Goal: Task Accomplishment & Management: Complete application form

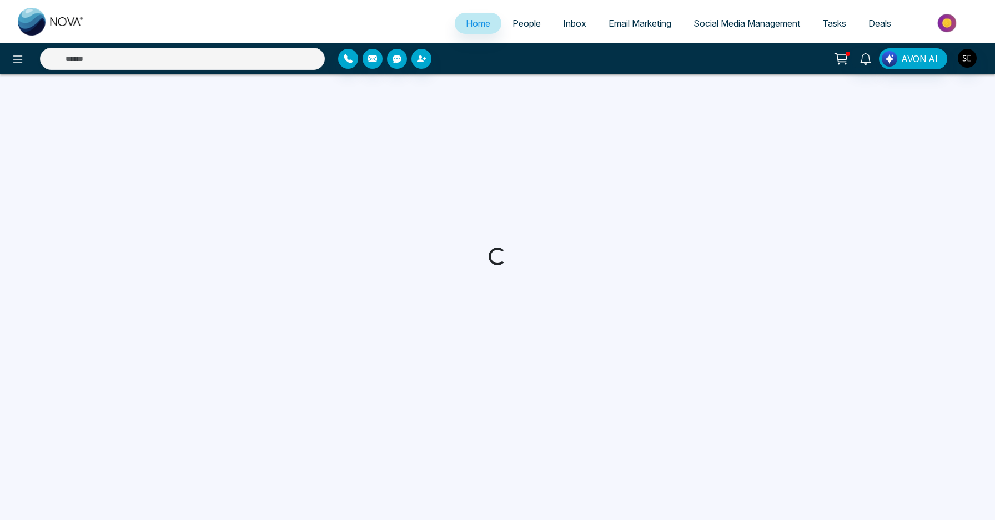
select select "*"
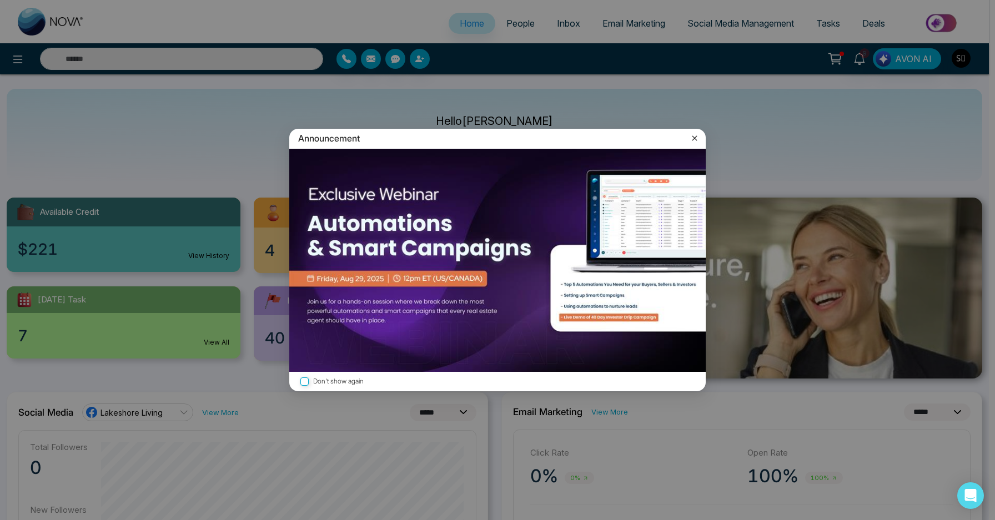
click at [697, 143] on icon at bounding box center [694, 138] width 11 height 11
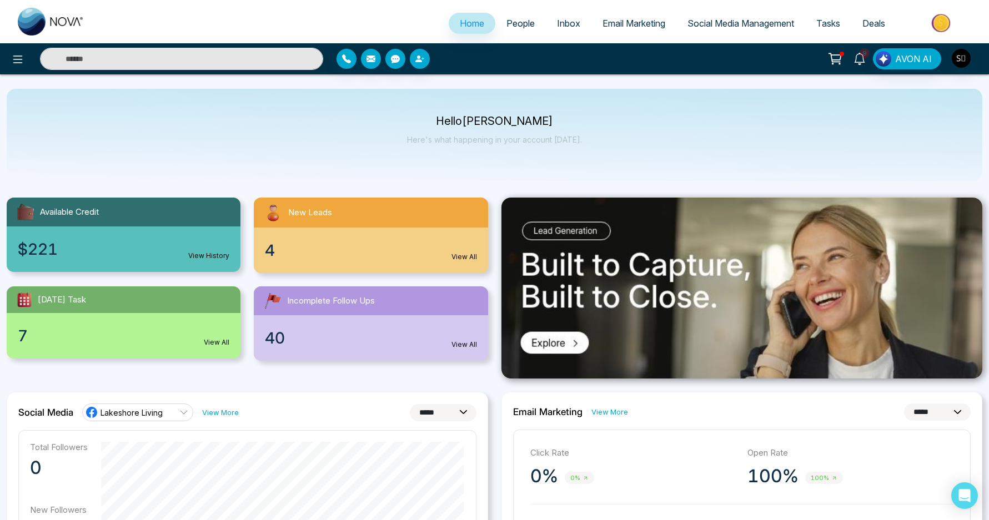
click at [863, 63] on icon at bounding box center [859, 59] width 12 height 12
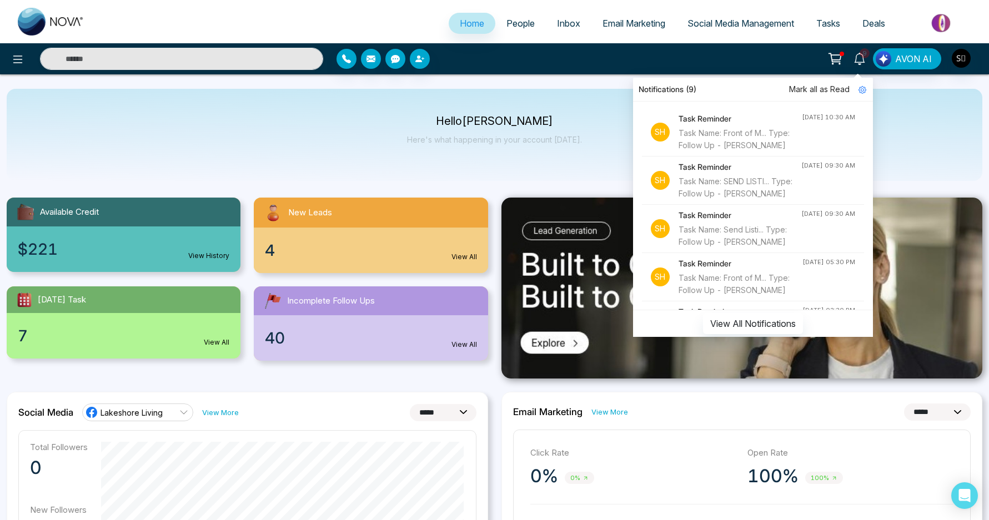
click at [731, 200] on div "Task Name: SEND LISTI... Type: Follow Up - [PERSON_NAME]" at bounding box center [740, 187] width 123 height 24
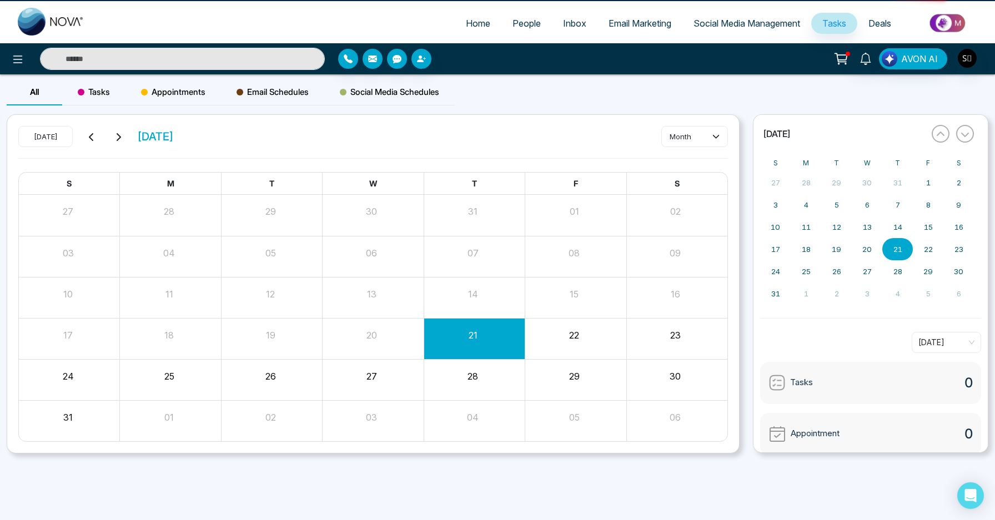
click at [267, 54] on input "text" at bounding box center [182, 59] width 285 height 22
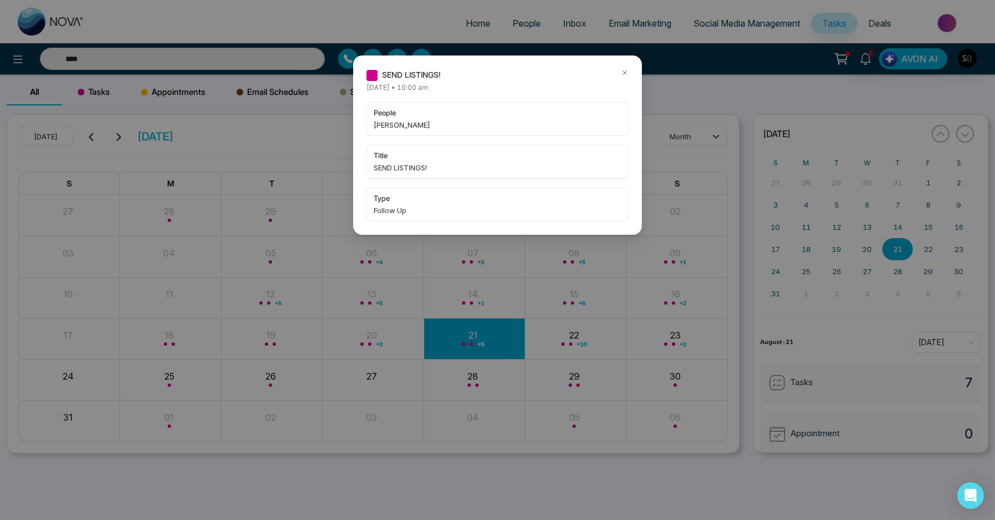
type input "****"
click at [395, 129] on span "[PERSON_NAME]" at bounding box center [498, 124] width 248 height 11
click at [398, 127] on span "[PERSON_NAME]" at bounding box center [498, 124] width 248 height 11
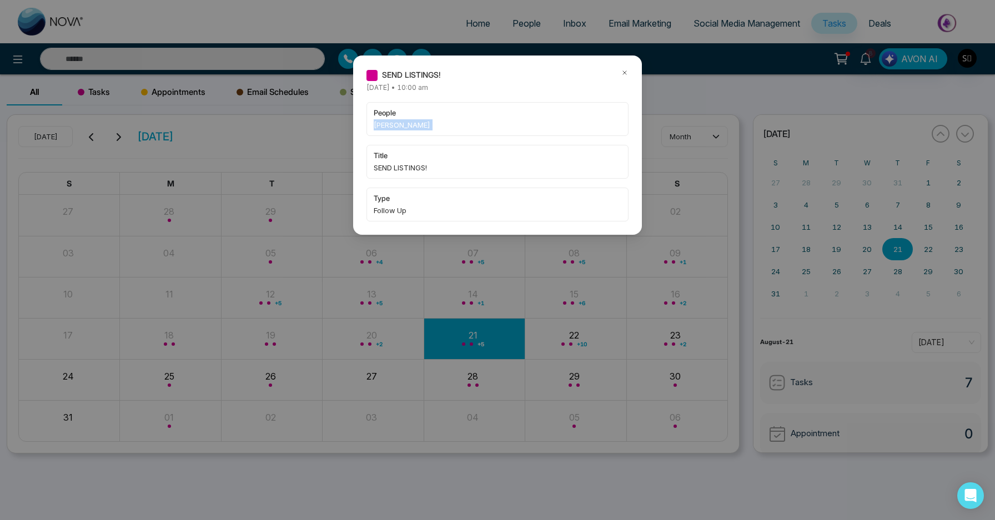
copy span "[PERSON_NAME]"
click at [170, 53] on div "SEND LISTINGS! [DATE] • 10:00 am people [PERSON_NAME] title SEND LISTINGS! type…" at bounding box center [497, 260] width 995 height 520
click at [169, 57] on div "SEND LISTINGS! [DATE] • 10:00 am people [PERSON_NAME] title SEND LISTINGS! type…" at bounding box center [497, 260] width 995 height 520
click at [617, 69] on div "SEND LISTINGS!" at bounding box center [497, 75] width 262 height 12
drag, startPoint x: 620, startPoint y: 69, endPoint x: 636, endPoint y: 78, distance: 17.6
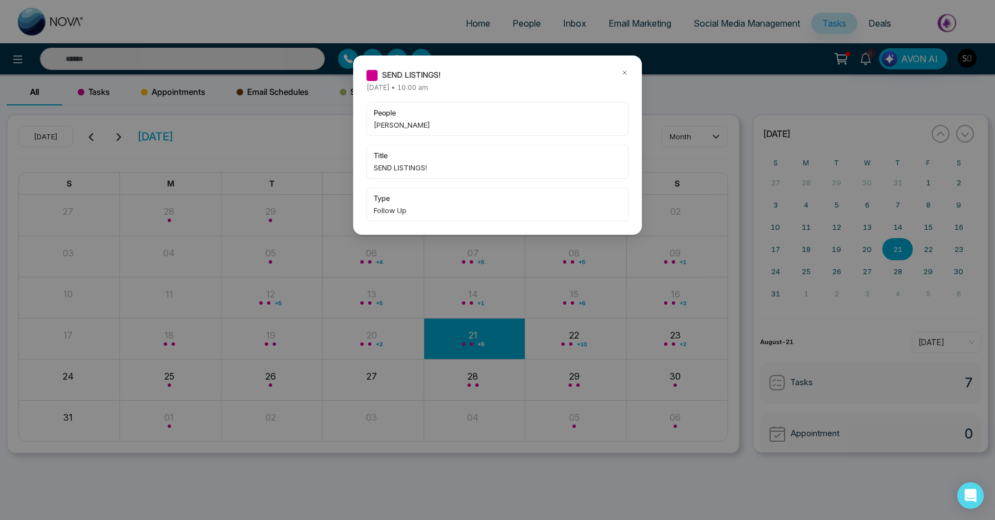
click at [621, 69] on icon at bounding box center [625, 73] width 8 height 8
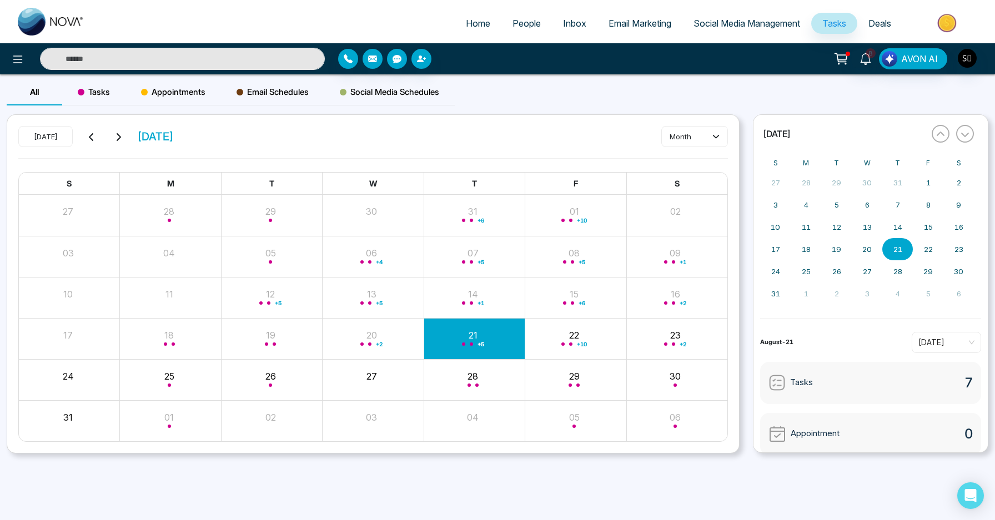
click at [200, 63] on input "text" at bounding box center [182, 59] width 285 height 22
paste input "**********"
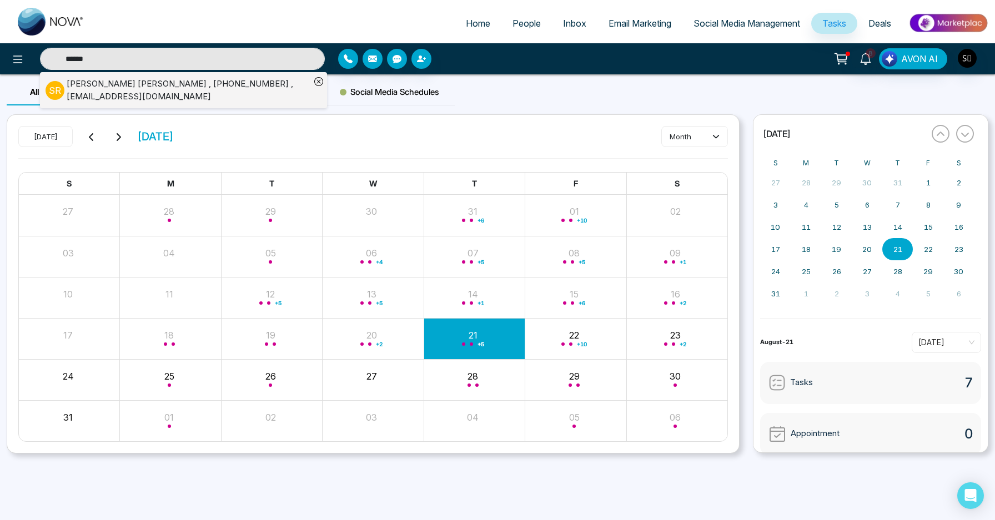
type input "******"
click at [124, 92] on div "[PERSON_NAME] , [PHONE_NUMBER] , [EMAIL_ADDRESS][DOMAIN_NAME]" at bounding box center [189, 90] width 244 height 25
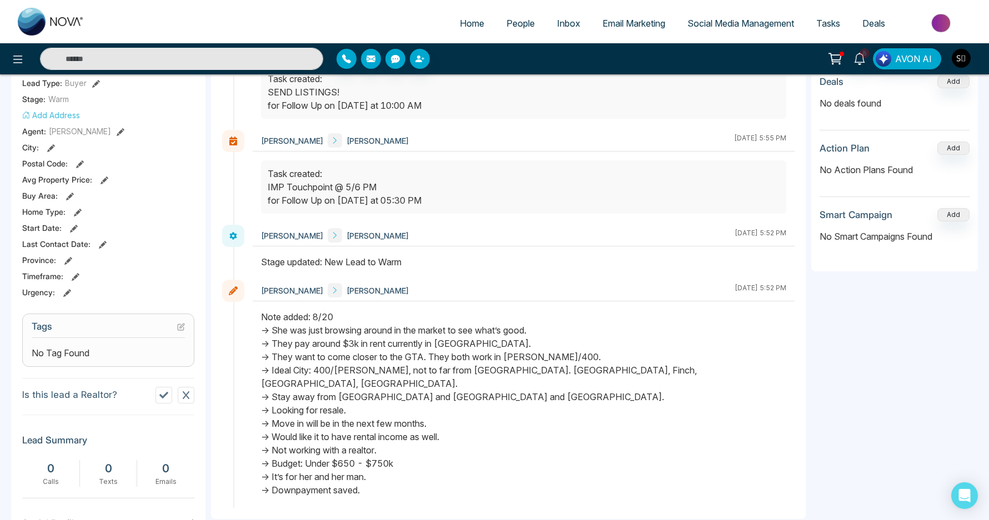
scroll to position [234, 0]
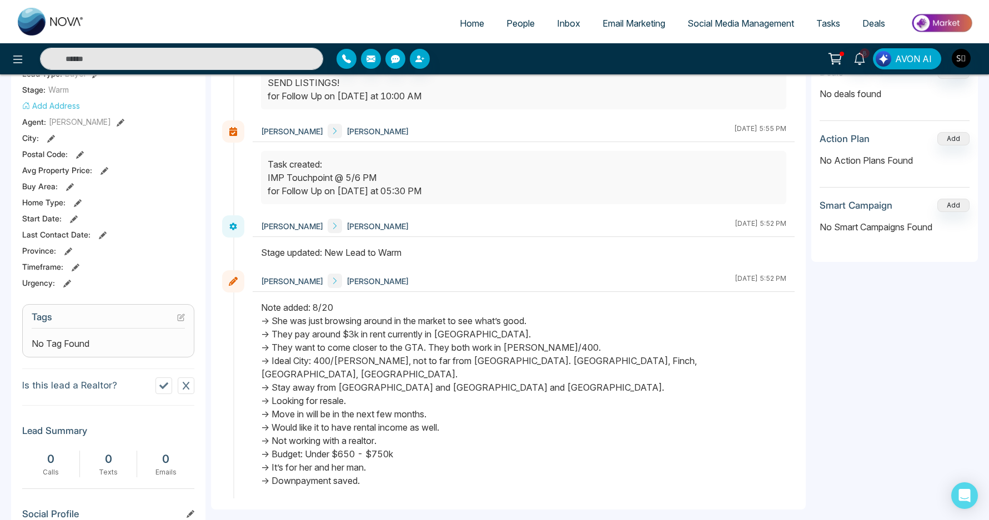
drag, startPoint x: 388, startPoint y: 471, endPoint x: 260, endPoint y: 318, distance: 199.9
click at [260, 318] on div at bounding box center [524, 400] width 542 height 198
click at [435, 331] on div "Note added: 8/20 -> She was just browsing around in the market to see what’s go…" at bounding box center [523, 394] width 525 height 187
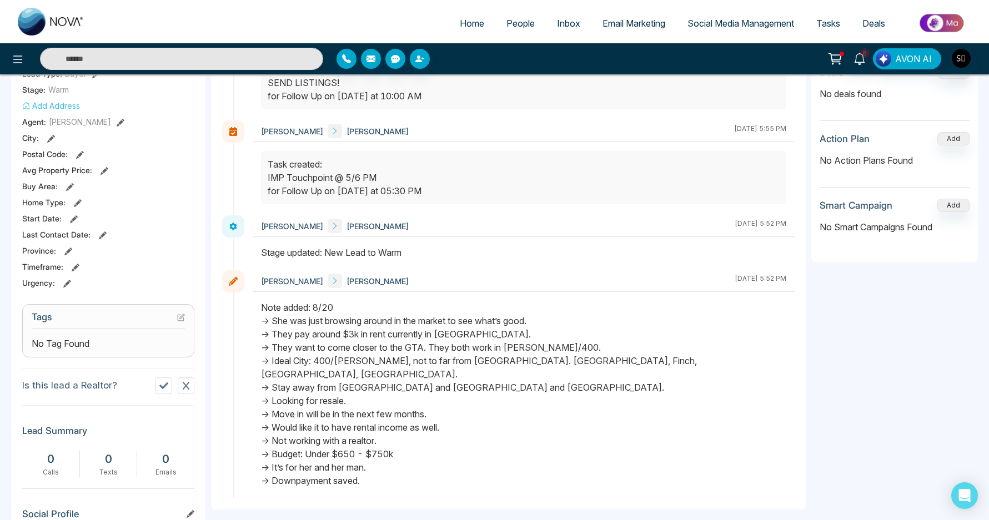
click at [409, 351] on div "Note added: 8/20 -> She was just browsing around in the market to see what’s go…" at bounding box center [523, 394] width 525 height 187
click at [425, 357] on div "Note added: 8/20 -> She was just browsing around in the market to see what’s go…" at bounding box center [523, 394] width 525 height 187
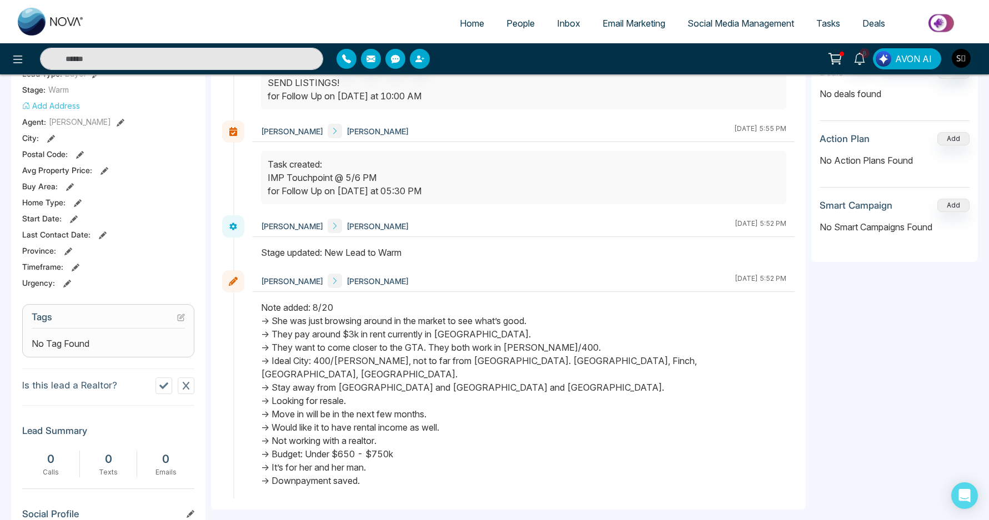
click at [425, 357] on div "Note added: 8/20 -> She was just browsing around in the market to see what’s go…" at bounding box center [523, 394] width 525 height 187
click at [450, 346] on div "Note added: 8/20 -> She was just browsing around in the market to see what’s go…" at bounding box center [523, 394] width 525 height 187
click at [419, 363] on div "Note added: 8/20 -> She was just browsing around in the market to see what’s go…" at bounding box center [523, 394] width 525 height 187
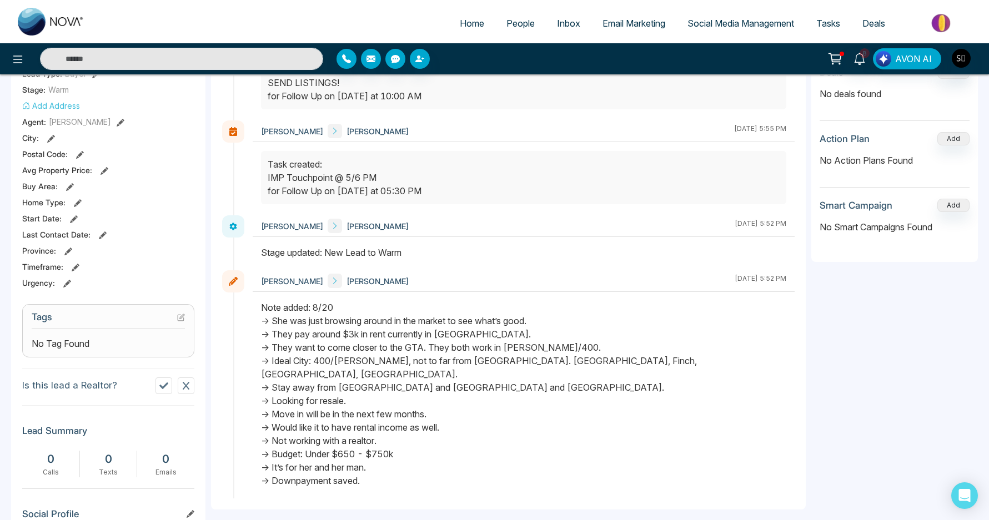
click at [419, 363] on div "Note added: 8/20 -> She was just browsing around in the market to see what’s go…" at bounding box center [523, 394] width 525 height 187
click at [467, 375] on div "Note added: 8/20 -> She was just browsing around in the market to see what’s go…" at bounding box center [523, 394] width 525 height 187
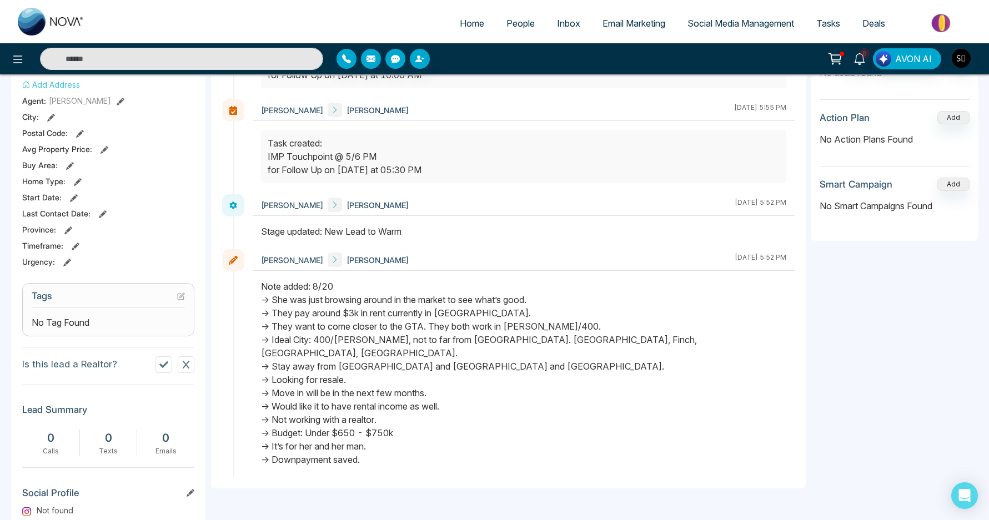
scroll to position [255, 0]
click at [477, 339] on div "Note added: 8/20 -> She was just browsing around in the market to see what’s go…" at bounding box center [523, 373] width 525 height 187
click at [499, 355] on div "Note added: 8/20 -> She was just browsing around in the market to see what’s go…" at bounding box center [523, 373] width 525 height 187
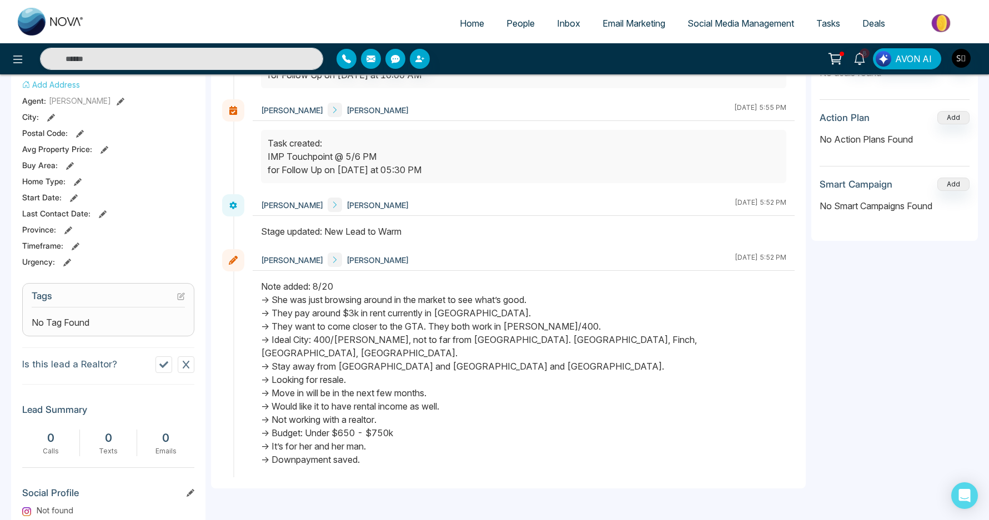
drag, startPoint x: 538, startPoint y: 356, endPoint x: 282, endPoint y: 336, distance: 257.3
click at [282, 336] on div "Note added: 8/20 -> She was just browsing around in the market to see what’s go…" at bounding box center [523, 373] width 525 height 187
click at [363, 368] on div "Note added: 8/20 -> She was just browsing around in the market to see what’s go…" at bounding box center [523, 373] width 525 height 187
drag, startPoint x: 510, startPoint y: 354, endPoint x: 261, endPoint y: 341, distance: 249.7
click at [261, 341] on div "Note added: 8/20 -> She was just browsing around in the market to see what’s go…" at bounding box center [523, 373] width 525 height 187
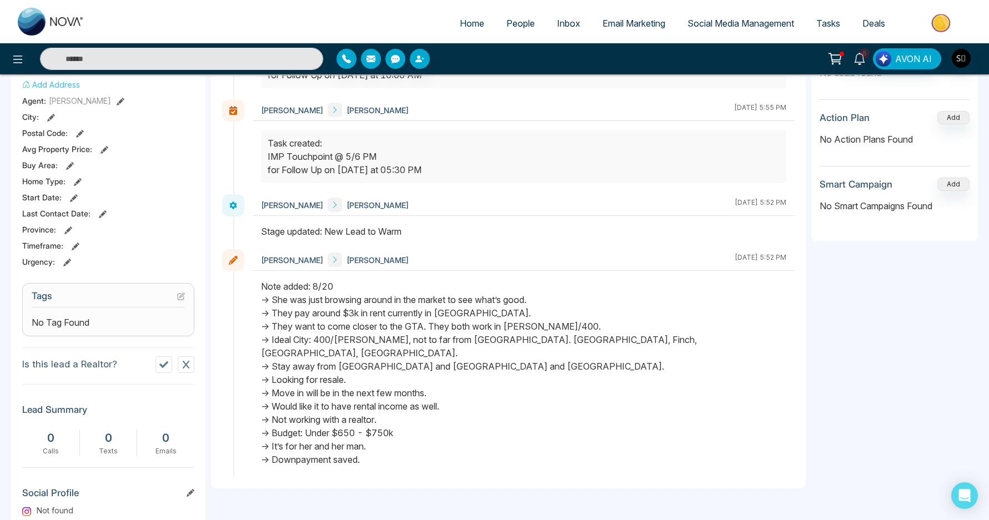
click at [454, 358] on div "Note added: 8/20 -> She was just browsing around in the market to see what’s go…" at bounding box center [523, 373] width 525 height 187
drag, startPoint x: 513, startPoint y: 359, endPoint x: 263, endPoint y: 315, distance: 253.7
click at [263, 315] on div "Note added: 8/20 -> She was just browsing around in the market to see what’s go…" at bounding box center [523, 373] width 525 height 187
click at [264, 316] on div "Note added: 8/20 -> She was just browsing around in the market to see what’s go…" at bounding box center [523, 373] width 525 height 187
drag, startPoint x: 263, startPoint y: 316, endPoint x: 532, endPoint y: 358, distance: 273.1
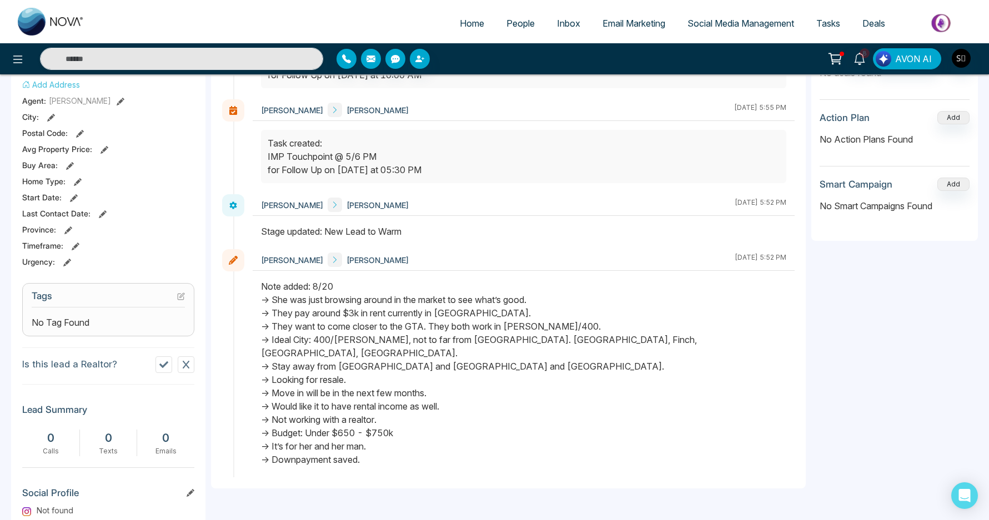
click at [532, 358] on div "Note added: 8/20 -> She was just browsing around in the market to see what’s go…" at bounding box center [523, 373] width 525 height 187
click at [484, 380] on div "Note added: 8/20 -> She was just browsing around in the market to see what’s go…" at bounding box center [523, 373] width 525 height 187
drag, startPoint x: 430, startPoint y: 456, endPoint x: 299, endPoint y: 351, distance: 168.7
click at [299, 351] on div at bounding box center [524, 379] width 542 height 198
click at [299, 351] on div "Note added: 8/20 -> She was just browsing around in the market to see what’s go…" at bounding box center [523, 373] width 525 height 187
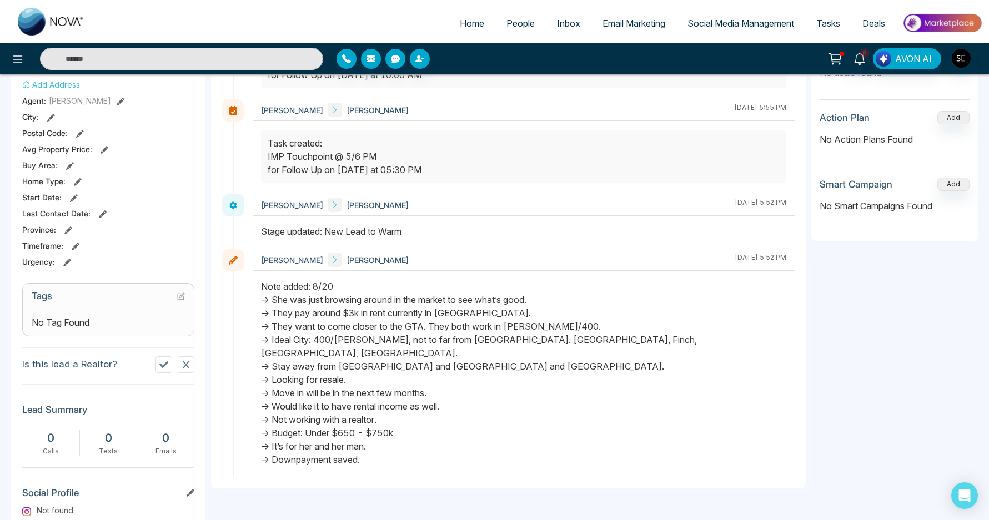
click at [380, 315] on div "Note added: 8/20 -> She was just browsing around in the market to see what’s go…" at bounding box center [523, 373] width 525 height 187
click at [346, 328] on div "Note added: 8/20 -> She was just browsing around in the market to see what’s go…" at bounding box center [523, 373] width 525 height 187
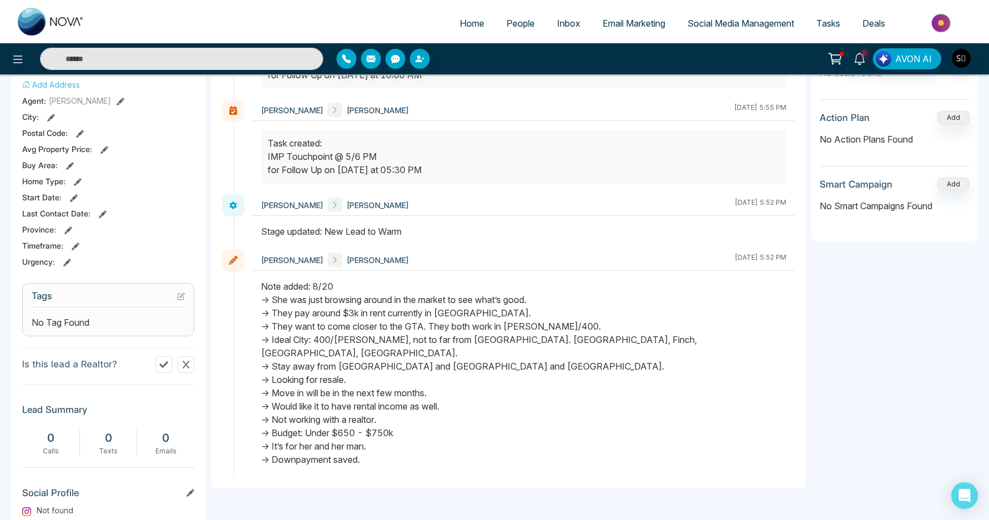
click at [338, 342] on div "Note added: 8/20 -> She was just browsing around in the market to see what’s go…" at bounding box center [523, 373] width 525 height 187
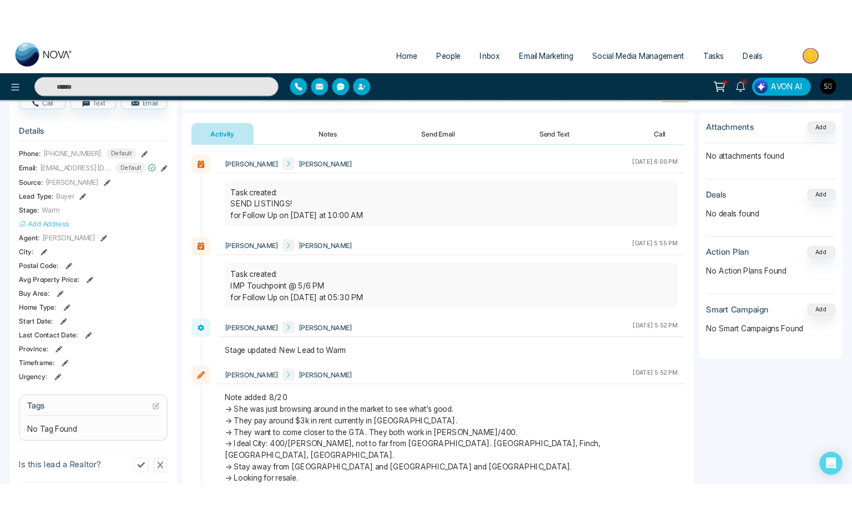
scroll to position [0, 0]
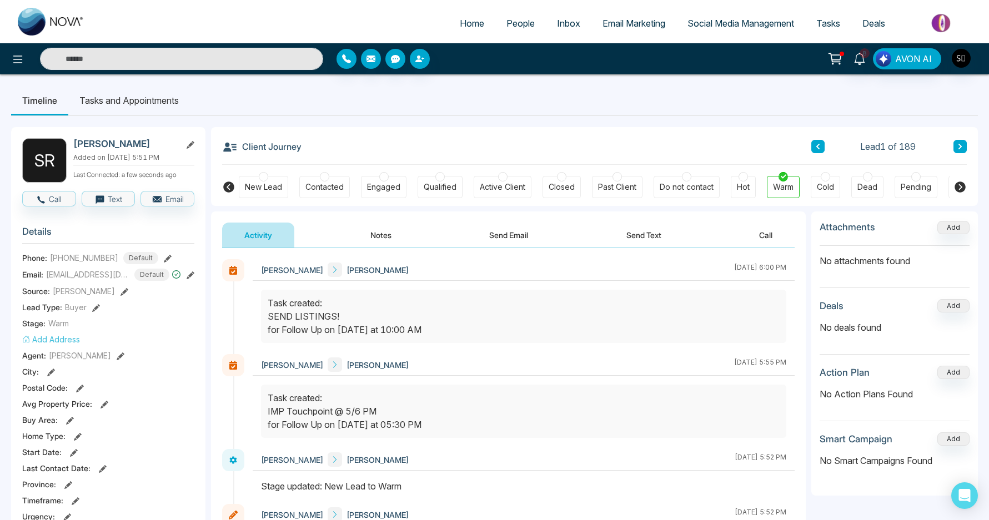
click at [189, 274] on icon at bounding box center [191, 276] width 8 height 8
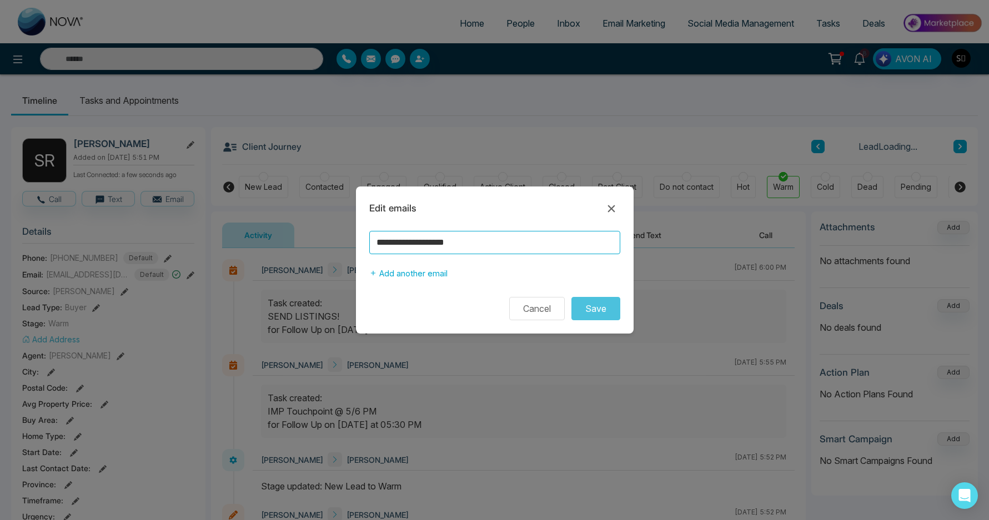
click at [424, 240] on input "**********" at bounding box center [494, 242] width 251 height 23
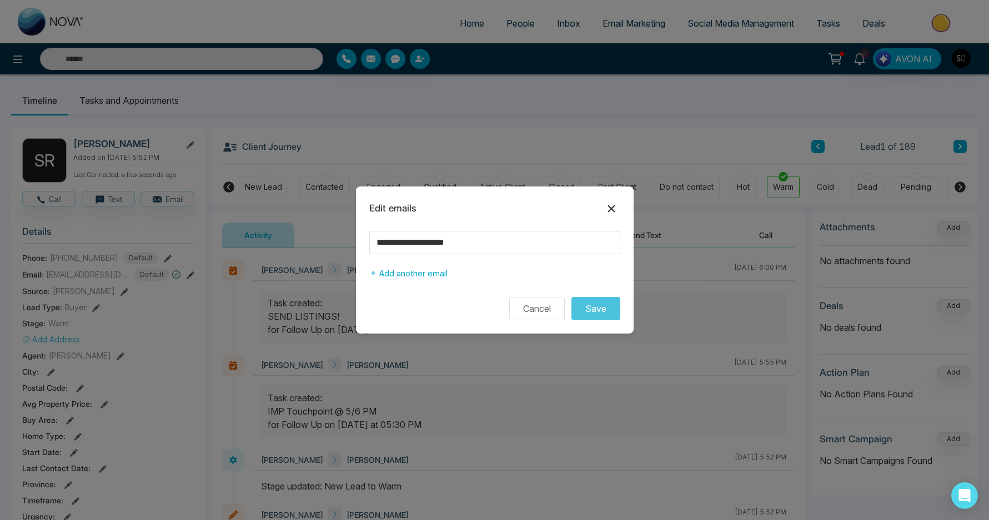
click at [615, 209] on icon at bounding box center [611, 208] width 13 height 13
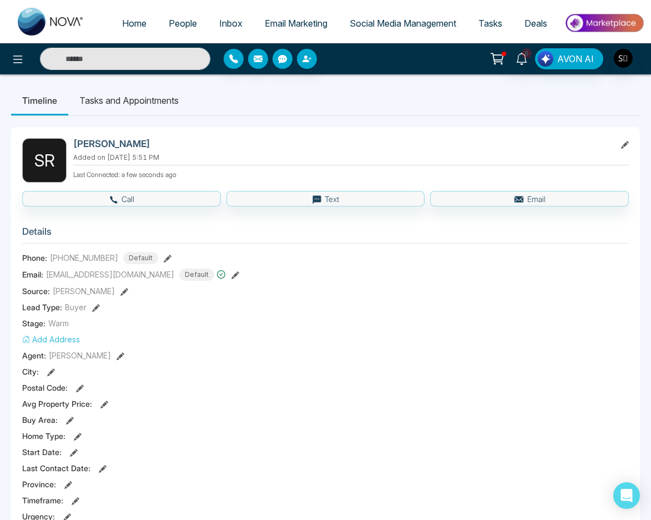
click at [92, 148] on h2 "[PERSON_NAME]" at bounding box center [342, 143] width 538 height 11
copy h2 "[PERSON_NAME]"
click at [201, 159] on p "Added on [DATE] 5:51 PM" at bounding box center [351, 158] width 556 height 10
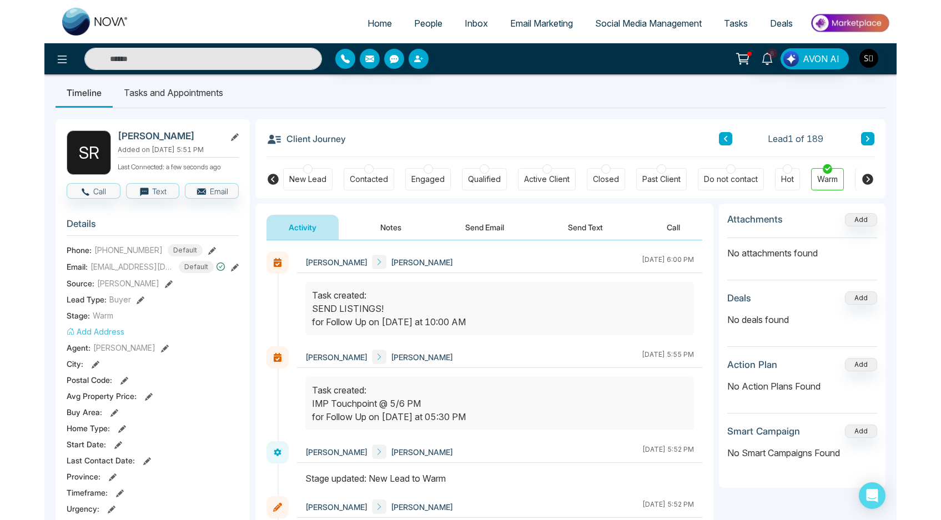
scroll to position [21, 0]
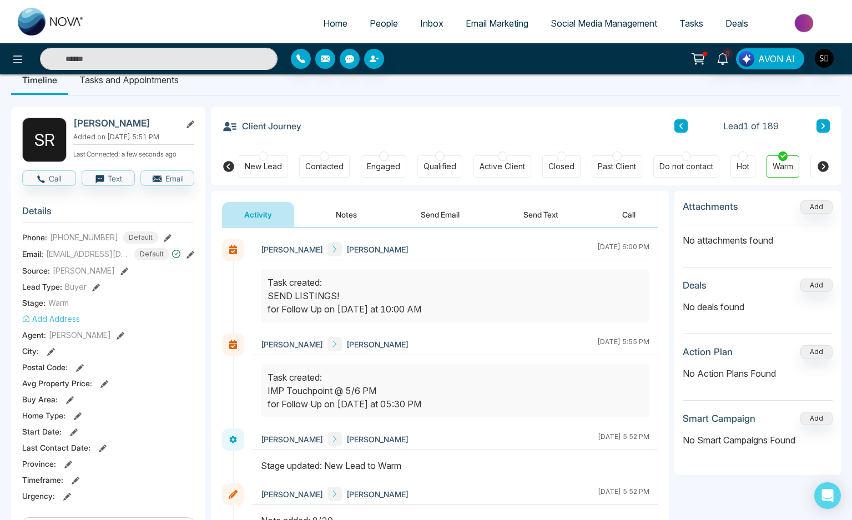
click at [359, 238] on div "[PERSON_NAME] [PERSON_NAME] [DATE] 6:00 PM [PERSON_NAME] [PERSON_NAME] [DATE] 5…" at bounding box center [440, 482] width 458 height 509
click at [355, 220] on button "Notes" at bounding box center [347, 214] width 66 height 25
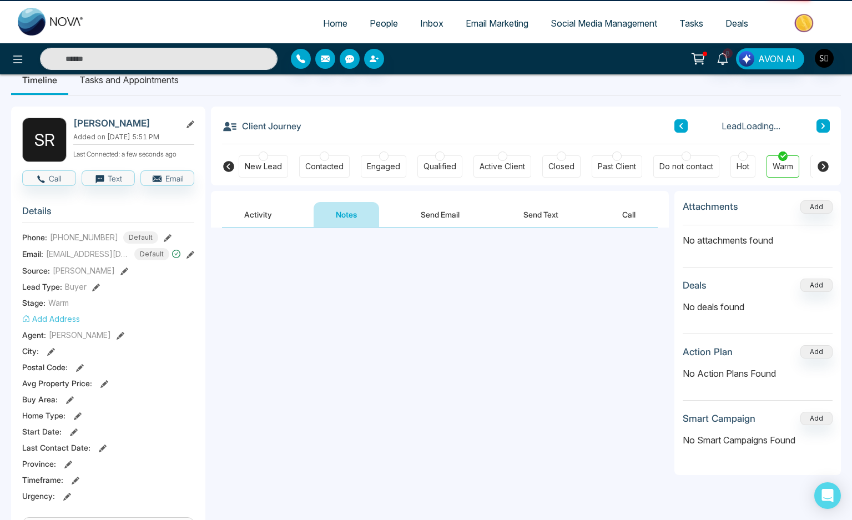
click at [358, 278] on textarea at bounding box center [440, 281] width 436 height 73
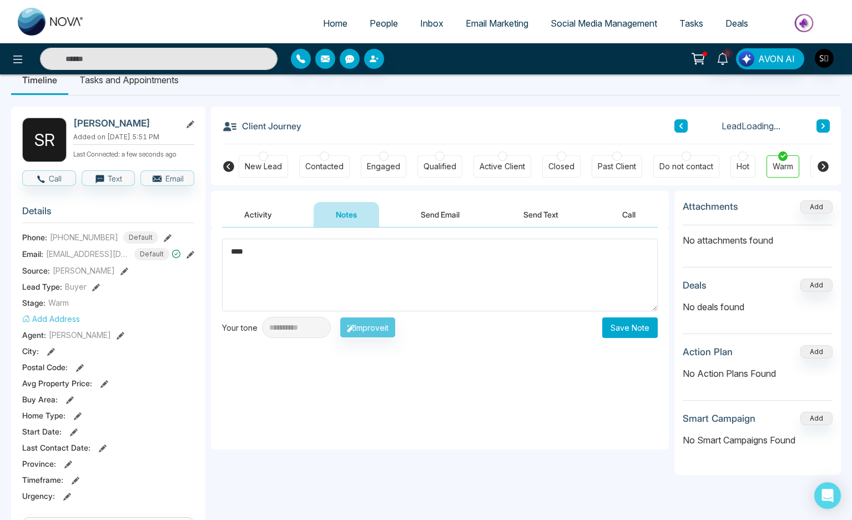
type textarea "*****"
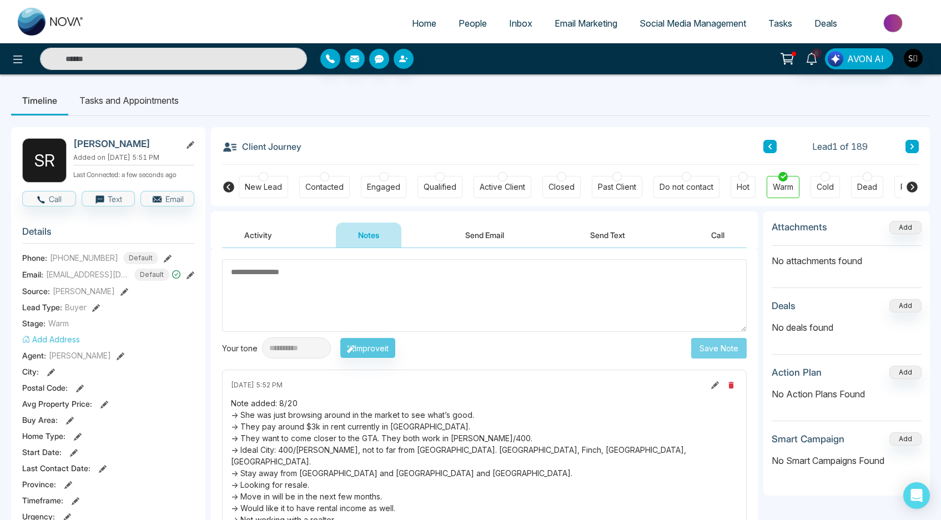
click at [592, 133] on div "Client Journey Lead 1 of 189" at bounding box center [570, 146] width 697 height 38
click at [425, 290] on textarea at bounding box center [484, 295] width 525 height 73
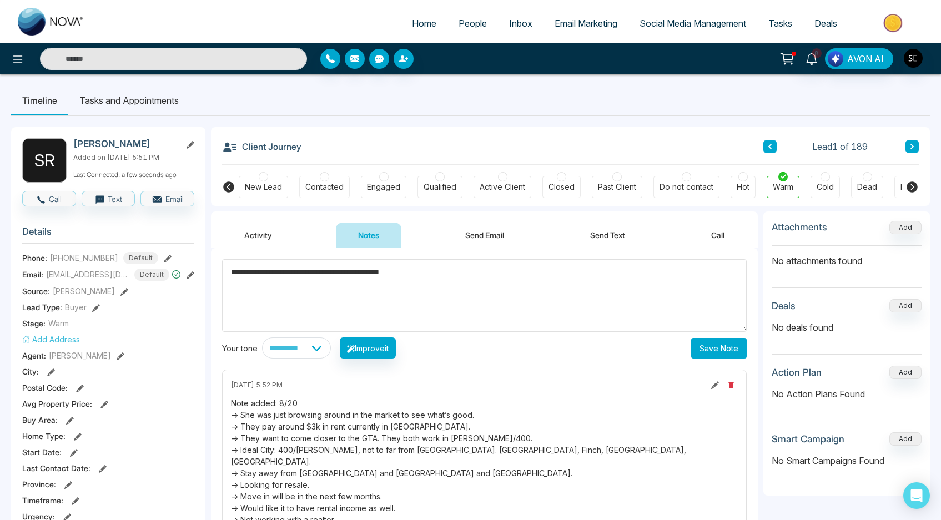
click at [444, 288] on textarea "**********" at bounding box center [484, 295] width 525 height 73
click at [454, 289] on textarea "**********" at bounding box center [484, 295] width 525 height 73
click at [474, 289] on textarea "**********" at bounding box center [484, 295] width 525 height 73
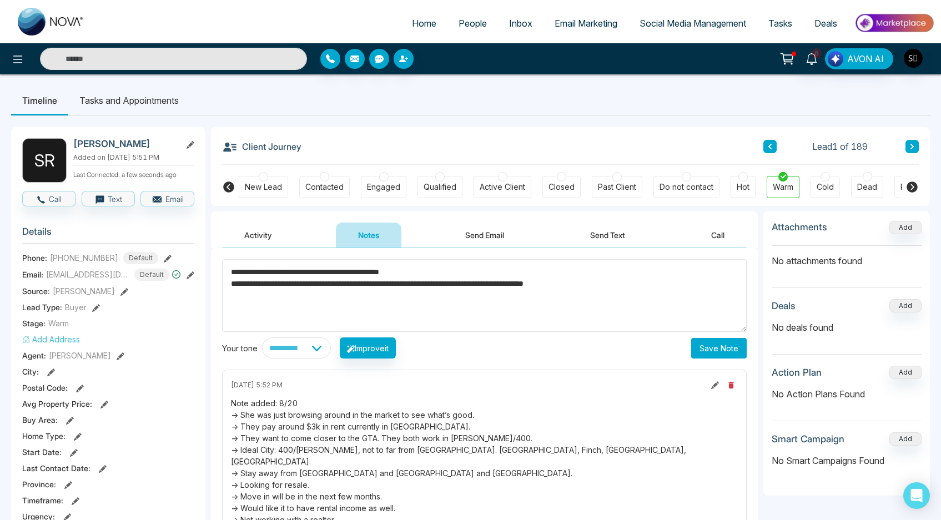
type textarea "**********"
click at [721, 346] on button "Save Note" at bounding box center [719, 348] width 56 height 21
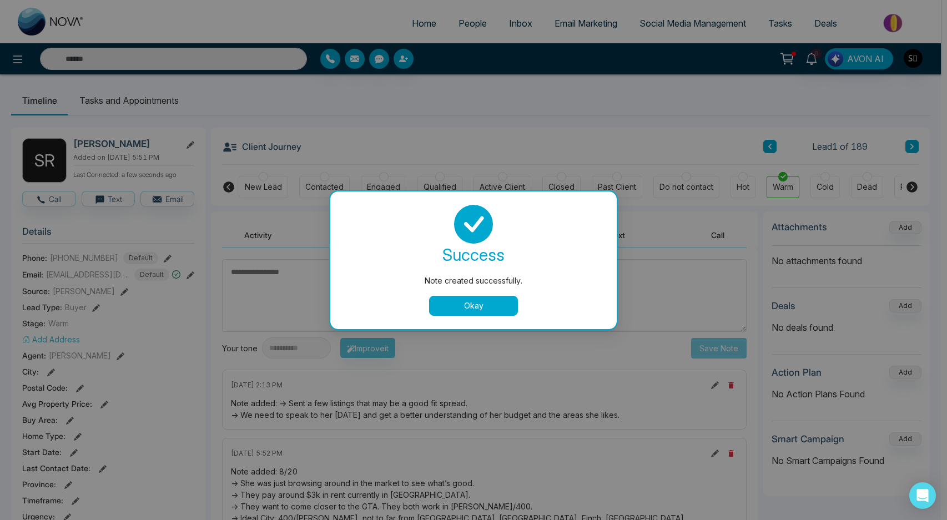
click at [459, 302] on button "Okay" at bounding box center [473, 306] width 89 height 20
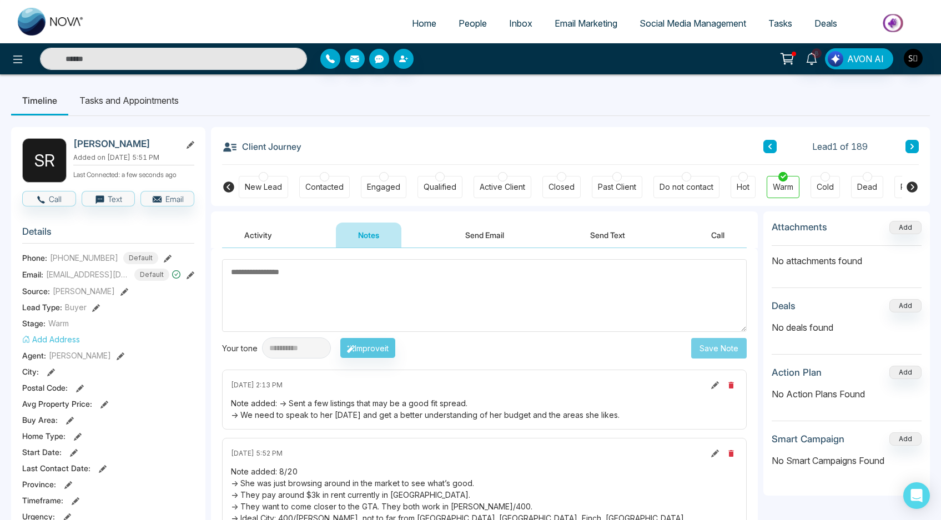
click at [144, 91] on li "Tasks and Appointments" at bounding box center [129, 101] width 122 height 30
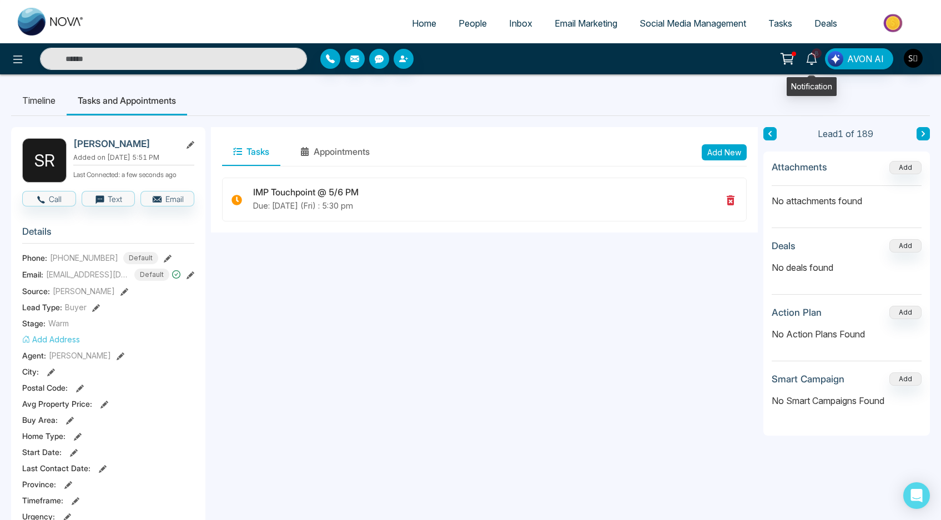
click at [818, 59] on icon at bounding box center [812, 59] width 12 height 12
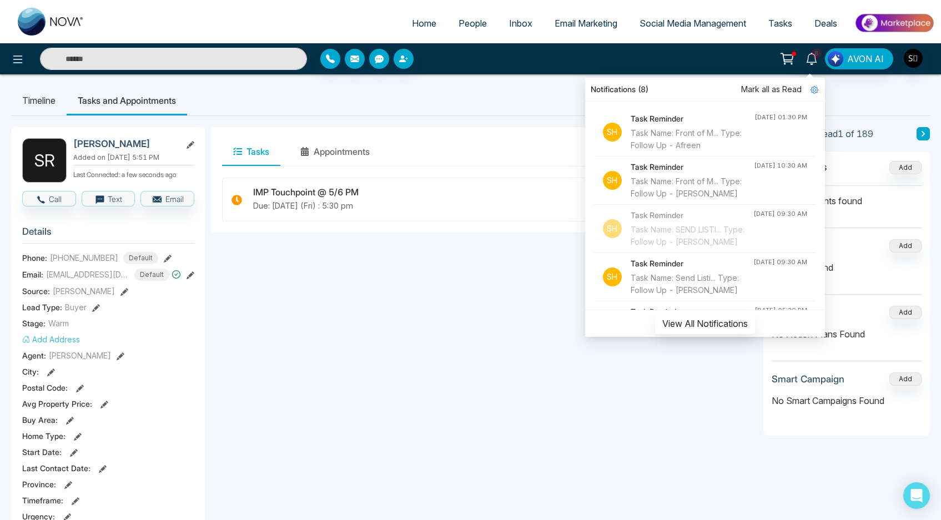
click at [693, 196] on div "Task Name: Front of M... Type: Follow Up - [PERSON_NAME]" at bounding box center [692, 187] width 123 height 24
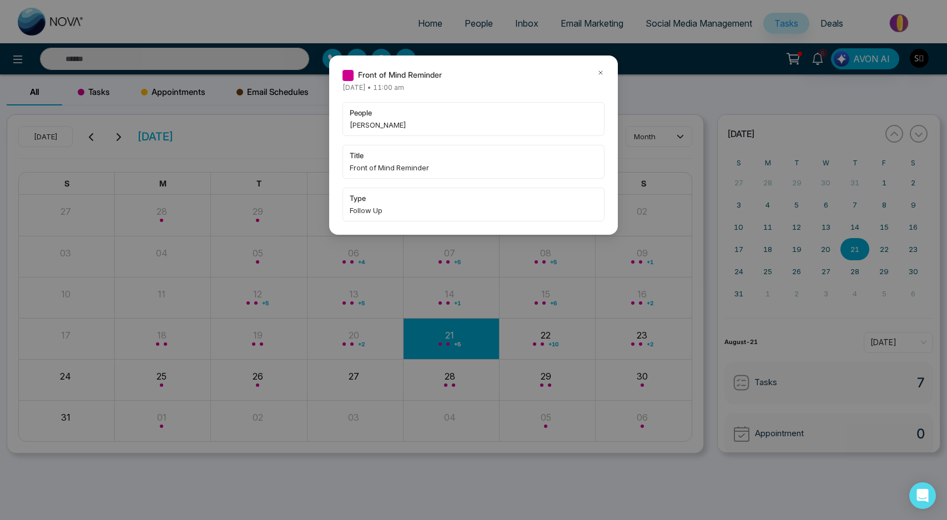
click at [365, 124] on span "[PERSON_NAME]" at bounding box center [474, 124] width 248 height 11
copy span "Blessing"
drag, startPoint x: 597, startPoint y: 72, endPoint x: 175, endPoint y: 50, distance: 422.5
click at [597, 72] on icon at bounding box center [601, 73] width 8 height 8
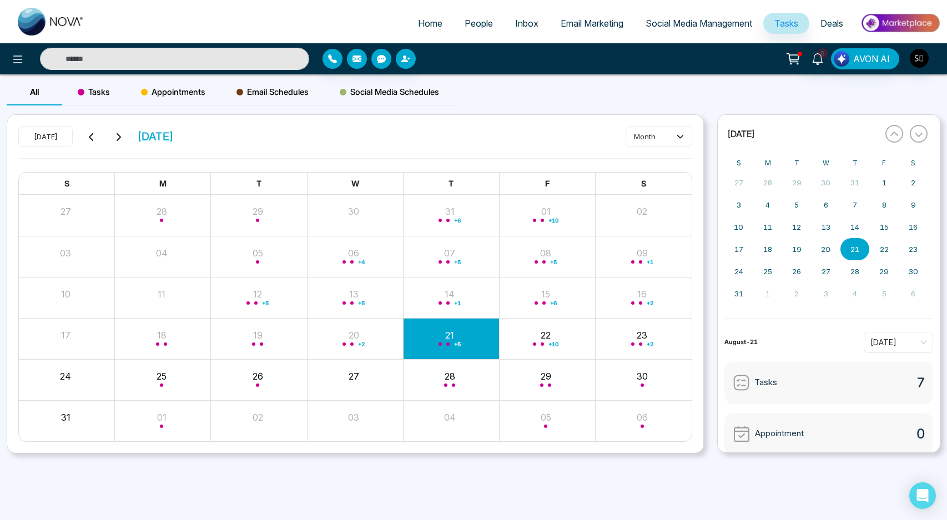
click at [143, 63] on body "Home People Inbox Email Marketing Social Media Management Tasks Deals 8 AVON AI…" at bounding box center [473, 260] width 947 height 520
click at [158, 50] on input "text" at bounding box center [174, 59] width 269 height 22
paste input "********"
click at [217, 54] on input "********" at bounding box center [174, 59] width 269 height 22
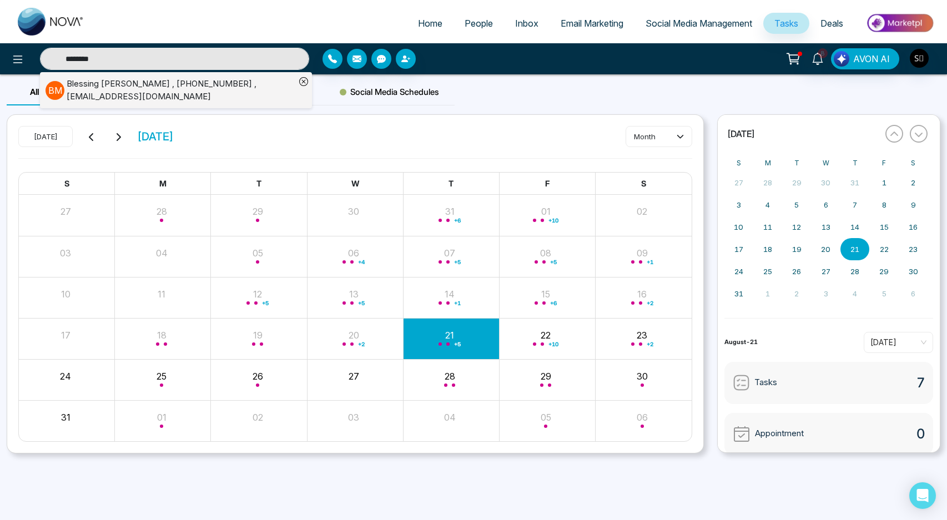
type input "********"
click at [214, 100] on div "[PERSON_NAME] , [PHONE_NUMBER] , [EMAIL_ADDRESS][DOMAIN_NAME]" at bounding box center [181, 90] width 229 height 25
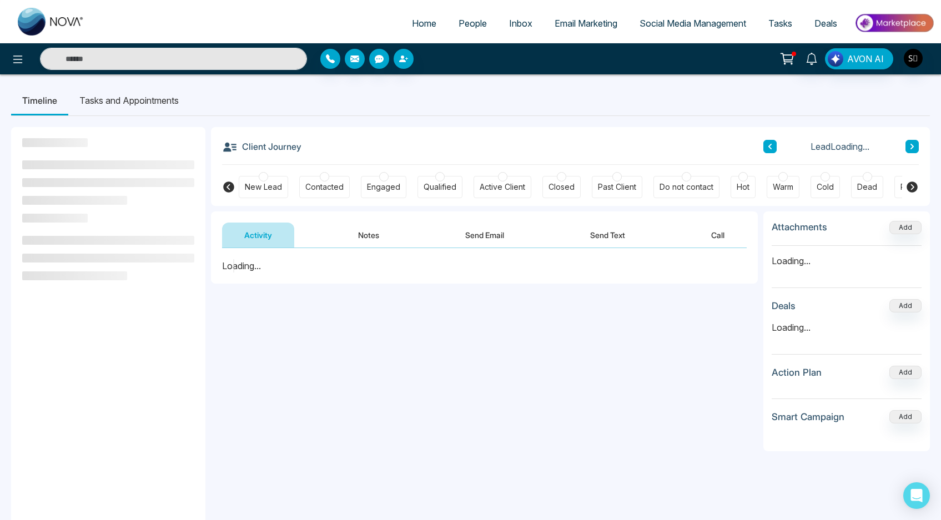
drag, startPoint x: 365, startPoint y: 231, endPoint x: 388, endPoint y: 275, distance: 49.4
click at [365, 231] on button "Notes" at bounding box center [369, 235] width 66 height 25
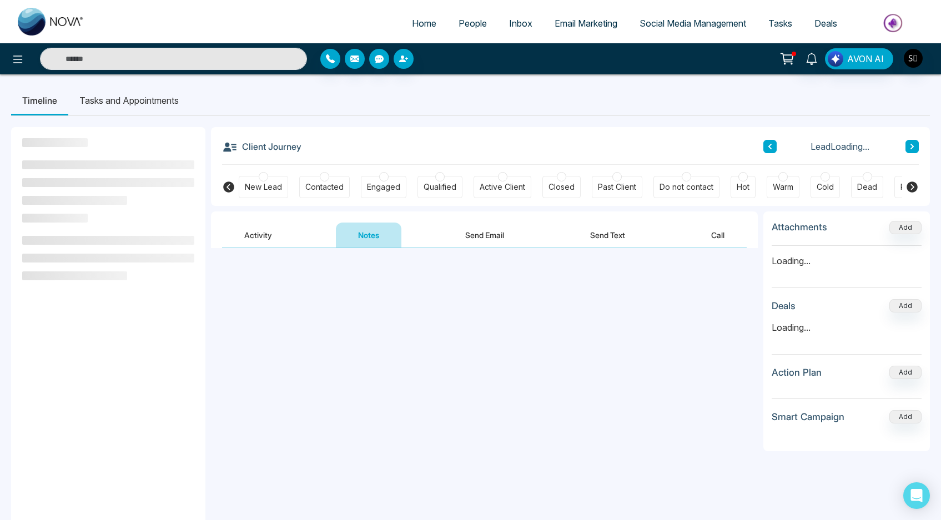
click at [358, 287] on textarea at bounding box center [484, 298] width 525 height 73
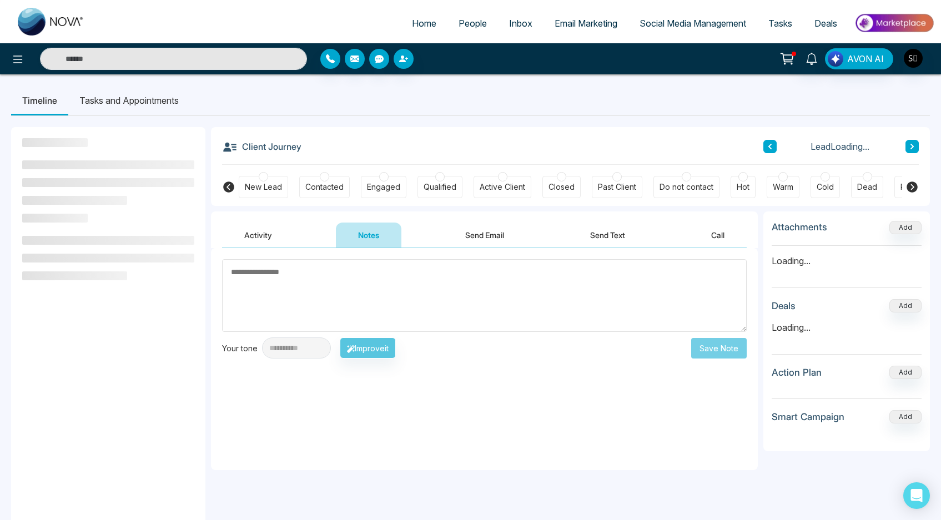
click at [132, 88] on li "Tasks and Appointments" at bounding box center [129, 101] width 122 height 30
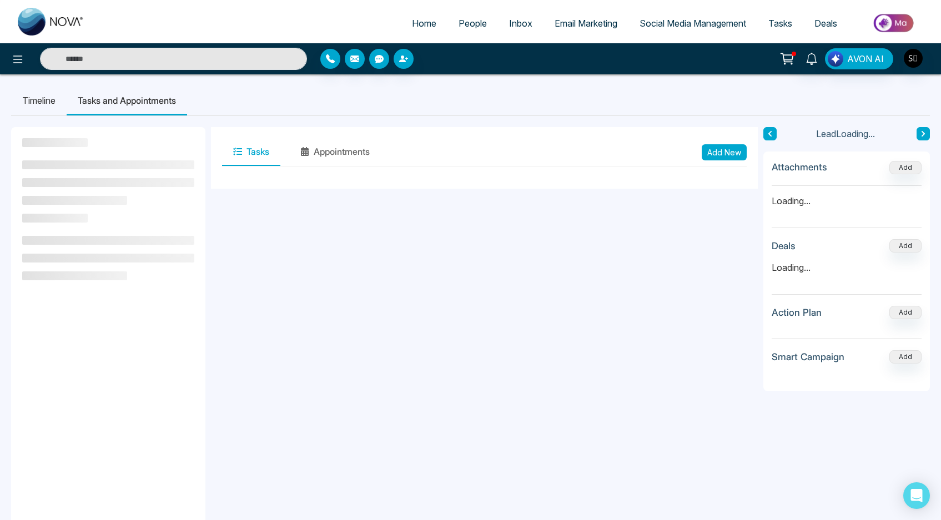
click at [712, 148] on button "Add New" at bounding box center [724, 152] width 45 height 16
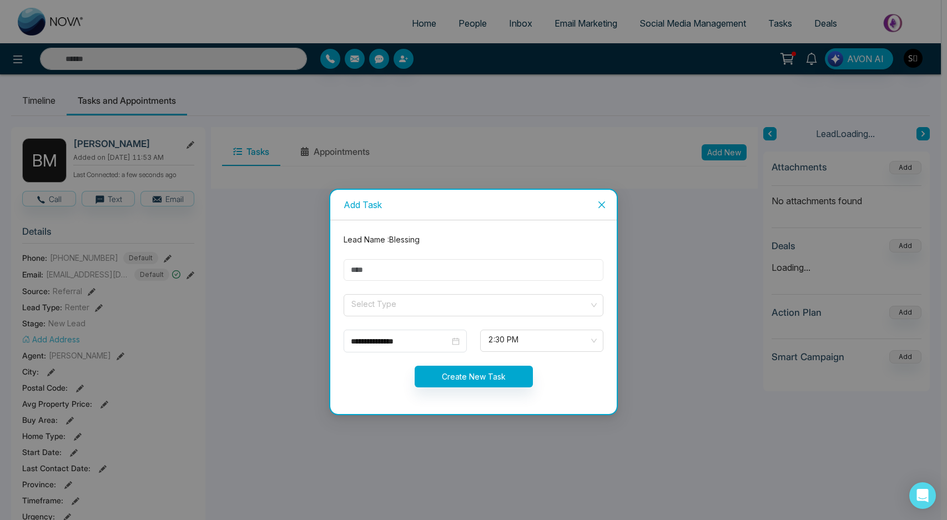
click at [399, 274] on input "text" at bounding box center [474, 270] width 260 height 22
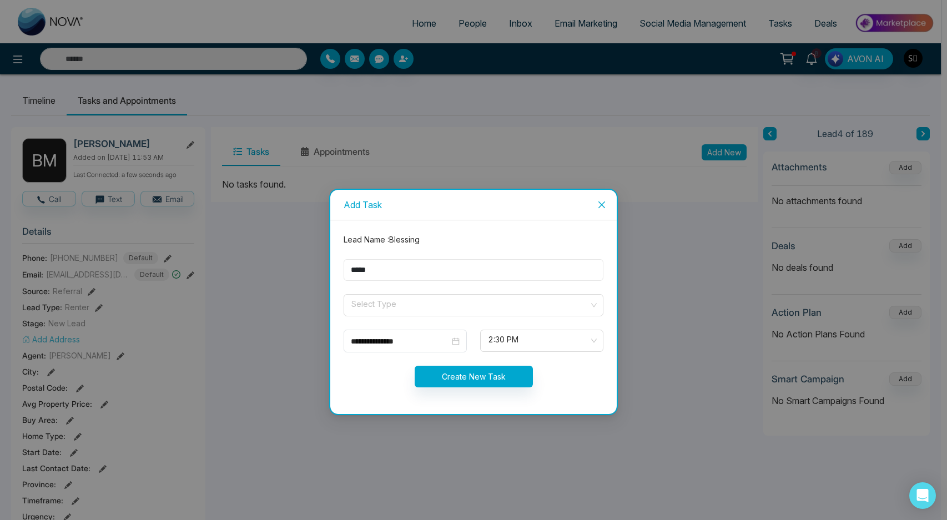
type input "**********"
click at [406, 306] on input "search" at bounding box center [469, 303] width 239 height 17
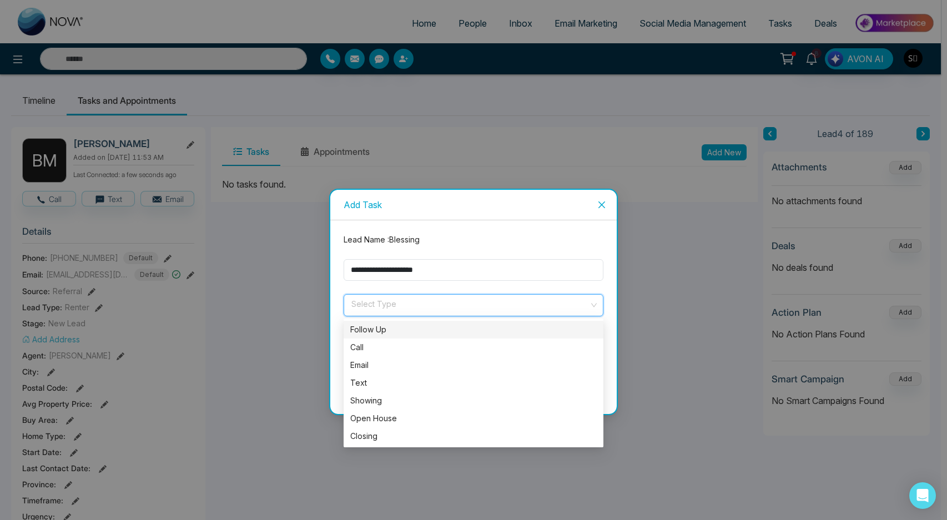
click at [401, 327] on div "Follow Up" at bounding box center [473, 330] width 247 height 12
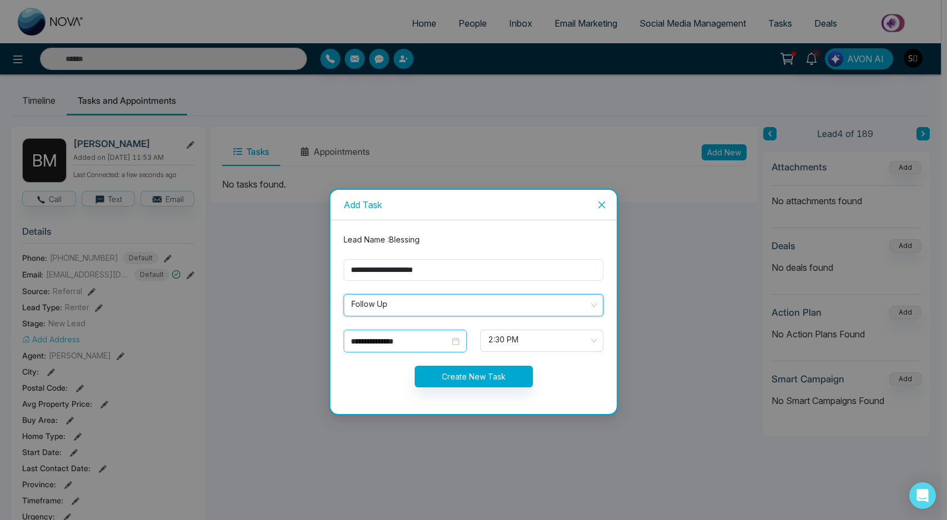
click at [395, 341] on input "**********" at bounding box center [400, 341] width 99 height 12
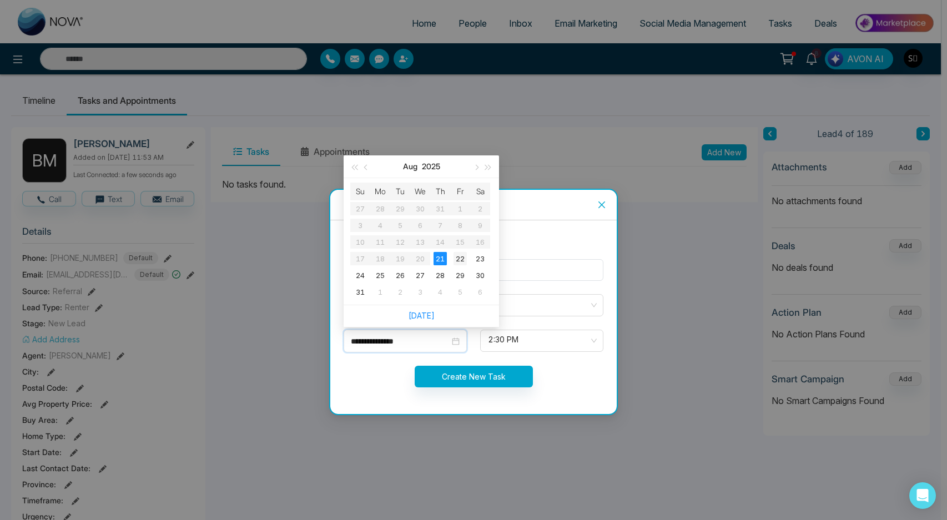
type input "**********"
drag, startPoint x: 458, startPoint y: 255, endPoint x: 471, endPoint y: 272, distance: 21.8
click at [458, 255] on div "22" at bounding box center [460, 258] width 13 height 13
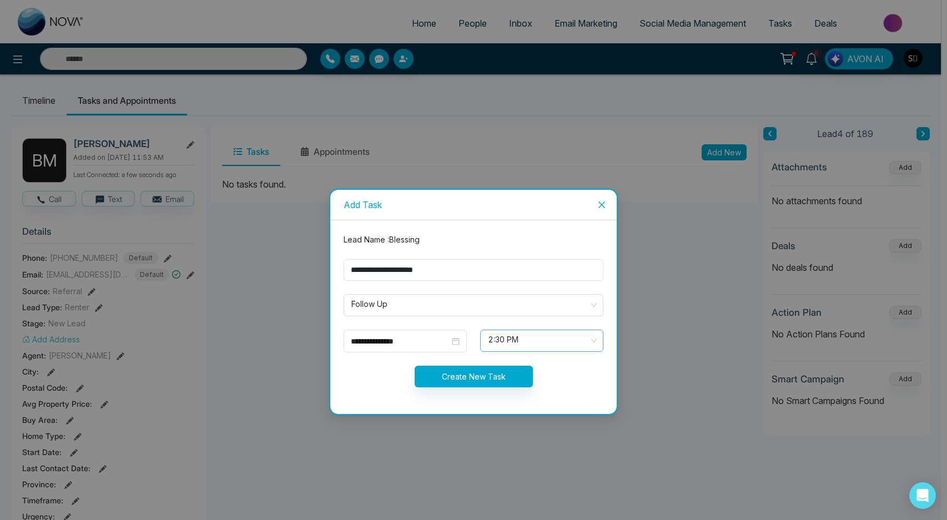
click at [525, 346] on span "2:30 PM" at bounding box center [542, 340] width 108 height 19
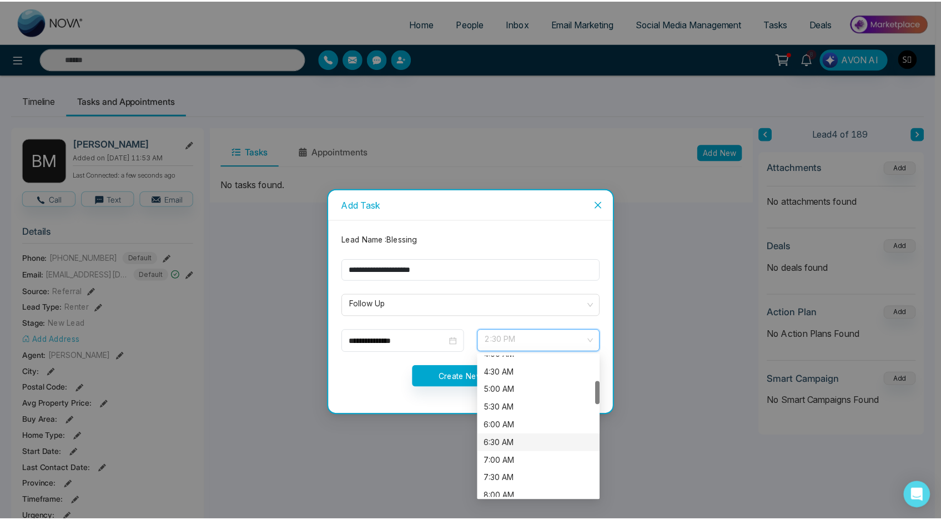
scroll to position [246, 0]
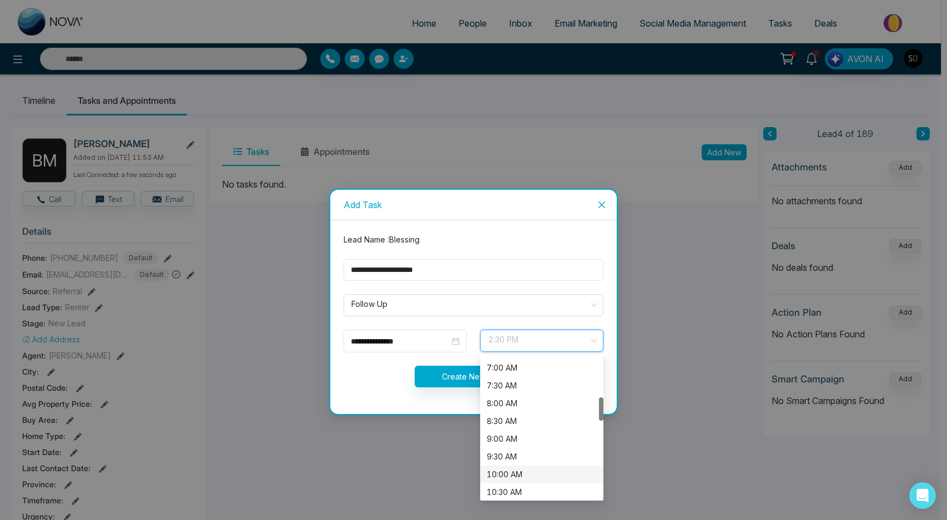
click at [522, 470] on div "10:00 AM" at bounding box center [542, 475] width 110 height 12
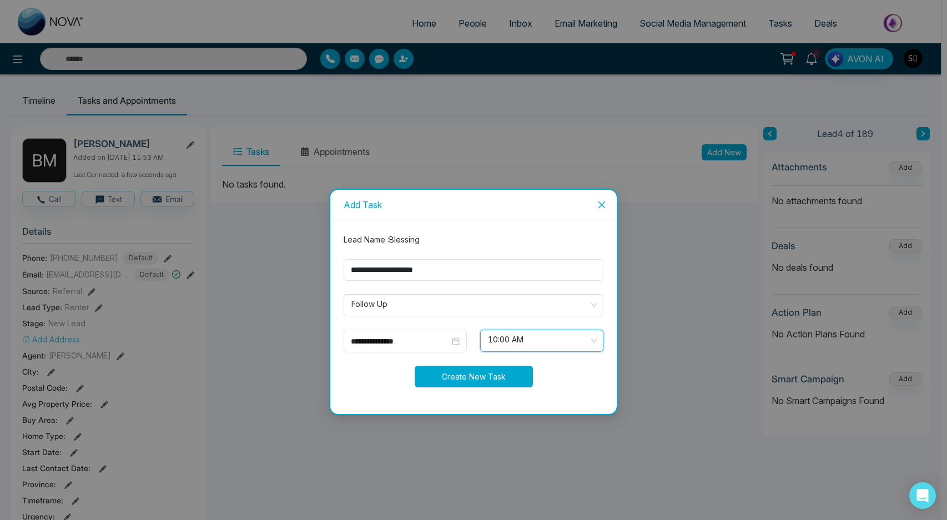
click at [473, 379] on button "Create New Task" at bounding box center [474, 377] width 118 height 22
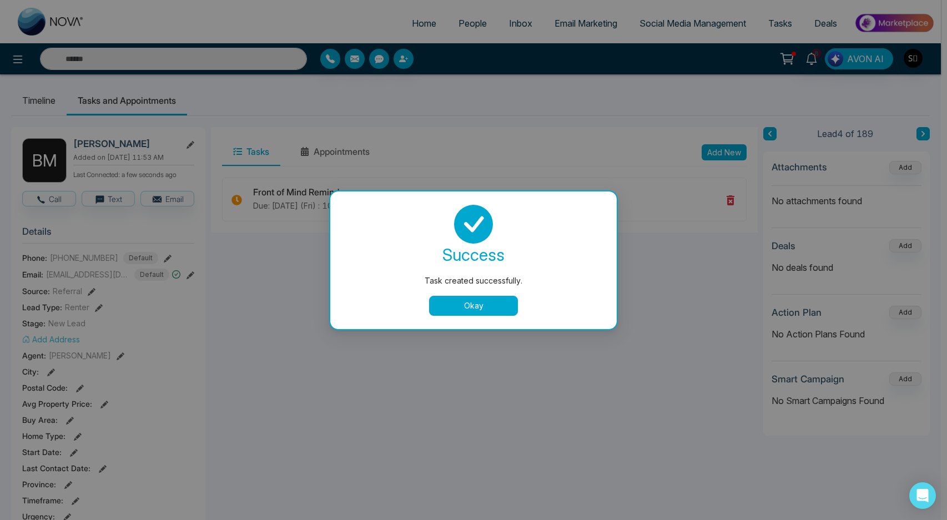
drag, startPoint x: 478, startPoint y: 311, endPoint x: 473, endPoint y: 326, distance: 15.3
click at [478, 311] on button "Okay" at bounding box center [473, 306] width 89 height 20
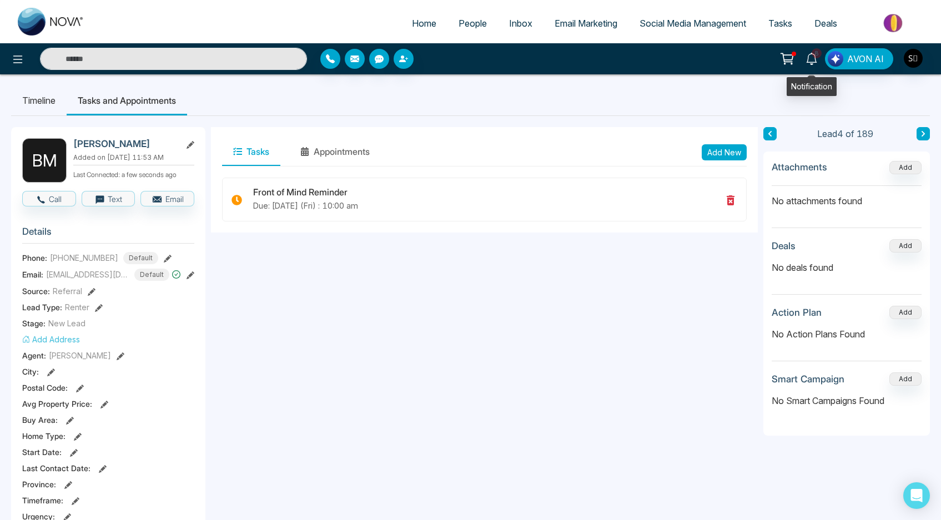
click at [817, 58] on icon at bounding box center [812, 59] width 12 height 12
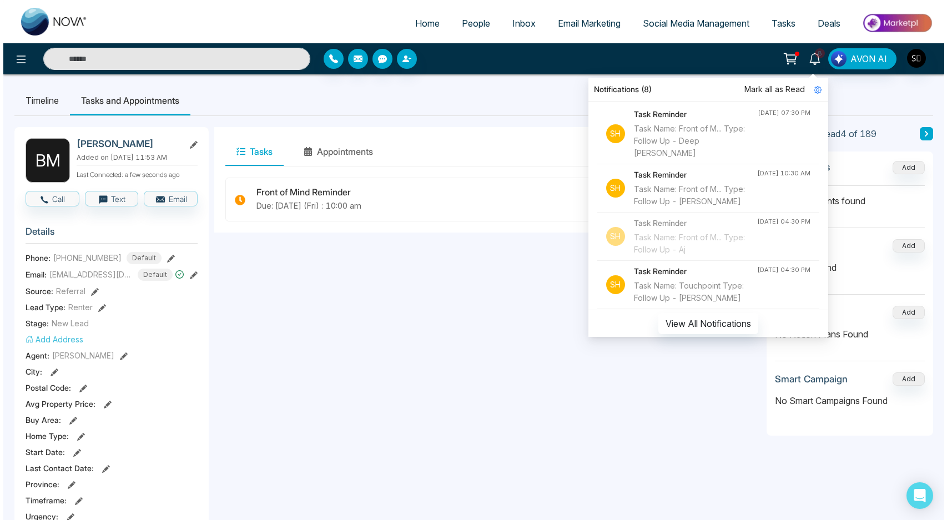
scroll to position [383, 0]
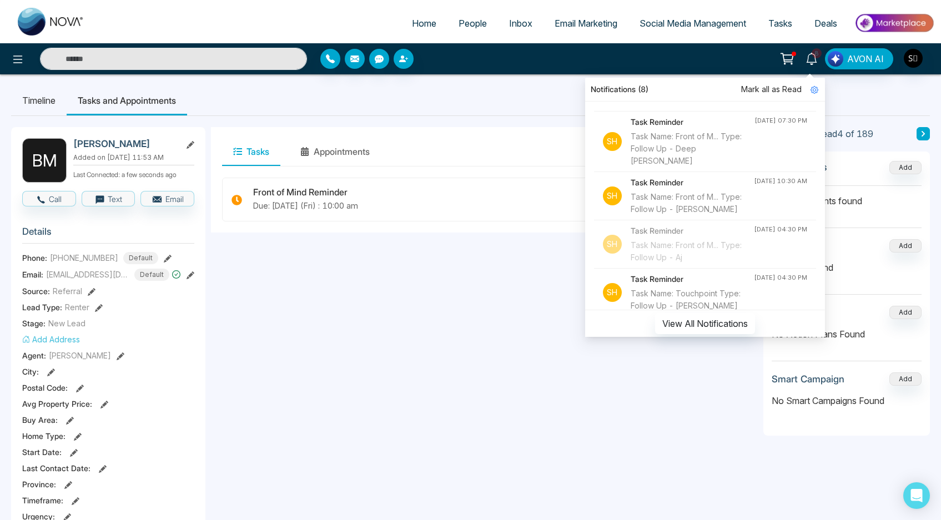
click at [680, 107] on div "Task Name: Ensure MIL... Type: Follow Up - [PERSON_NAME]" at bounding box center [692, 94] width 123 height 24
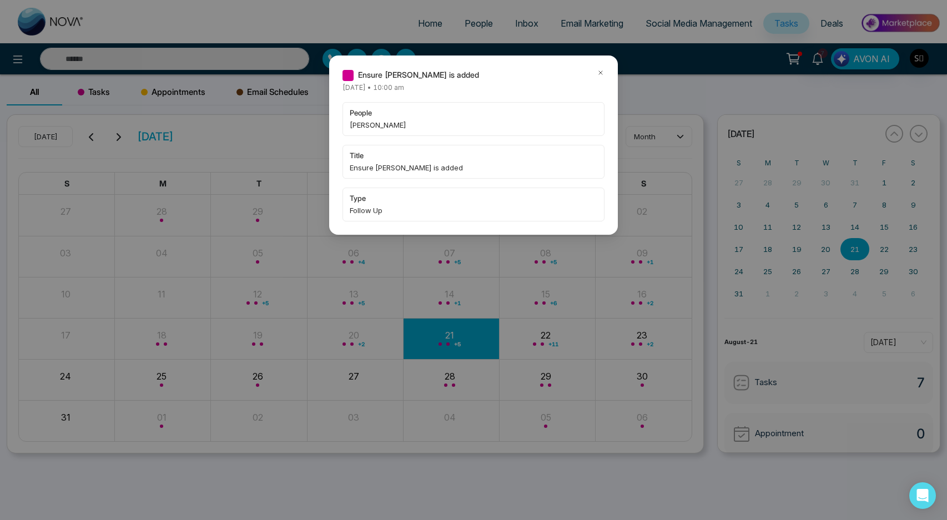
click at [378, 122] on span "[PERSON_NAME]" at bounding box center [474, 124] width 248 height 11
copy span "[PERSON_NAME]"
click at [601, 70] on icon at bounding box center [601, 73] width 8 height 8
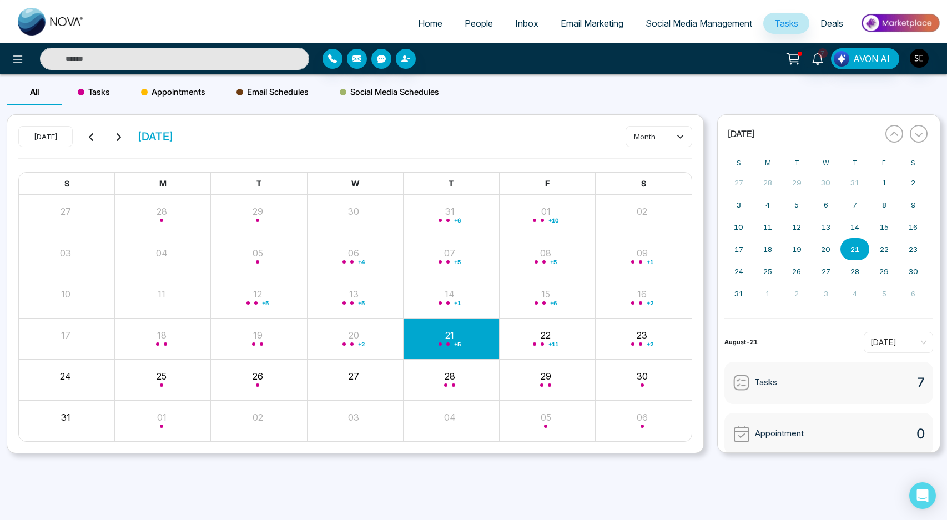
click at [149, 59] on input "text" at bounding box center [174, 59] width 269 height 22
paste input "**********"
click at [118, 57] on input "**********" at bounding box center [174, 59] width 269 height 22
type input "********"
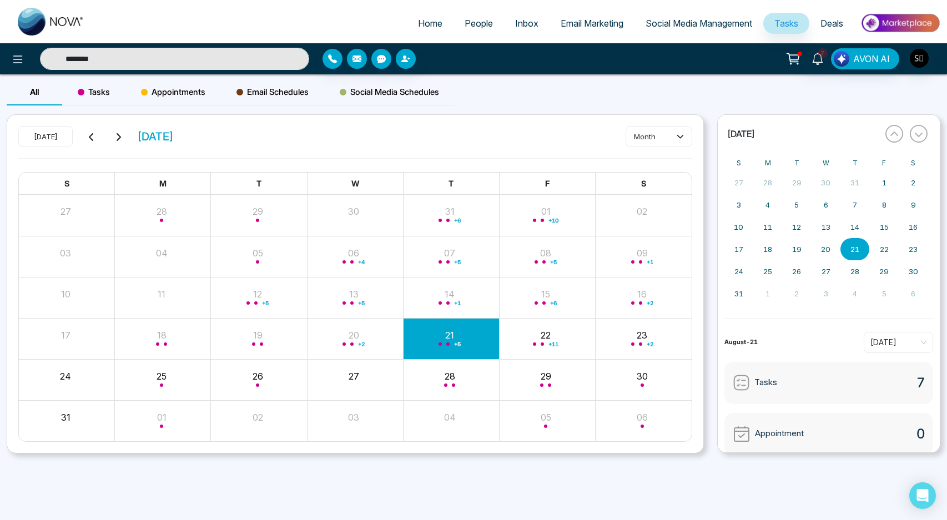
click at [205, 63] on input "********" at bounding box center [174, 59] width 269 height 22
type input "********"
click at [88, 58] on input "********" at bounding box center [174, 59] width 269 height 22
click at [88, 58] on input "text" at bounding box center [174, 59] width 269 height 22
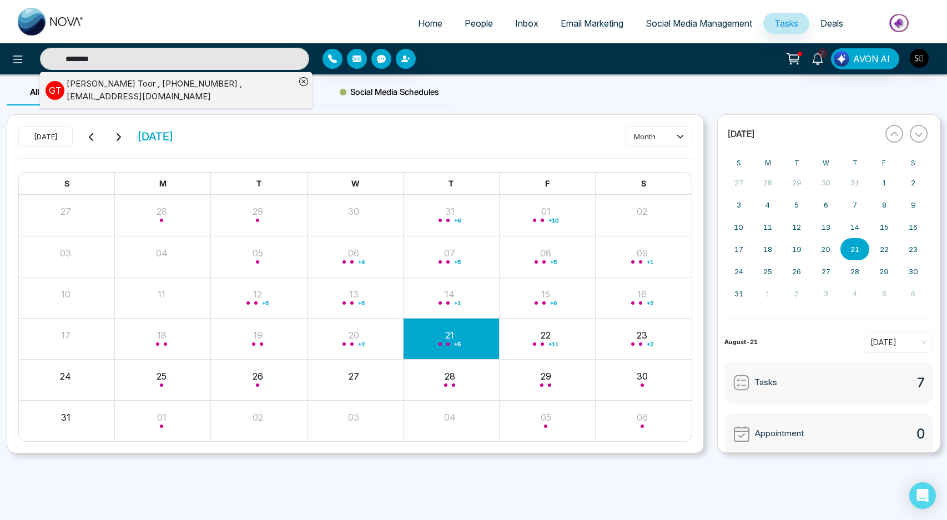
type input "********"
click at [67, 86] on div "[PERSON_NAME] , [PHONE_NUMBER] , [EMAIL_ADDRESS][DOMAIN_NAME]" at bounding box center [181, 90] width 229 height 25
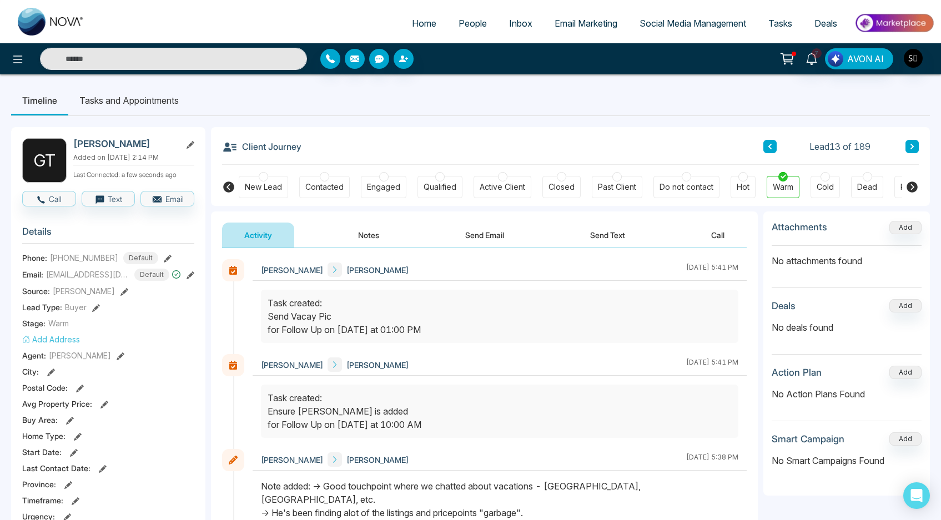
click at [147, 100] on li "Tasks and Appointments" at bounding box center [129, 101] width 122 height 30
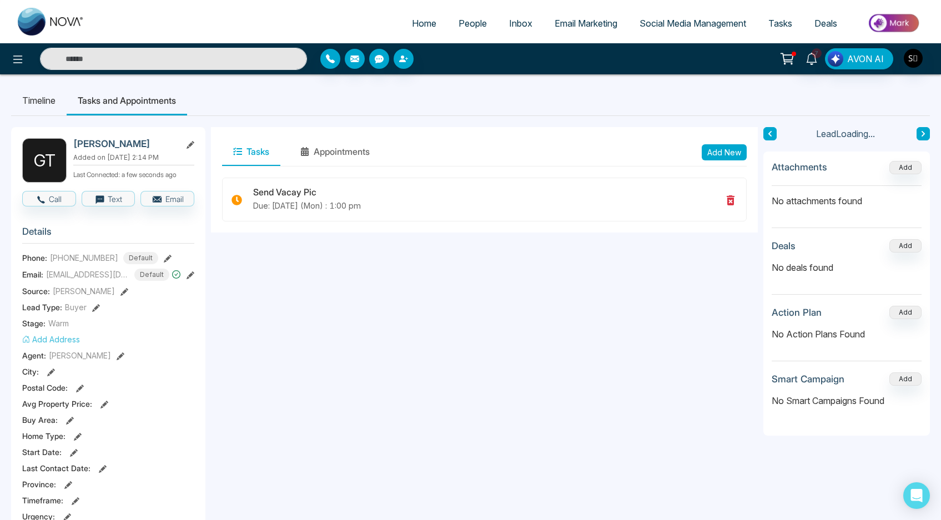
click at [735, 150] on button "Add New" at bounding box center [724, 152] width 45 height 16
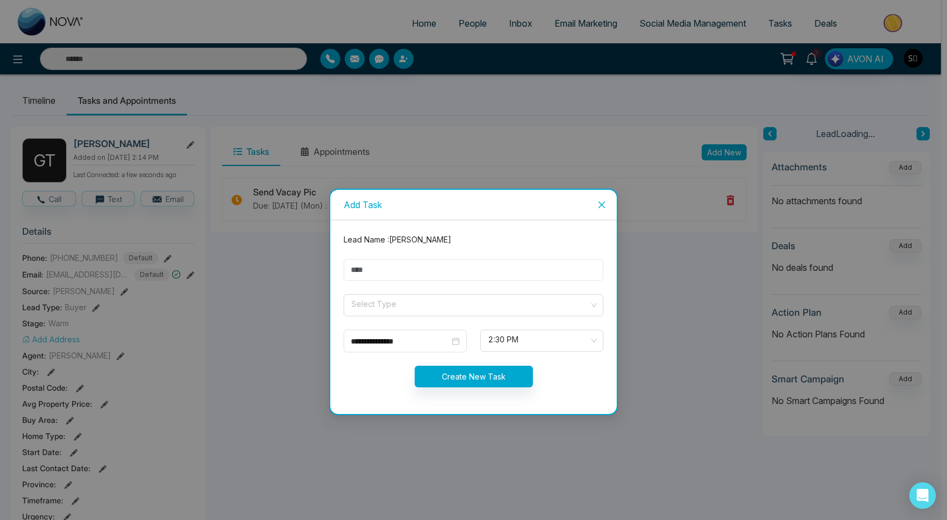
click at [391, 273] on input "text" at bounding box center [474, 270] width 260 height 22
click at [401, 309] on input "search" at bounding box center [469, 303] width 239 height 17
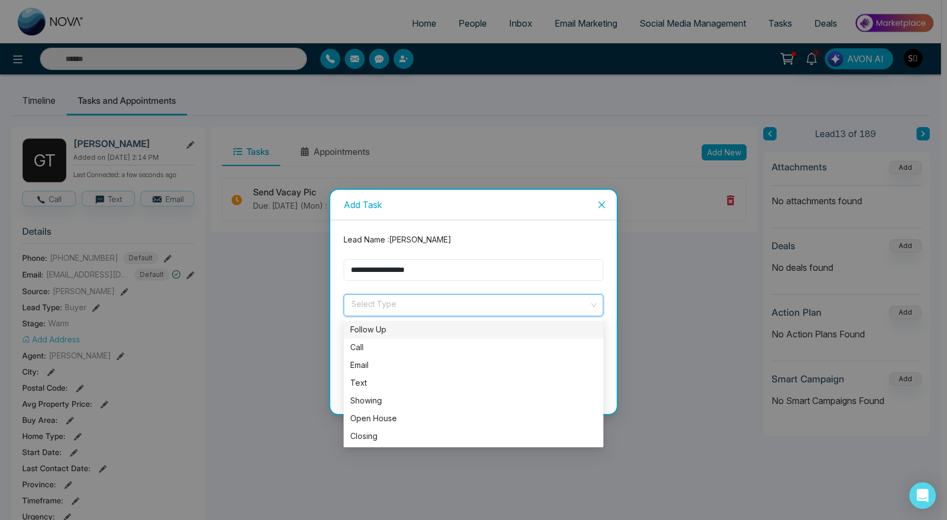
click at [451, 270] on input "**********" at bounding box center [474, 270] width 260 height 22
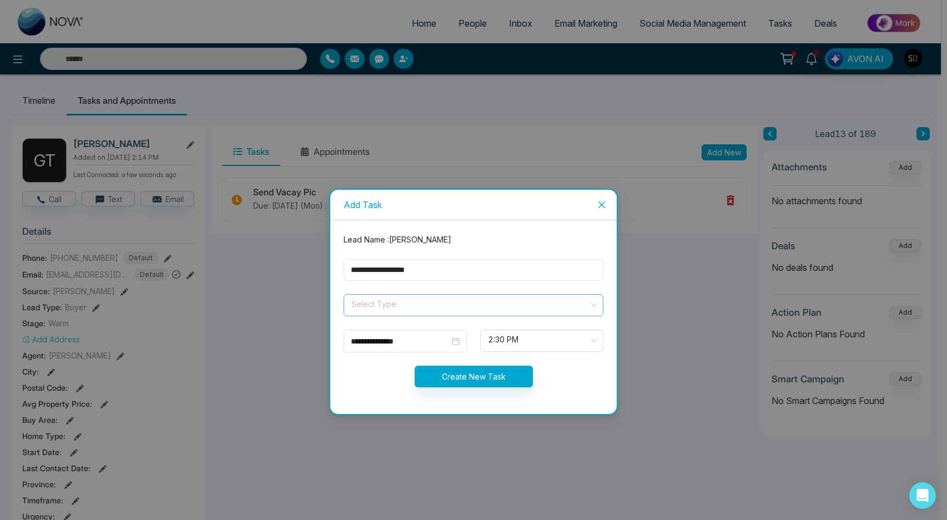
type input "**********"
click at [424, 303] on input "search" at bounding box center [469, 303] width 239 height 17
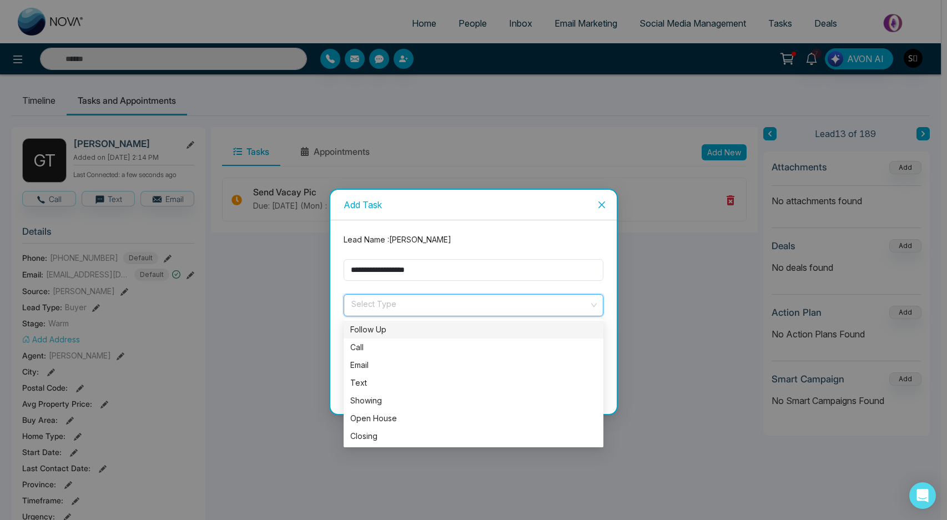
click at [411, 324] on div "Follow Up" at bounding box center [473, 330] width 247 height 12
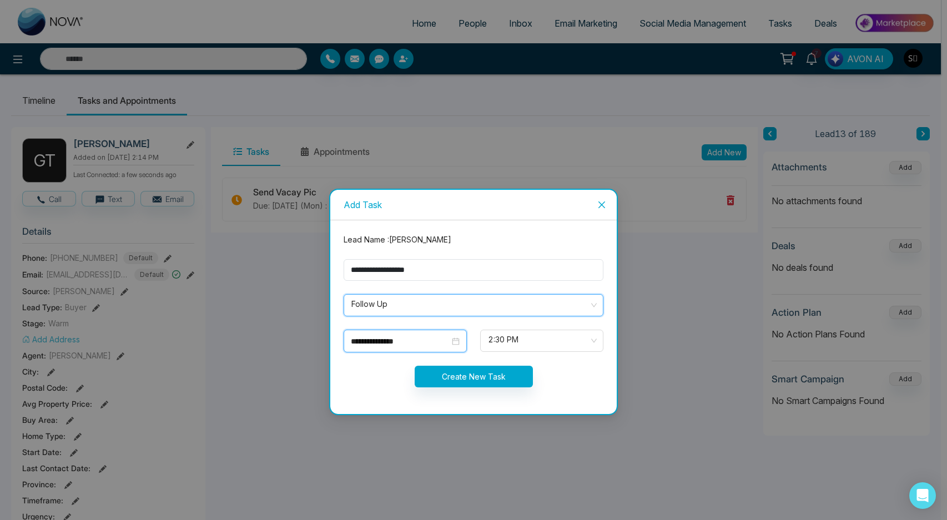
click at [398, 339] on input "**********" at bounding box center [400, 341] width 99 height 12
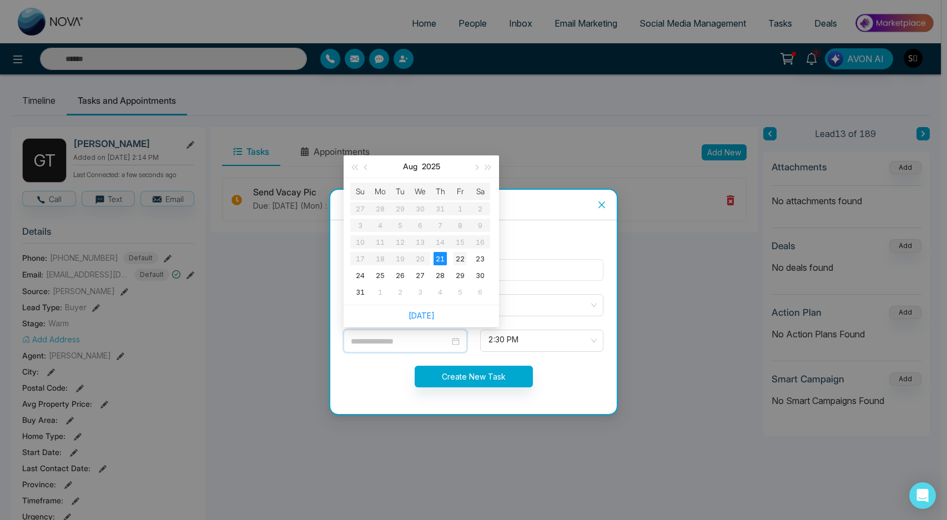
type input "**********"
click at [463, 255] on div "22" at bounding box center [460, 258] width 13 height 13
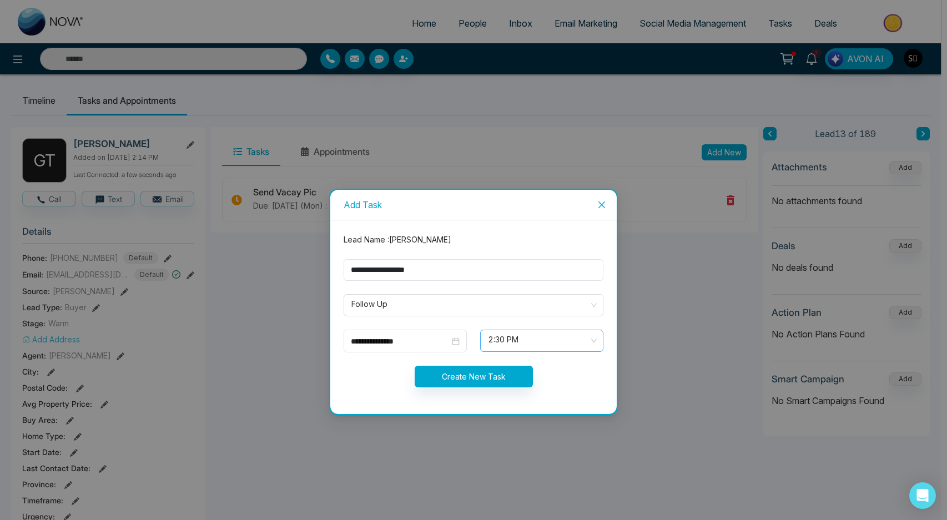
click at [537, 338] on span "2:30 PM" at bounding box center [542, 340] width 108 height 19
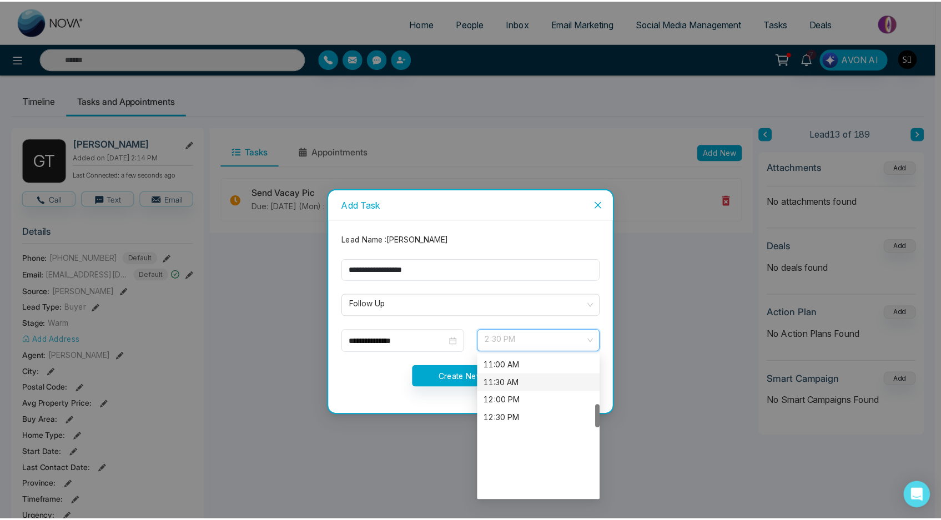
scroll to position [293, 0]
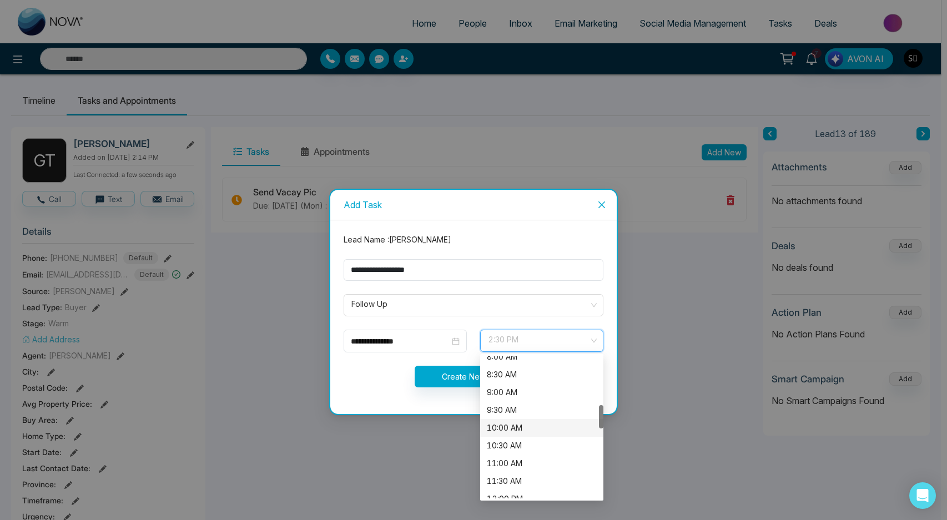
click at [514, 429] on div "10:00 AM" at bounding box center [542, 428] width 110 height 12
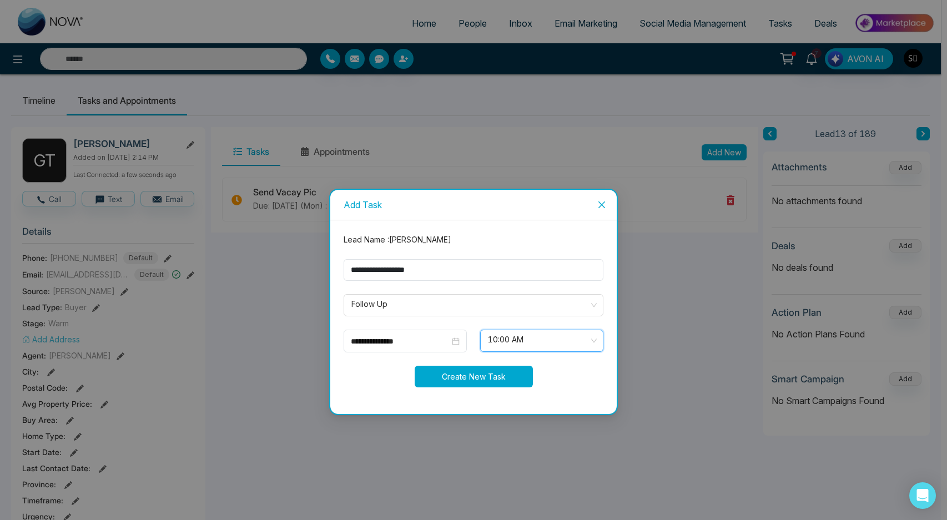
click at [471, 376] on button "Create New Task" at bounding box center [474, 377] width 118 height 22
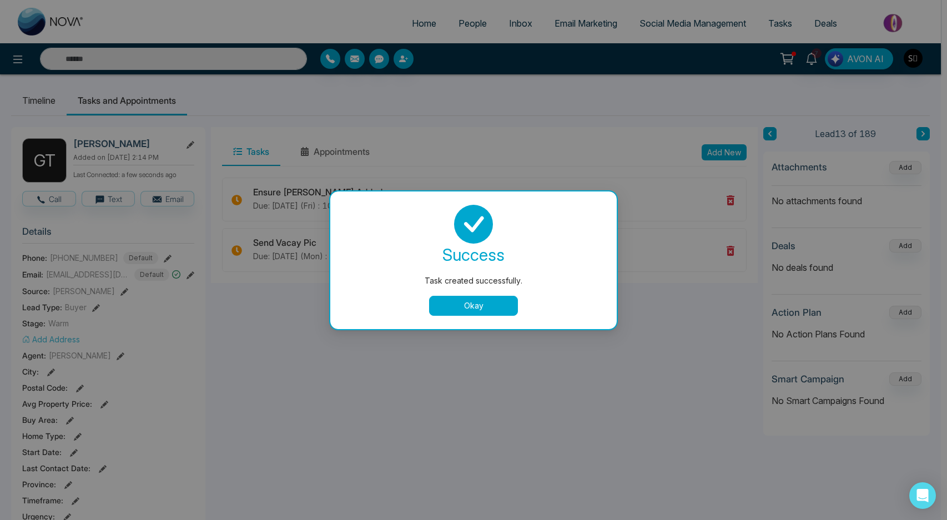
click at [453, 305] on button "Okay" at bounding box center [473, 306] width 89 height 20
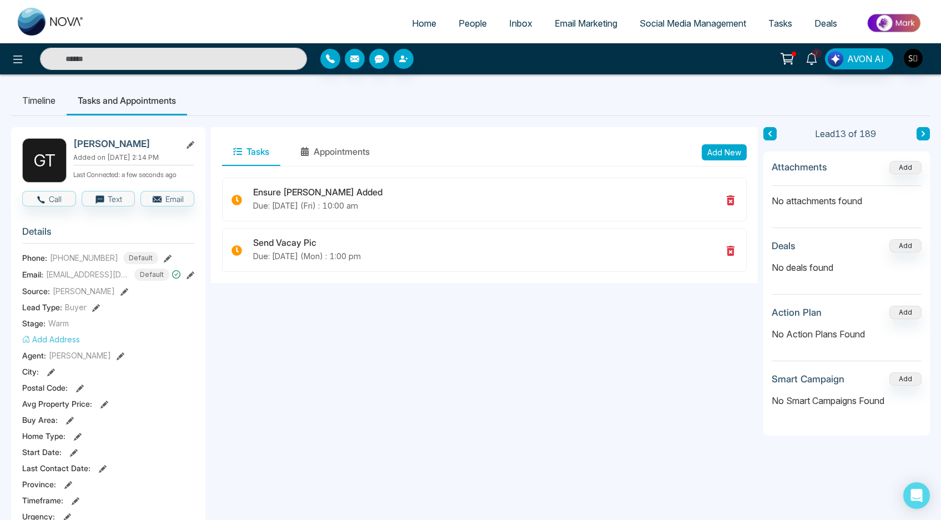
click at [813, 56] on span "7" at bounding box center [817, 53] width 10 height 10
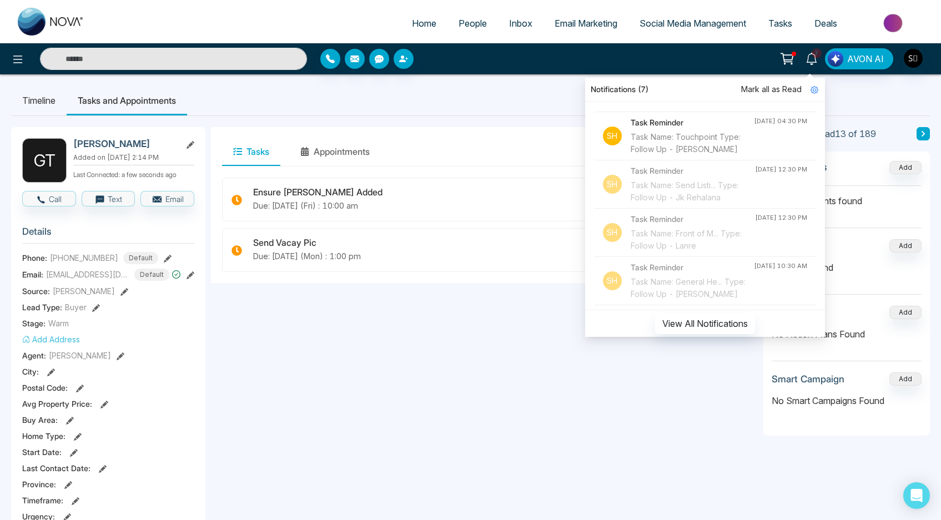
scroll to position [627, 0]
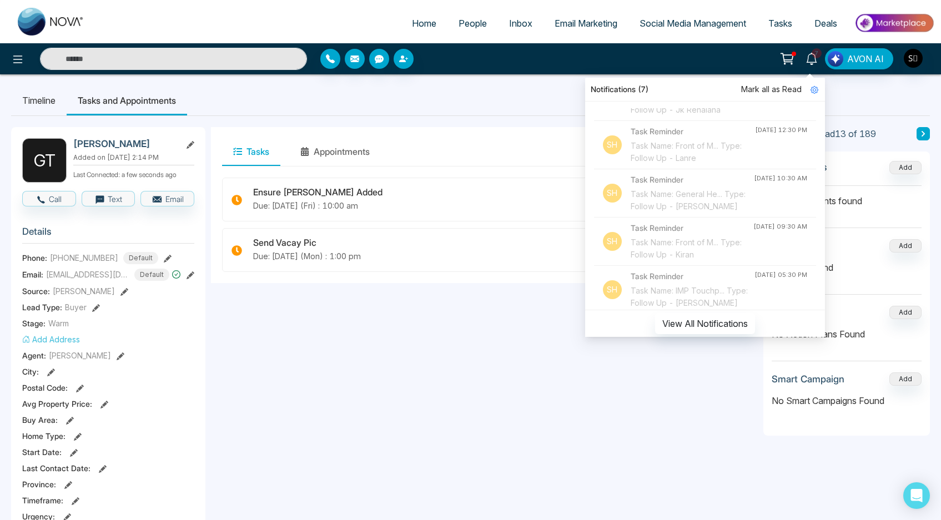
click at [683, 68] on div "Task Name: Touchpoint Type: Follow Up - [PERSON_NAME]" at bounding box center [692, 55] width 123 height 24
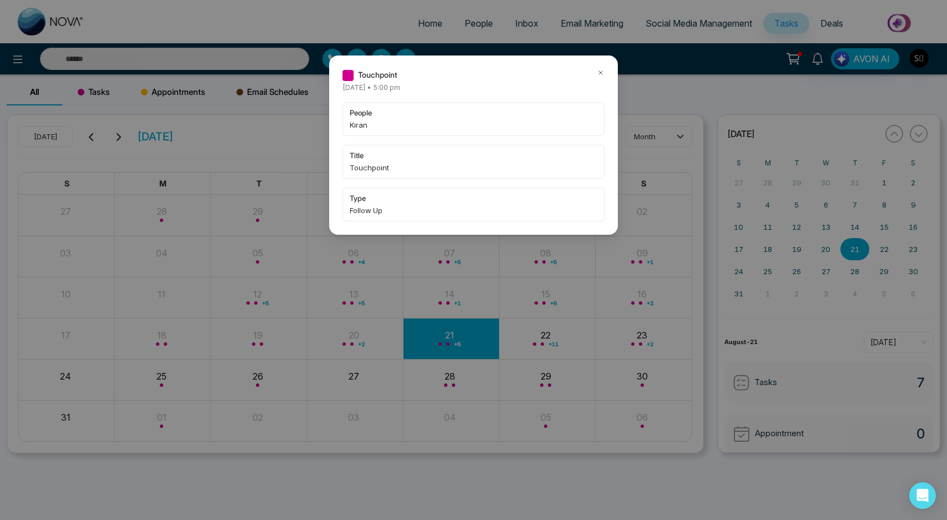
drag, startPoint x: 601, startPoint y: 74, endPoint x: 350, endPoint y: 84, distance: 250.6
click at [600, 74] on icon at bounding box center [601, 73] width 8 height 8
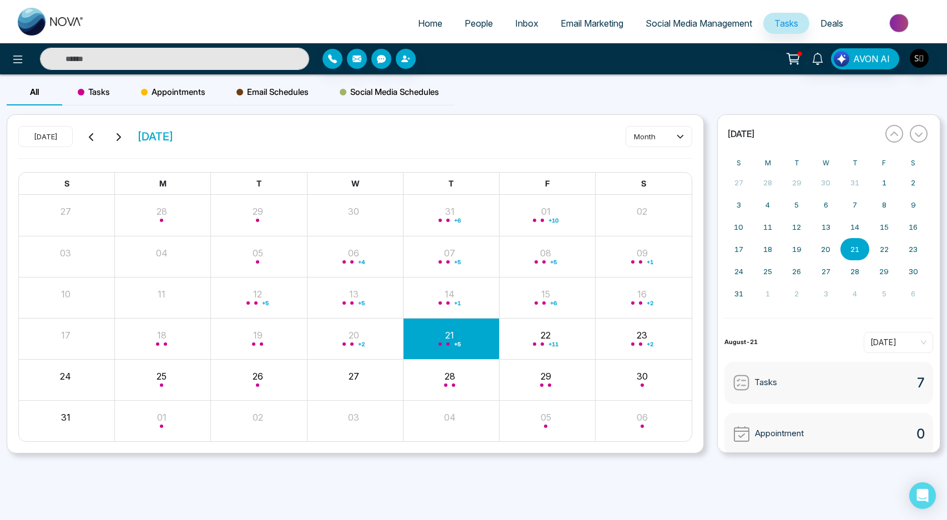
click at [227, 53] on input "text" at bounding box center [174, 59] width 269 height 22
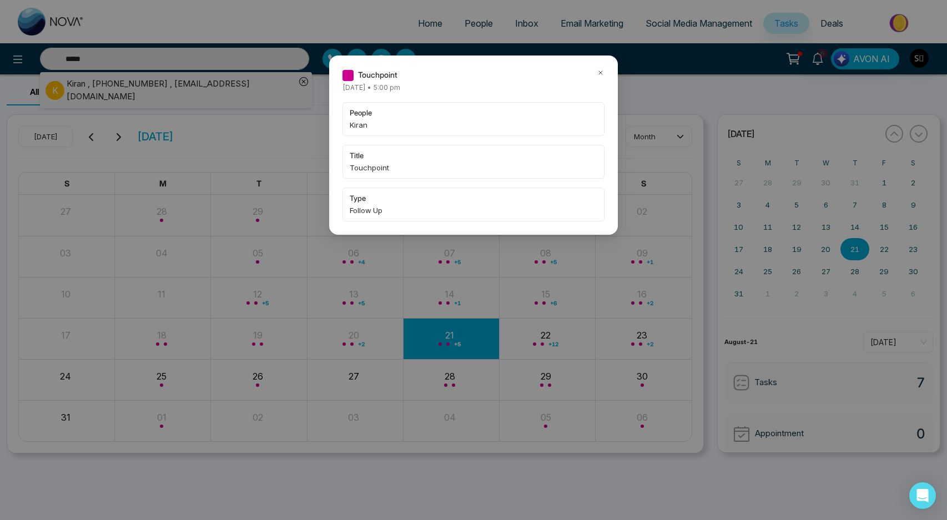
type input "*****"
drag, startPoint x: 602, startPoint y: 69, endPoint x: 255, endPoint y: 74, distance: 347.1
click at [602, 69] on icon at bounding box center [601, 73] width 8 height 8
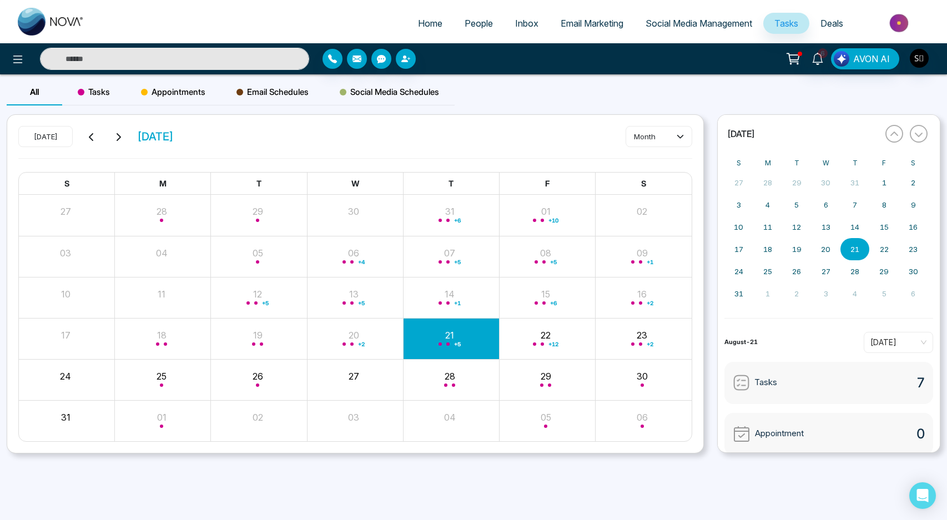
click at [198, 64] on input "text" at bounding box center [174, 59] width 269 height 22
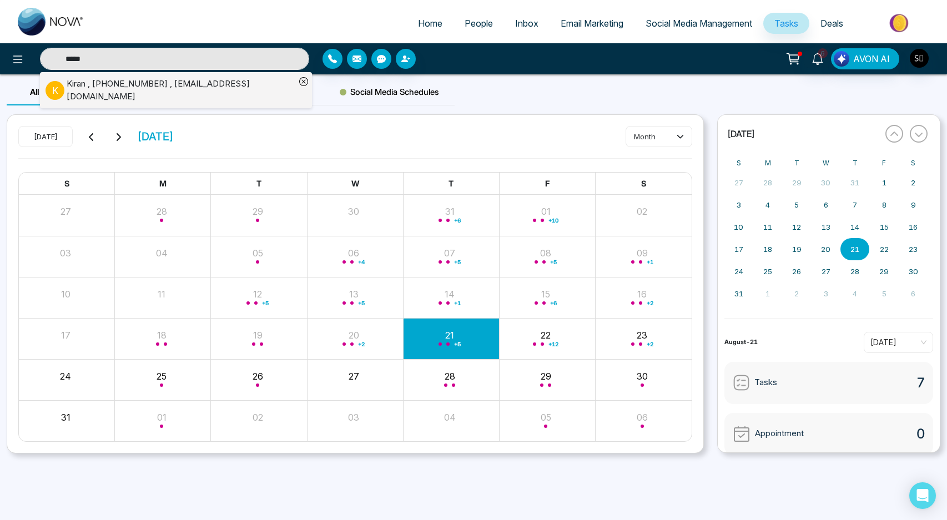
type input "*****"
click at [148, 84] on div "[PERSON_NAME] , [PHONE_NUMBER] , [EMAIL_ADDRESS][DOMAIN_NAME]" at bounding box center [181, 90] width 229 height 25
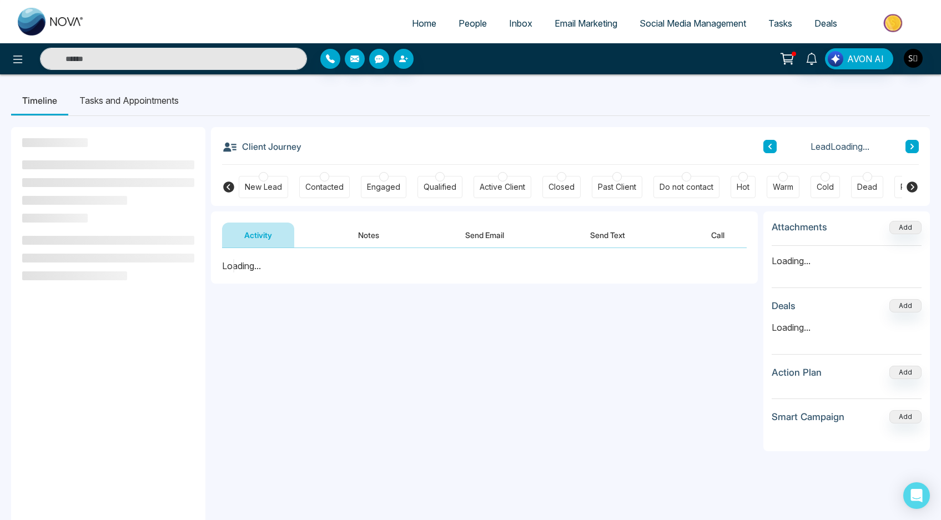
click at [370, 232] on button "Notes" at bounding box center [369, 235] width 66 height 25
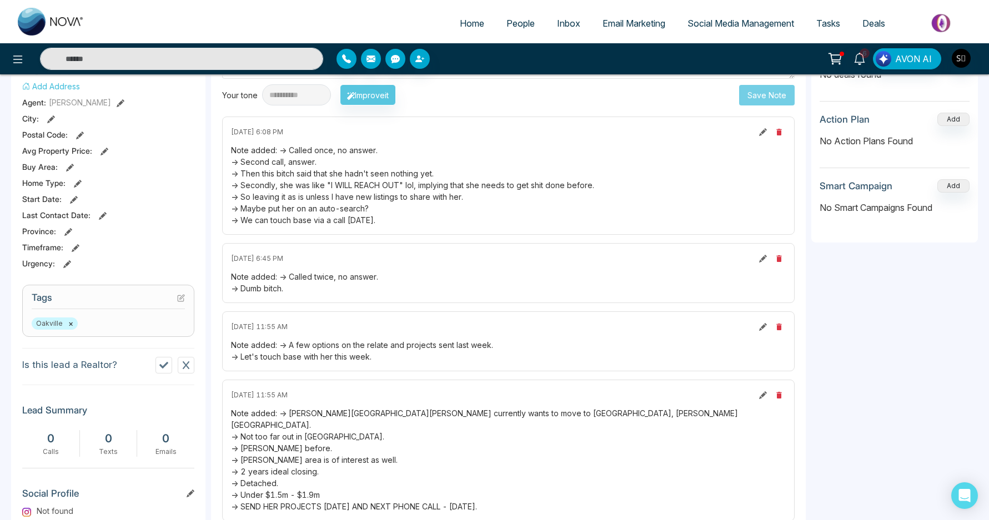
scroll to position [354, 0]
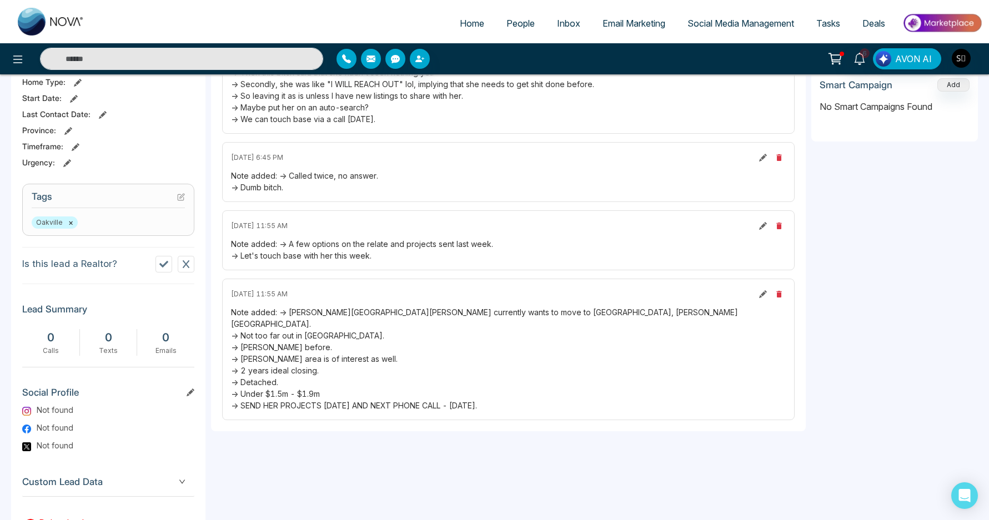
click at [279, 338] on div "Note added: -> [PERSON_NAME][GEOGRAPHIC_DATA][PERSON_NAME] currently wants to m…" at bounding box center [508, 358] width 555 height 105
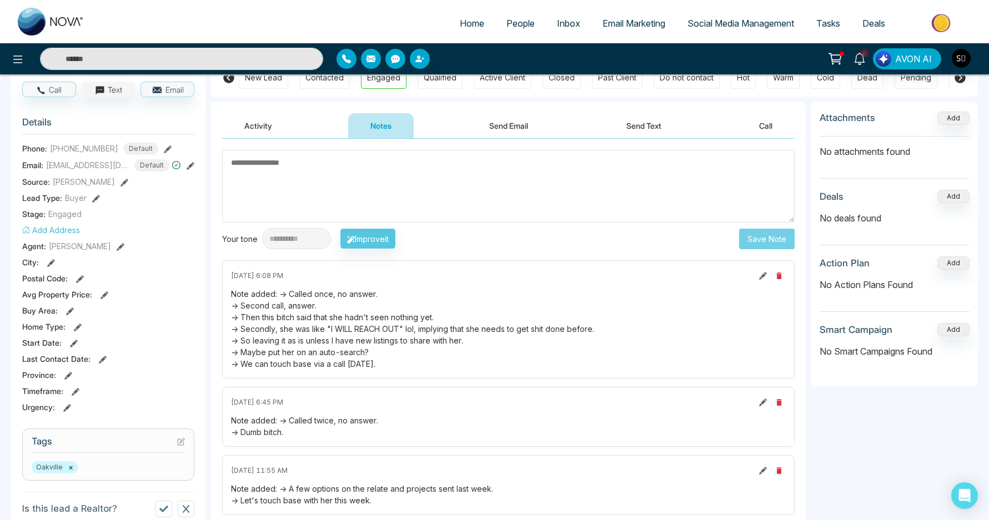
scroll to position [0, 0]
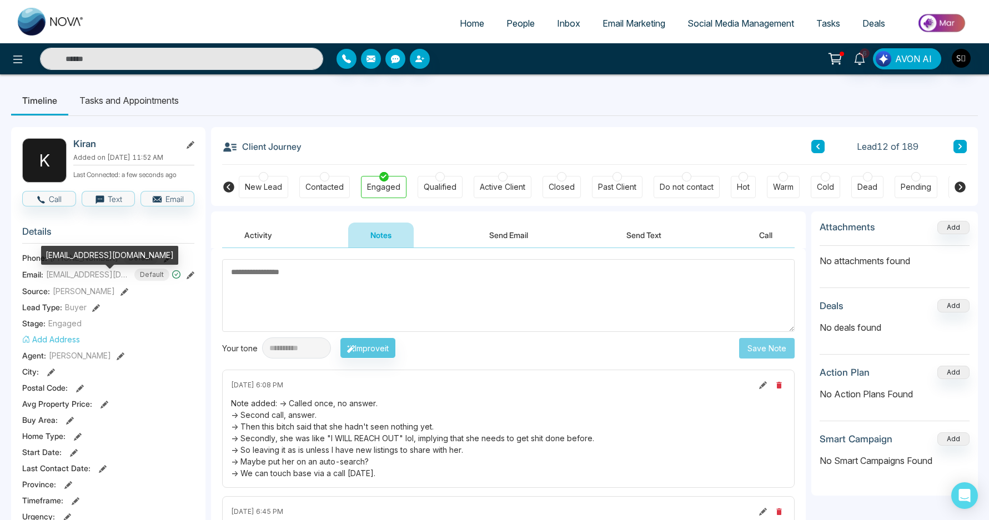
click at [87, 279] on span "[EMAIL_ADDRESS][DOMAIN_NAME]" at bounding box center [87, 275] width 83 height 12
copy span "[EMAIL_ADDRESS][DOMAIN_NAME]"
drag, startPoint x: 117, startPoint y: 104, endPoint x: 166, endPoint y: 136, distance: 59.0
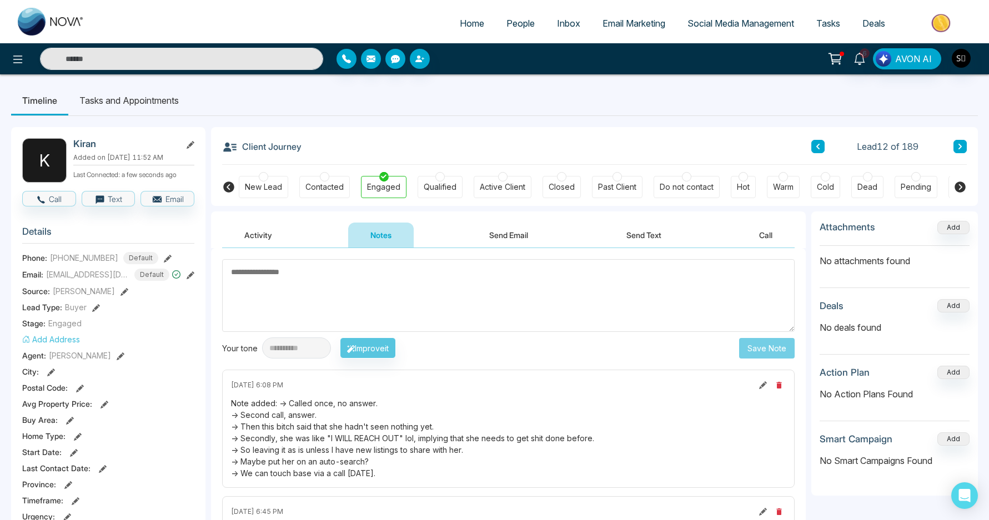
click at [117, 104] on li "Tasks and Appointments" at bounding box center [129, 101] width 122 height 30
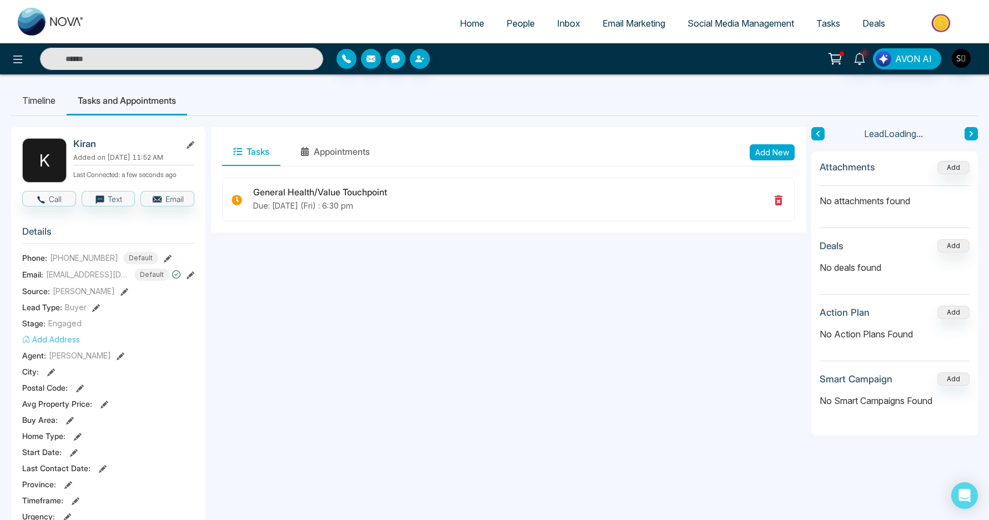
click at [770, 152] on button "Add New" at bounding box center [772, 152] width 45 height 16
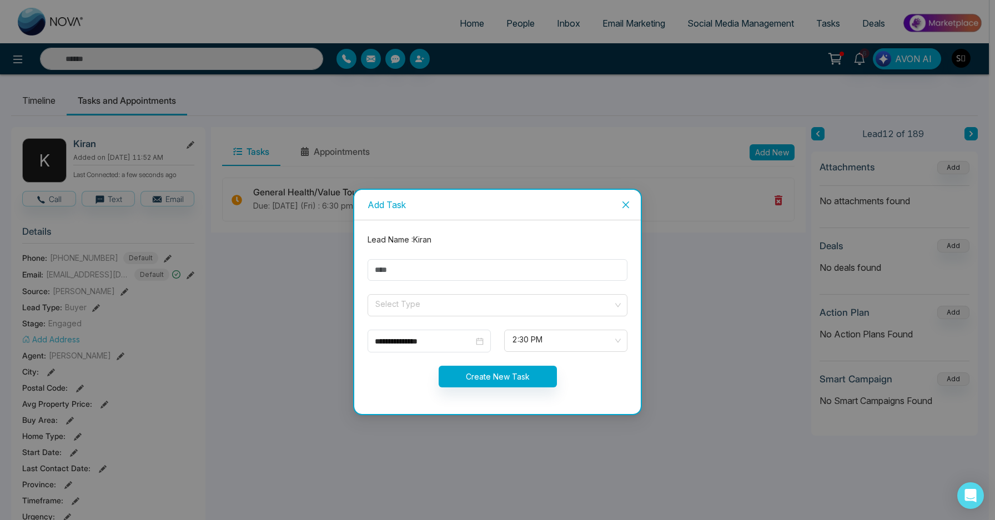
click at [243, 262] on div "**********" at bounding box center [497, 260] width 995 height 520
click at [620, 210] on span "Close" at bounding box center [626, 205] width 30 height 30
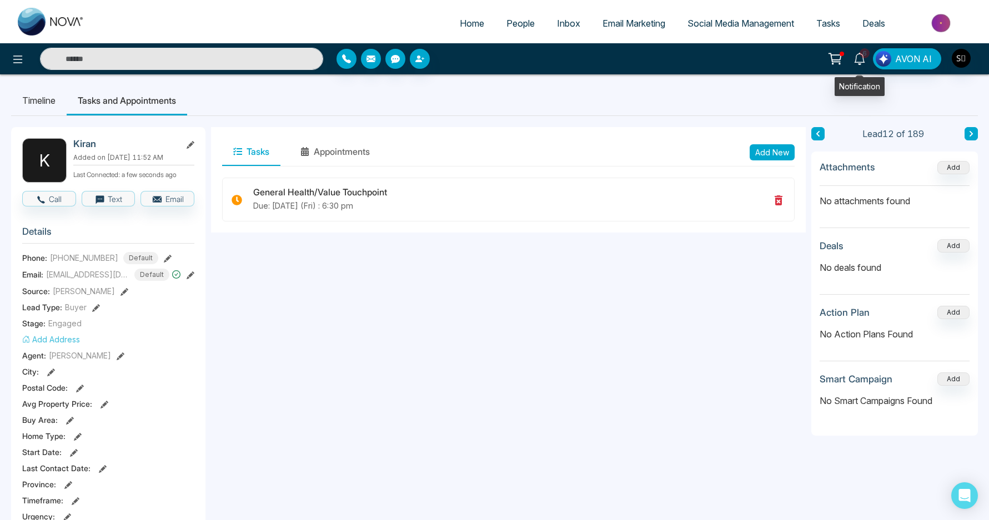
click at [865, 62] on icon at bounding box center [859, 59] width 11 height 12
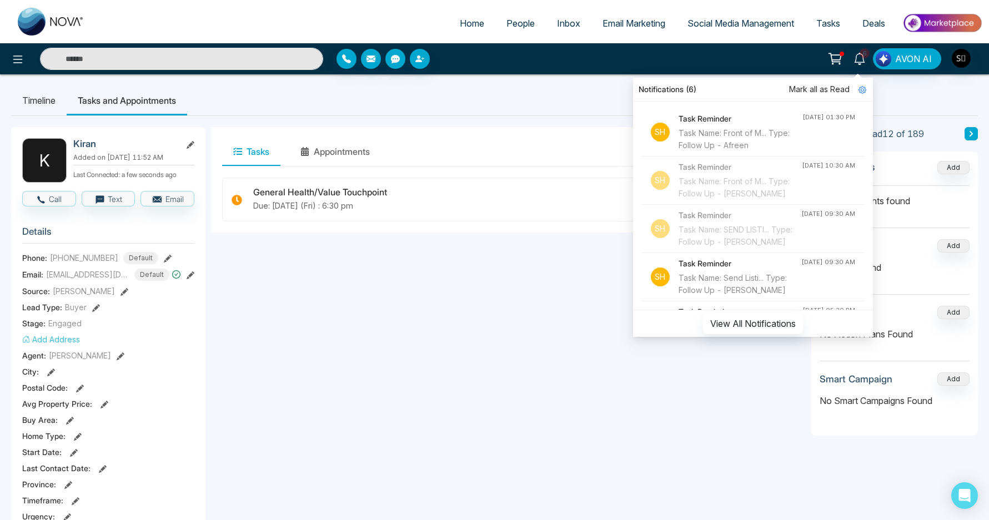
click at [721, 139] on div "Task Name: Front of M... Type: Follow Up - Afreen" at bounding box center [741, 139] width 124 height 24
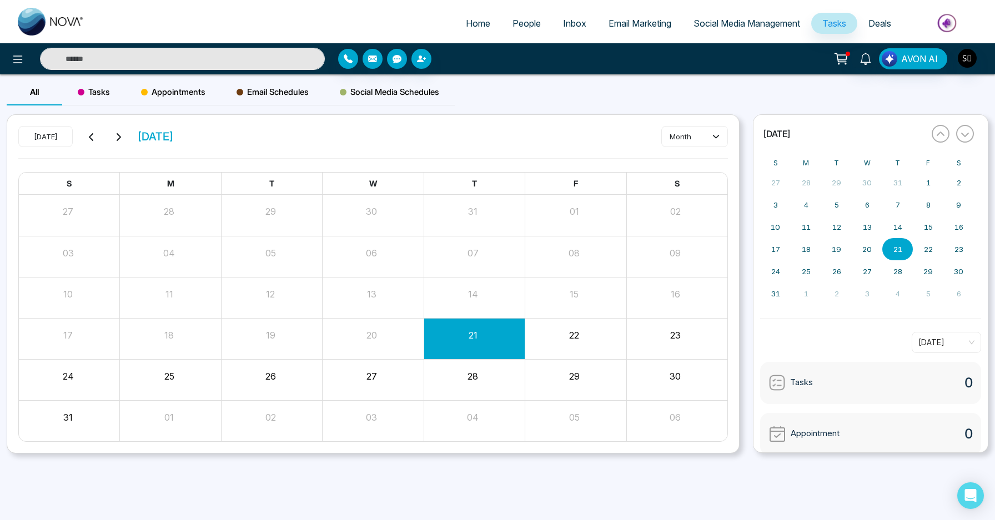
click at [195, 57] on input "text" at bounding box center [182, 59] width 285 height 22
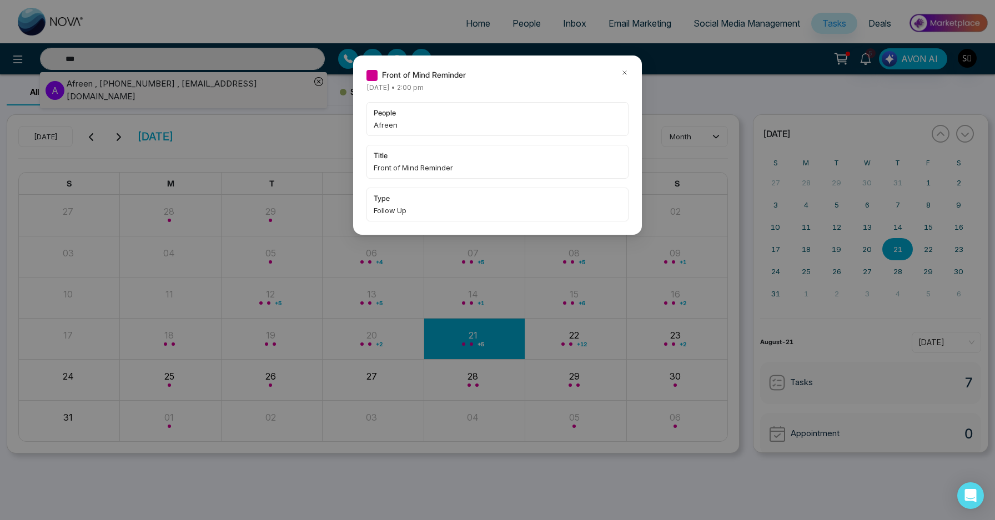
type input "***"
click at [196, 88] on div "Front of Mind Reminder [DATE] • 2:00 pm people Afreen title Front of Mind Remin…" at bounding box center [497, 260] width 995 height 520
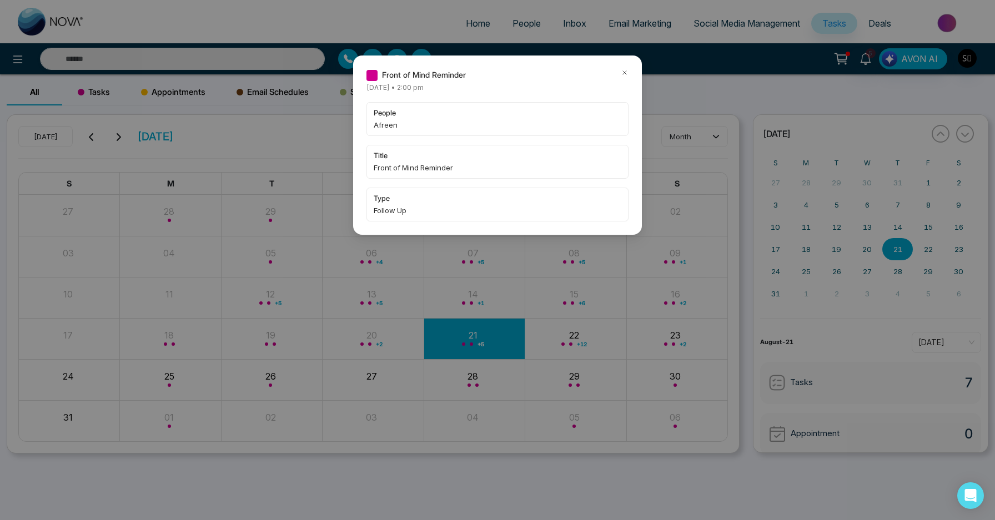
click at [626, 72] on icon at bounding box center [625, 73] width 8 height 8
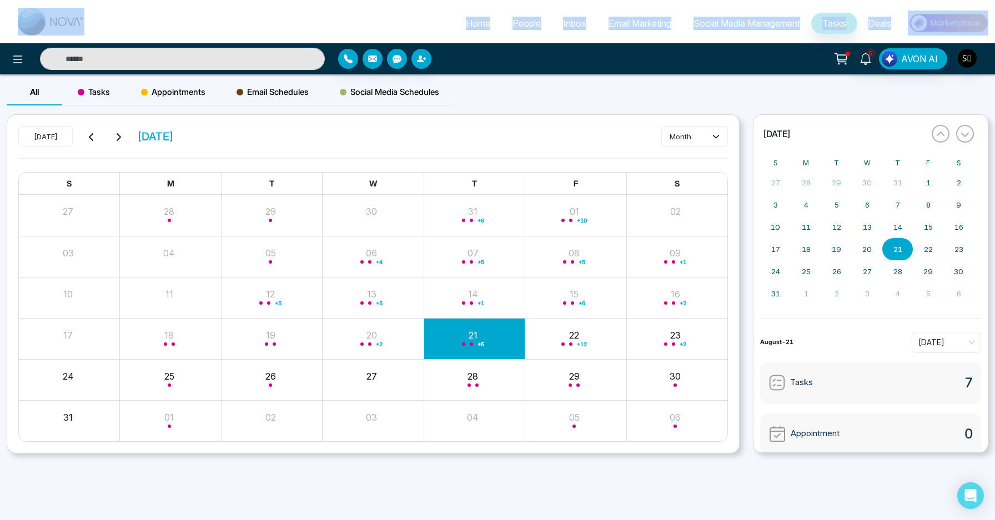
drag, startPoint x: 85, startPoint y: 43, endPoint x: 111, endPoint y: 57, distance: 29.6
click at [88, 45] on div "Home People Inbox Email Marketing Social Media Management Tasks Deals 5 AVON AI" at bounding box center [497, 37] width 995 height 74
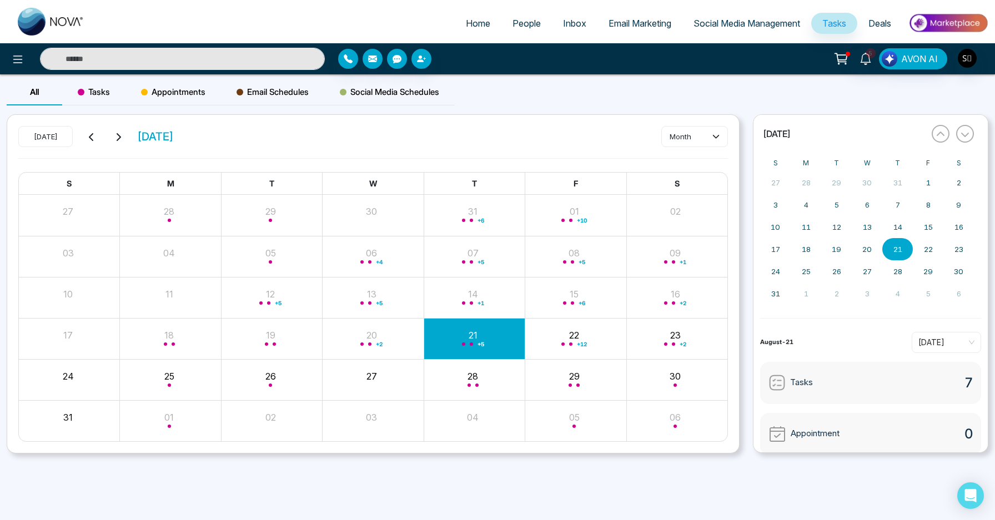
click at [111, 57] on input "text" at bounding box center [182, 59] width 285 height 22
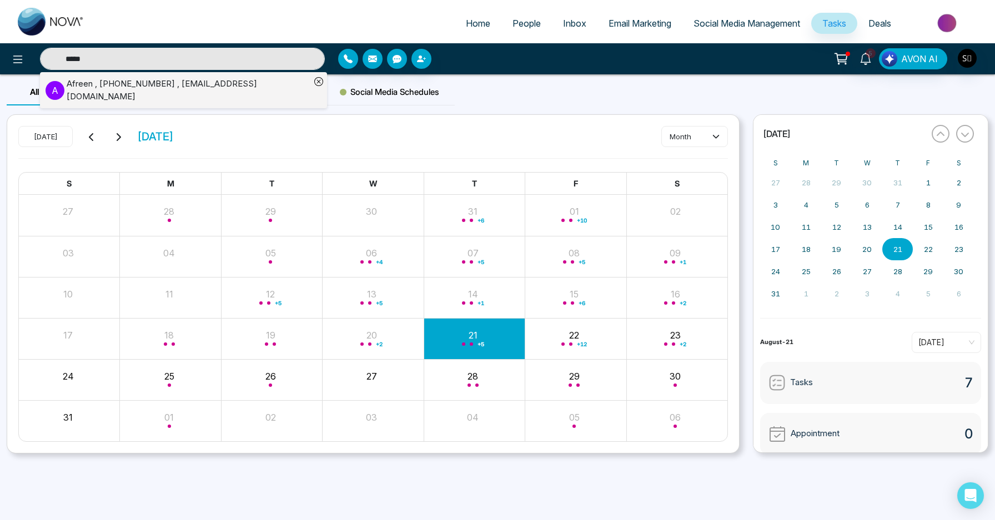
type input "*****"
click at [139, 87] on div "Afreen , [PHONE_NUMBER] , [EMAIL_ADDRESS][DOMAIN_NAME]" at bounding box center [189, 90] width 244 height 25
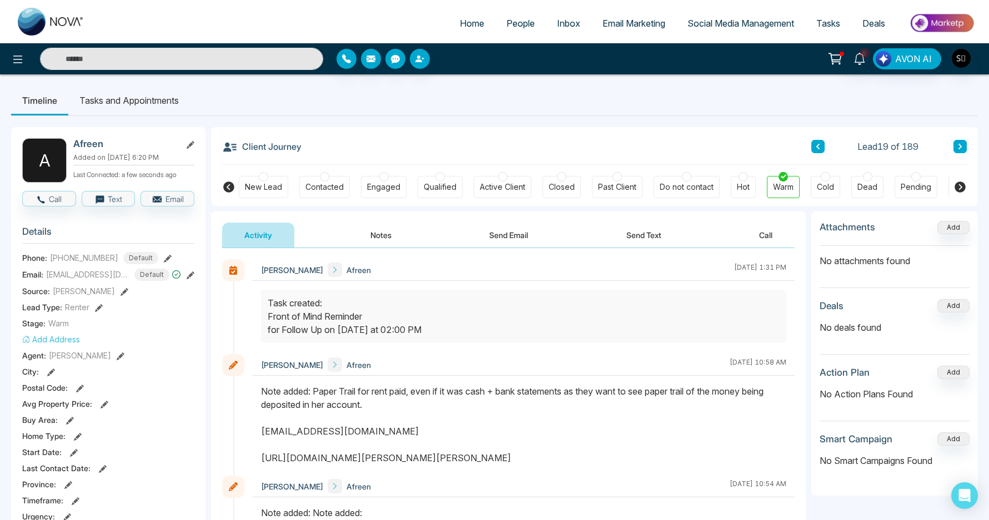
click at [353, 234] on button "Notes" at bounding box center [381, 235] width 66 height 25
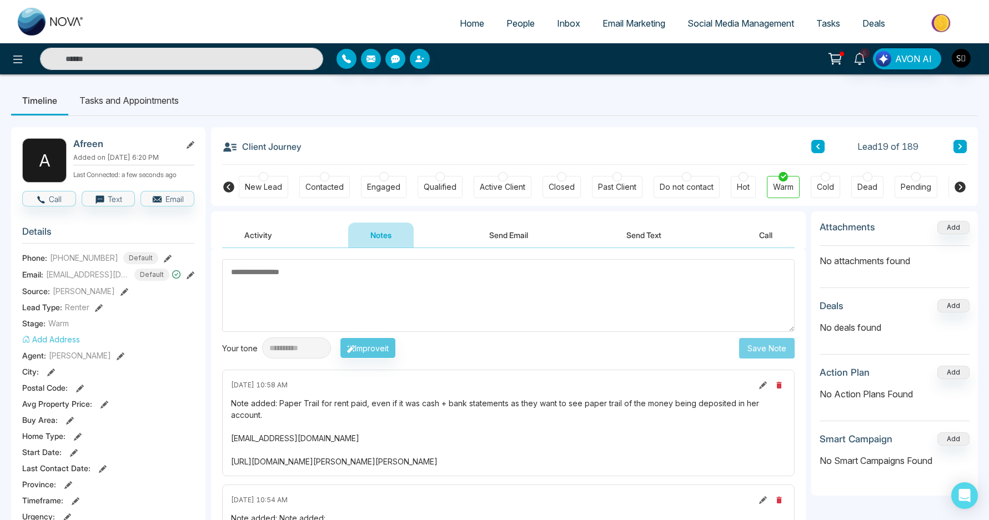
click at [154, 97] on li "Tasks and Appointments" at bounding box center [129, 101] width 122 height 30
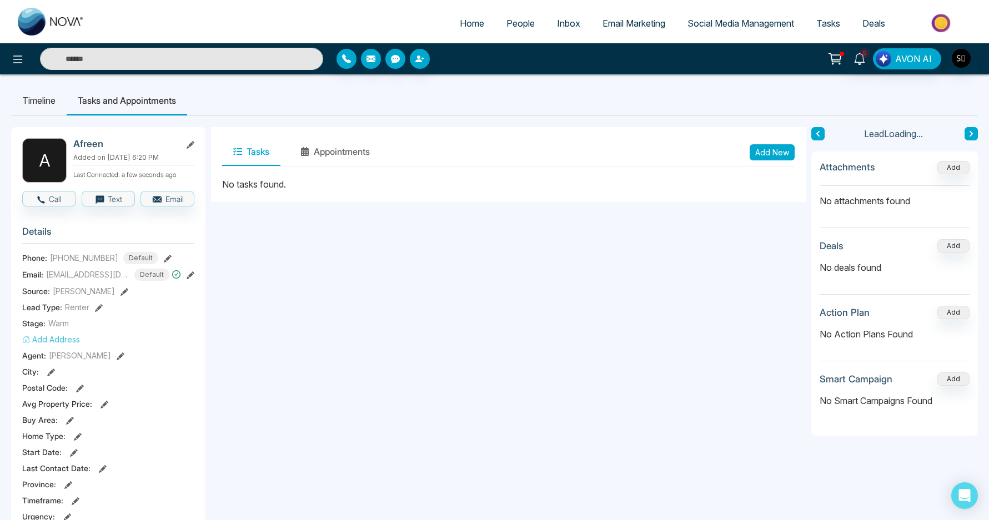
click at [765, 152] on button "Add New" at bounding box center [772, 152] width 45 height 16
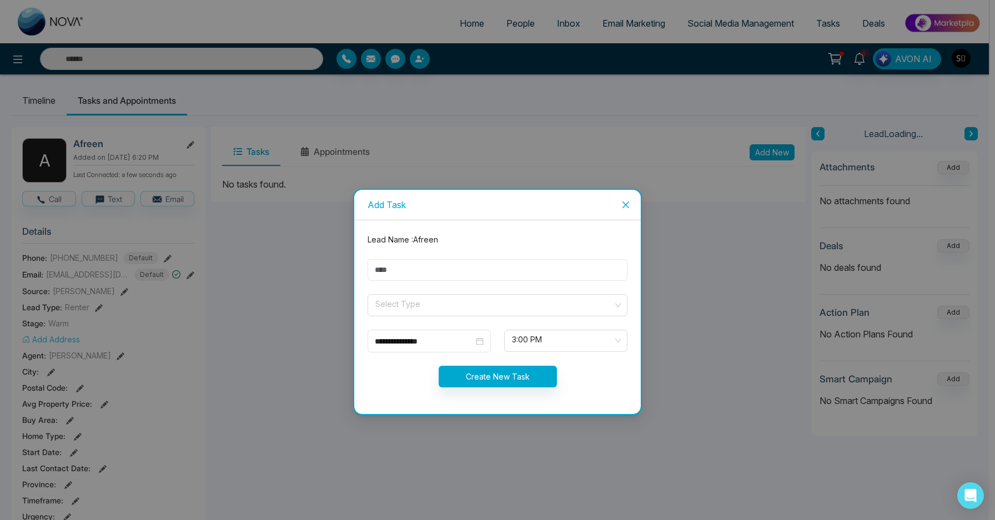
click at [431, 268] on input "text" at bounding box center [498, 270] width 260 height 22
click at [411, 304] on input "search" at bounding box center [493, 303] width 239 height 17
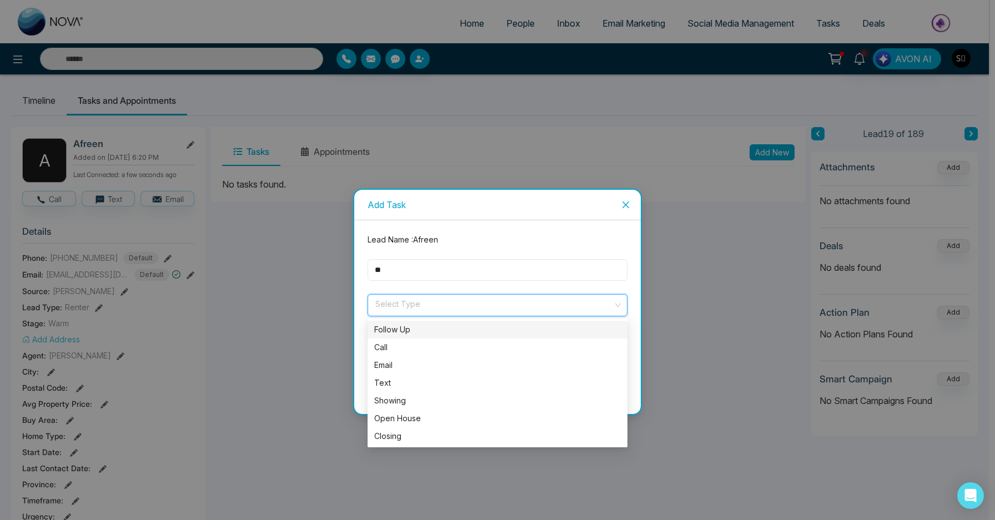
click at [429, 270] on input "**" at bounding box center [498, 270] width 260 height 22
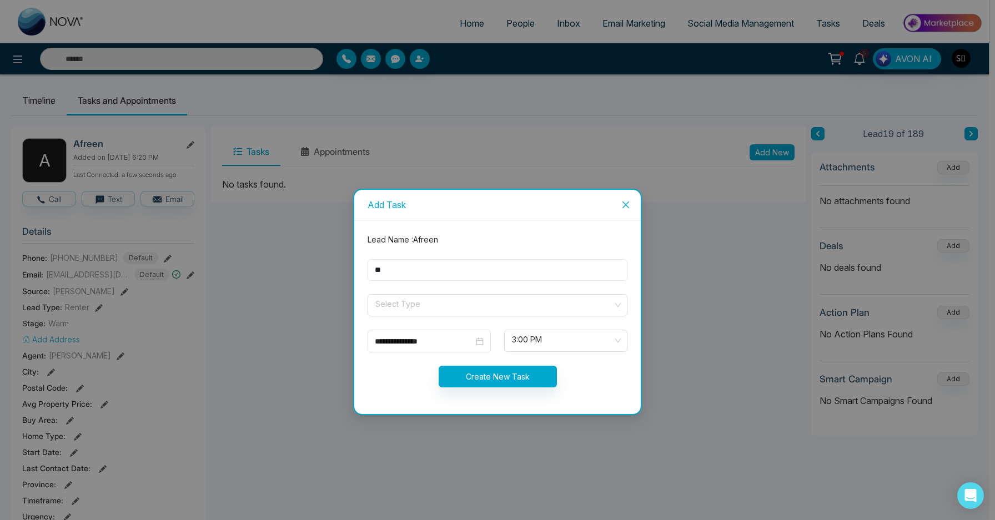
type input "**********"
click at [413, 311] on span at bounding box center [493, 305] width 239 height 21
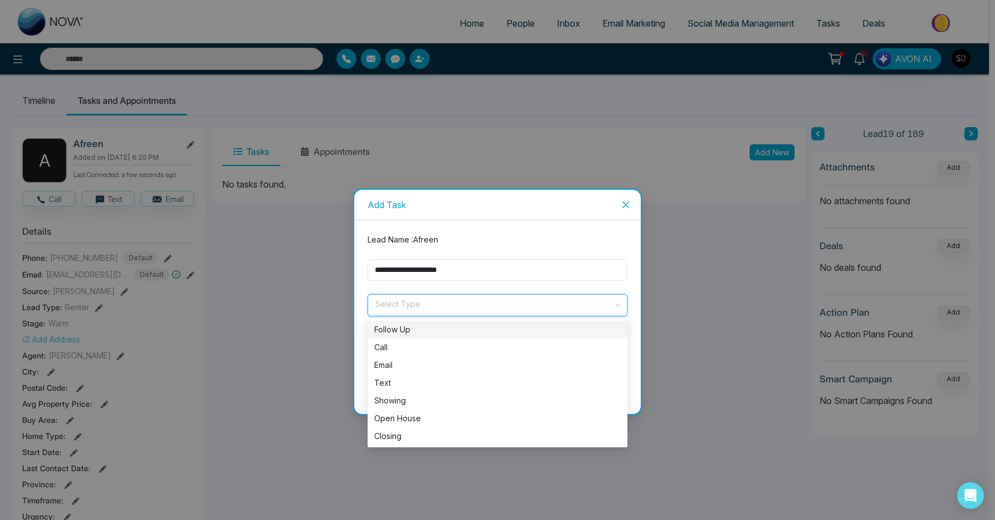
click at [413, 324] on div "Follow Up" at bounding box center [497, 330] width 247 height 12
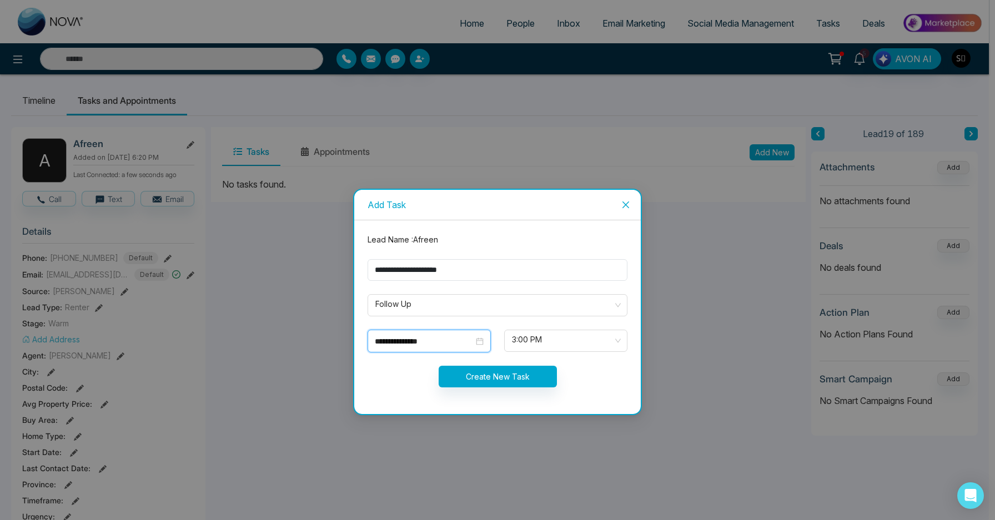
click at [411, 339] on input "**********" at bounding box center [424, 341] width 99 height 12
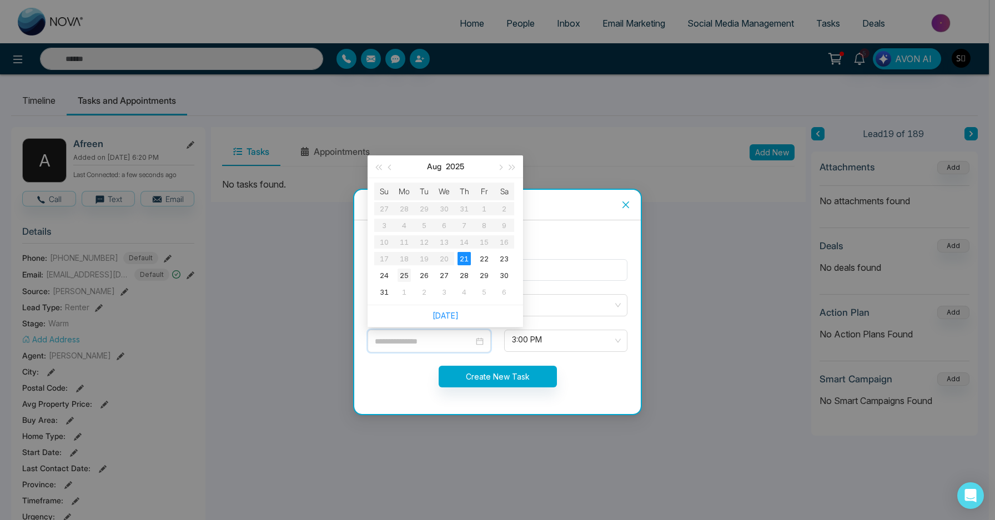
type input "**********"
click at [406, 276] on div "25" at bounding box center [404, 275] width 13 height 13
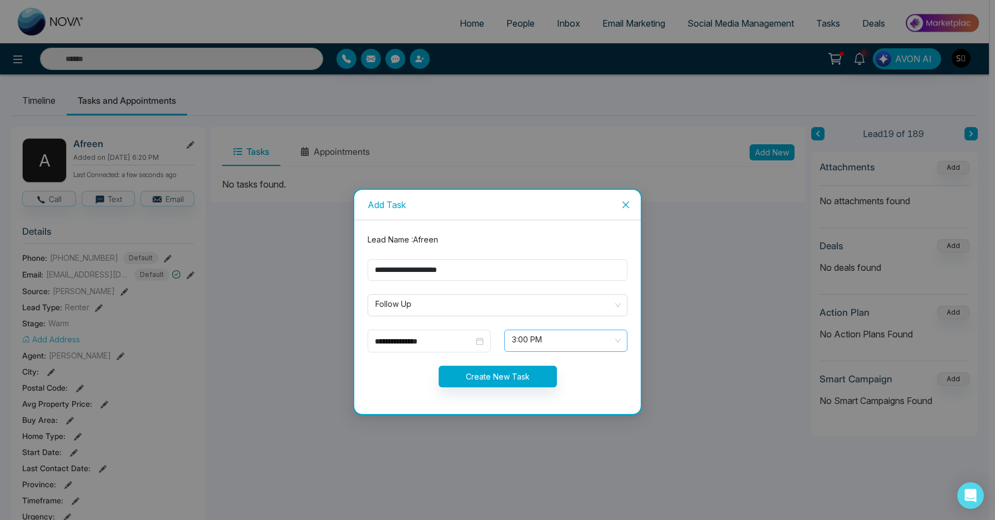
click at [544, 339] on span "3:00 PM" at bounding box center [566, 340] width 108 height 19
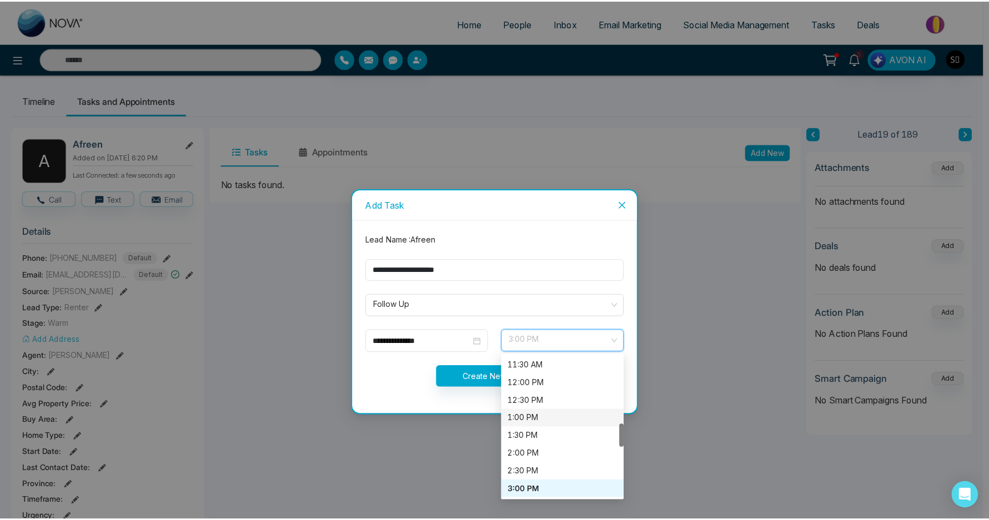
scroll to position [301, 0]
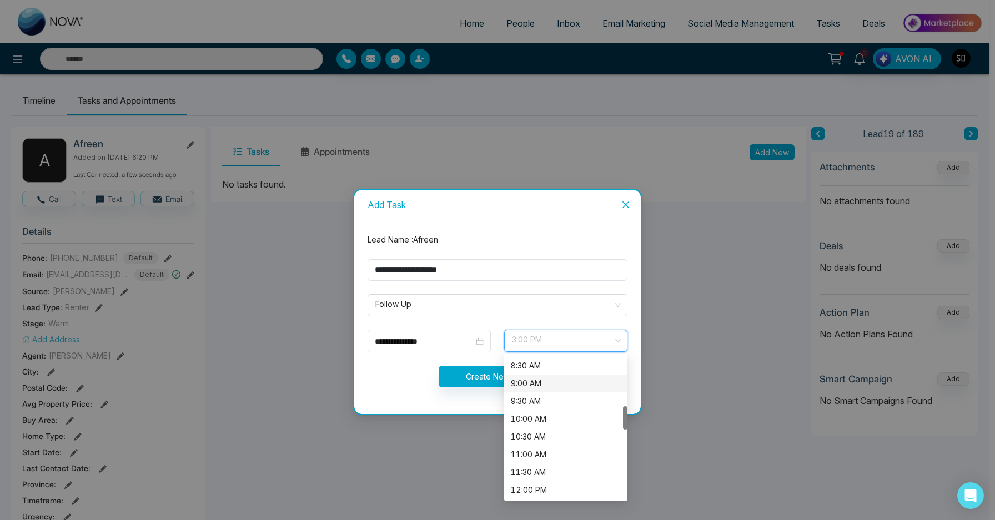
click at [529, 386] on div "9:00 AM" at bounding box center [566, 384] width 110 height 12
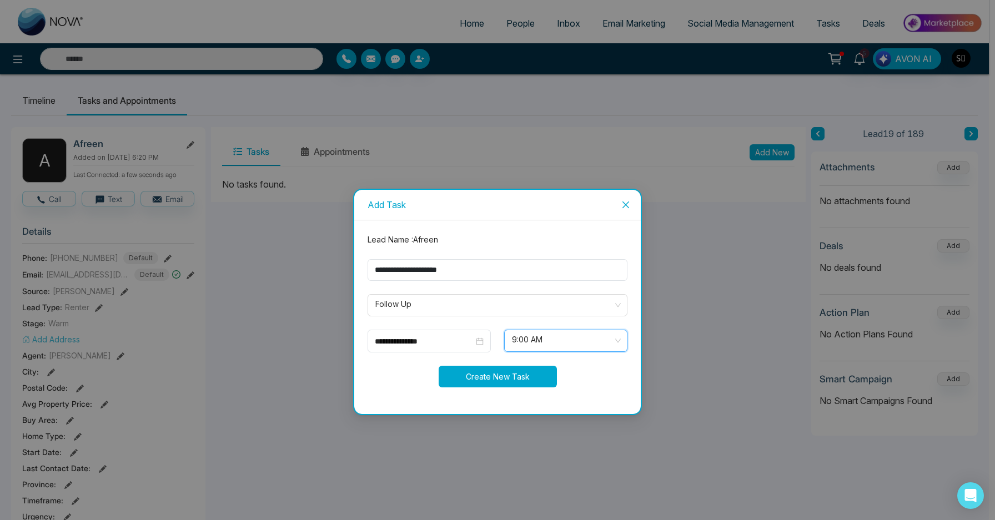
click at [488, 371] on button "Create New Task" at bounding box center [498, 377] width 118 height 22
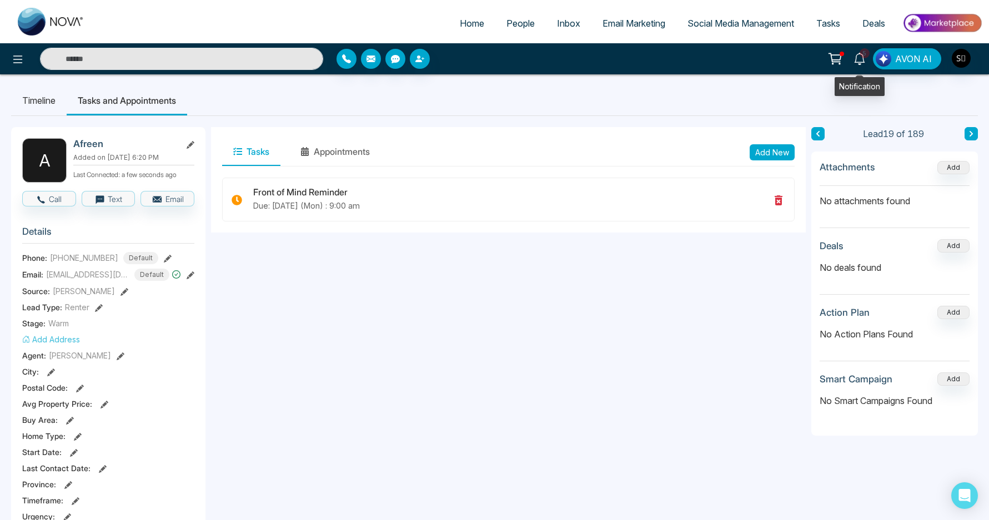
click at [860, 61] on icon at bounding box center [859, 59] width 12 height 12
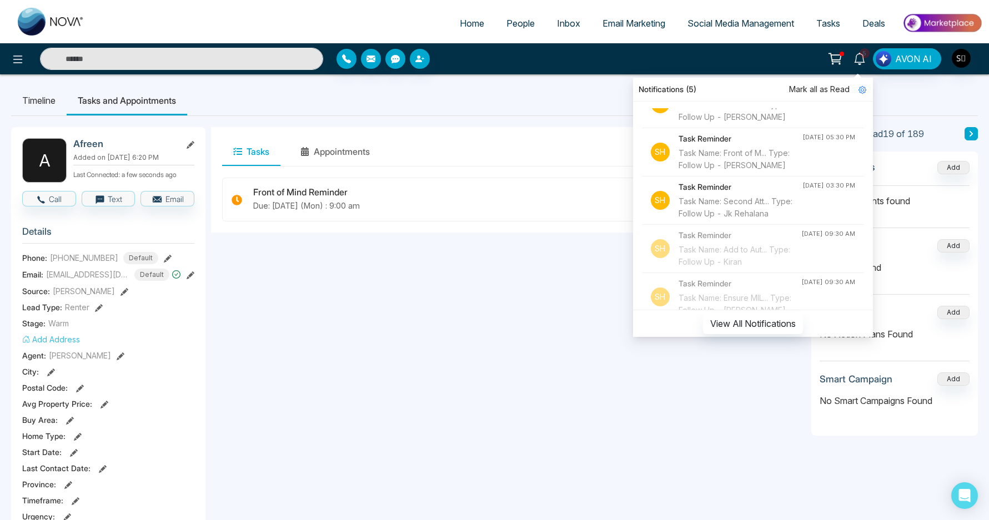
scroll to position [79, 0]
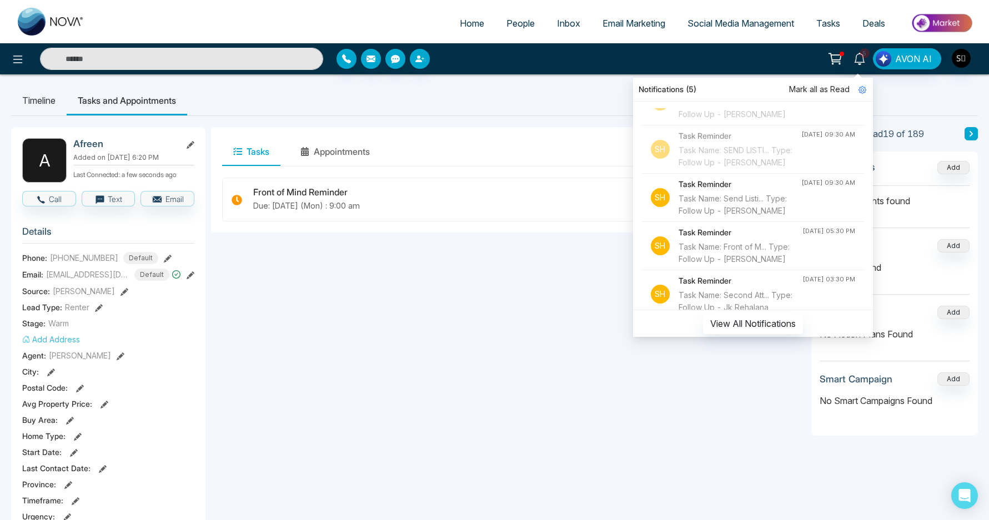
click at [743, 217] on div "Task Name: Send Listi... Type: Follow Up - [PERSON_NAME]" at bounding box center [740, 205] width 123 height 24
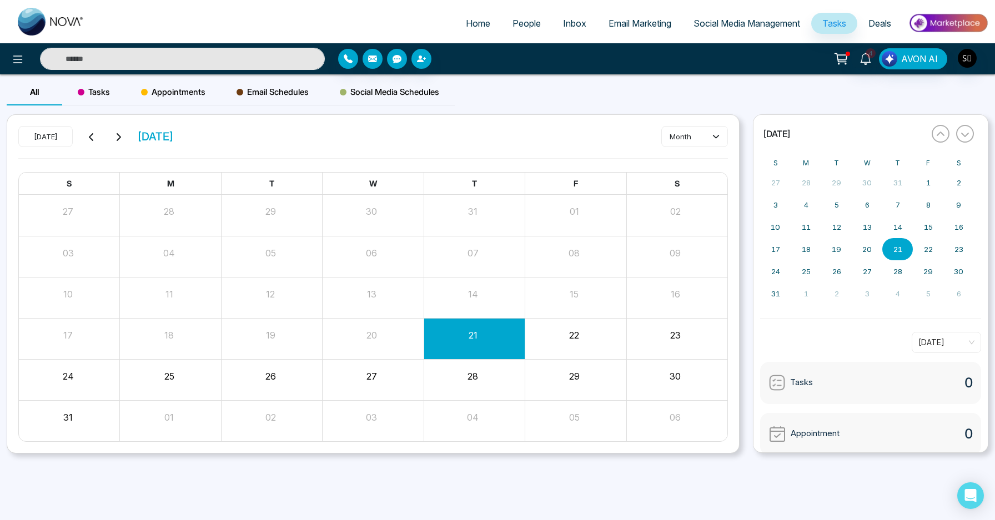
click at [306, 61] on input "text" at bounding box center [182, 59] width 285 height 22
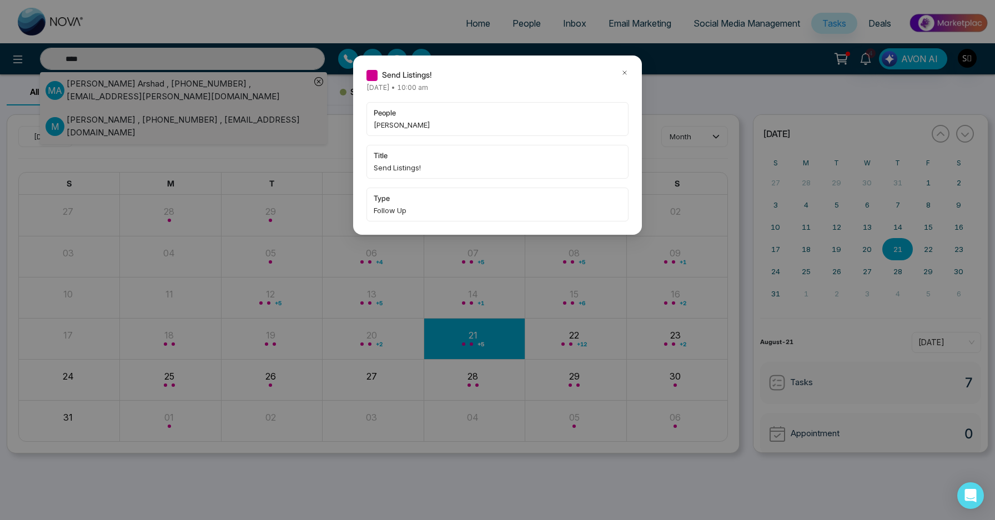
type input "****"
click at [214, 90] on div "Send Listings! [DATE] • 10:00 am people [PERSON_NAME] title Send Listings! type…" at bounding box center [497, 260] width 995 height 520
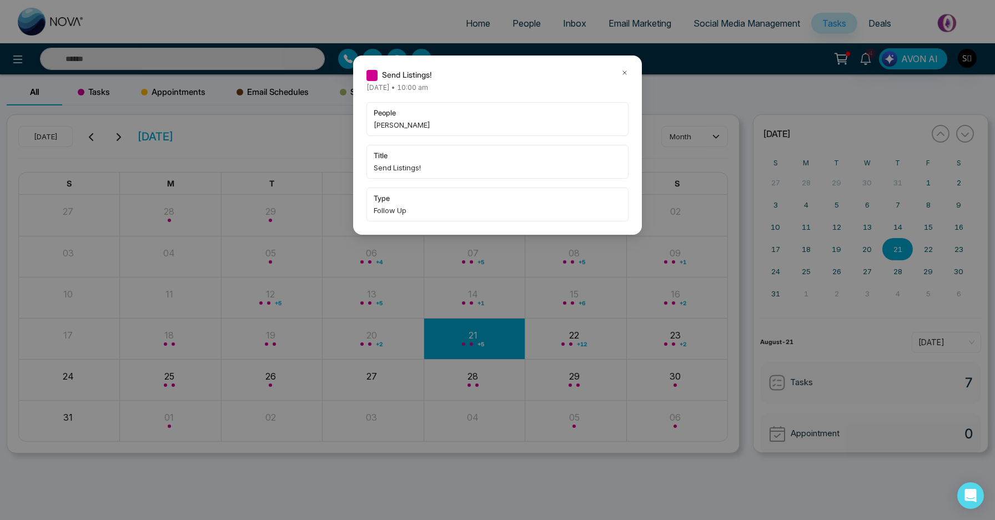
click at [175, 89] on div "Send Listings! [DATE] • 10:00 am people [PERSON_NAME] title Send Listings! type…" at bounding box center [497, 260] width 995 height 520
click at [183, 52] on div "Send Listings! [DATE] • 10:00 am people [PERSON_NAME] title Send Listings! type…" at bounding box center [497, 260] width 995 height 520
click at [620, 66] on div "Send Listings! [DATE] • 10:00 am people [PERSON_NAME] title Send Listings! type…" at bounding box center [497, 145] width 289 height 179
click at [624, 69] on icon at bounding box center [625, 73] width 8 height 8
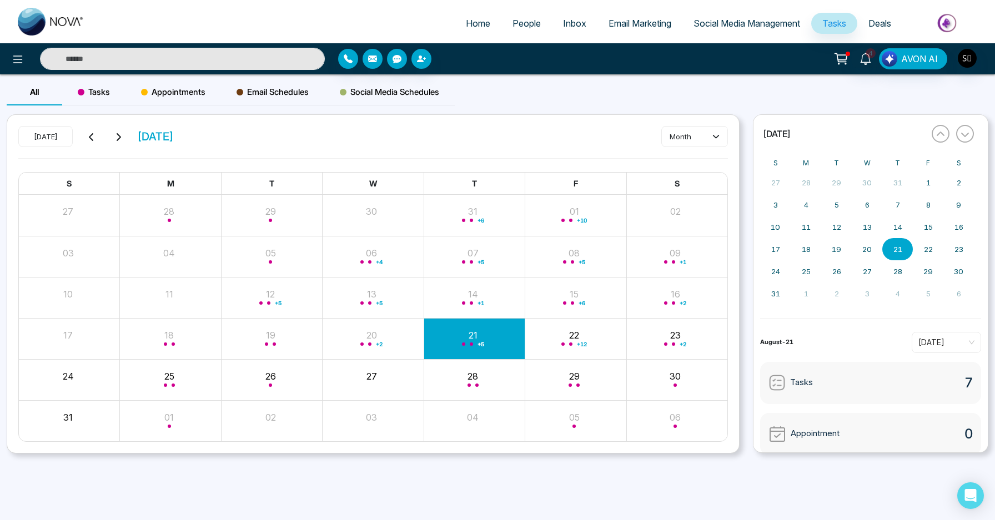
click at [234, 66] on input "text" at bounding box center [182, 59] width 285 height 22
type input "****"
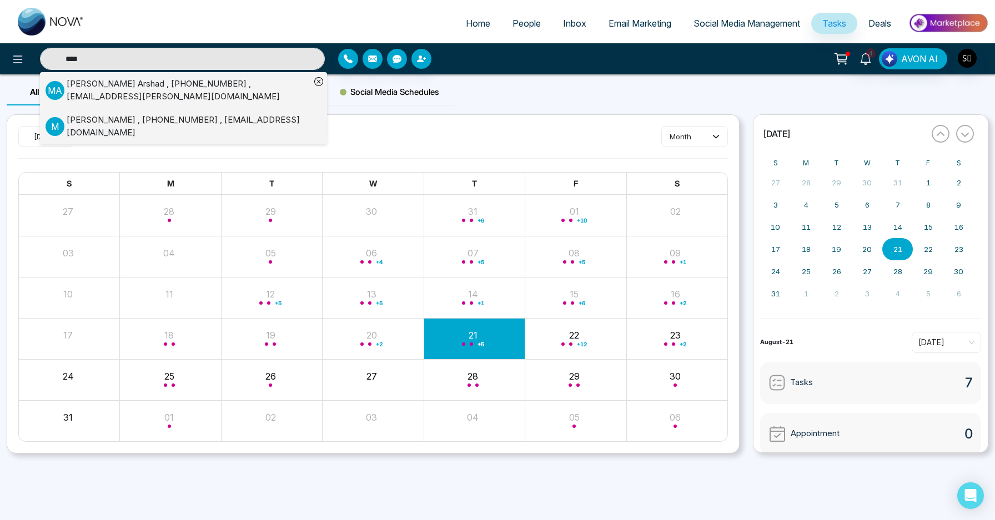
click at [218, 93] on div "[PERSON_NAME] , [PHONE_NUMBER] , [PERSON_NAME][EMAIL_ADDRESS][DOMAIN_NAME]" at bounding box center [189, 90] width 244 height 25
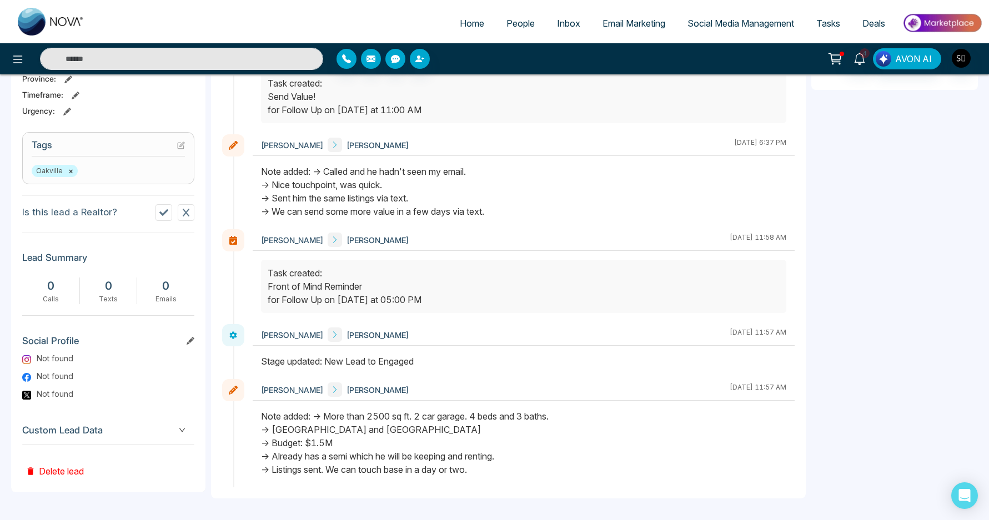
scroll to position [406, 0]
click at [383, 414] on div "Note added: -> More than 2500 sq ft. 2 car garage. 4 beds and 3 baths. -> [GEOG…" at bounding box center [523, 442] width 525 height 67
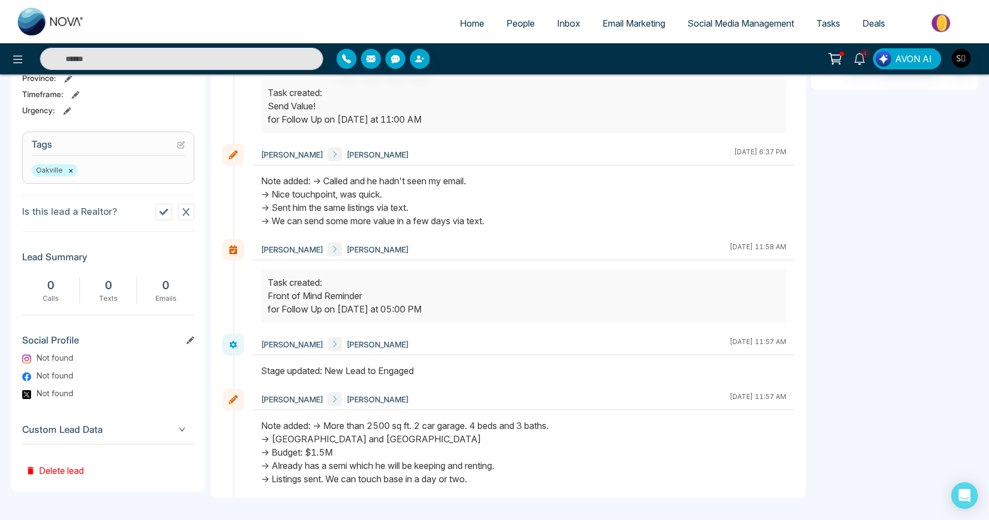
scroll to position [86, 0]
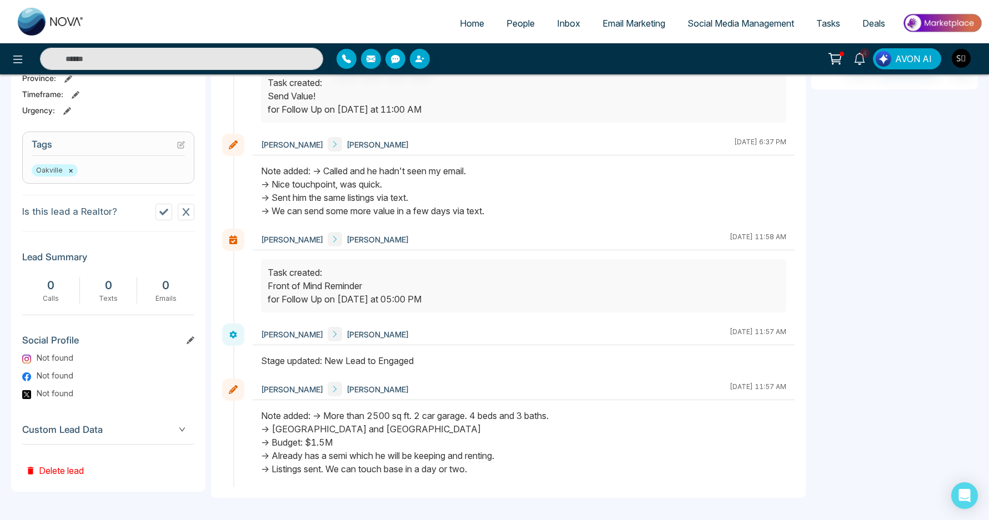
click at [453, 430] on div "Note added: -> More than 2500 sq ft. 2 car garage. 4 beds and 3 baths. -> [GEOG…" at bounding box center [523, 442] width 525 height 67
click at [353, 429] on div "Note added: -> More than 2500 sq ft. 2 car garage. 4 beds and 3 baths. -> [GEOG…" at bounding box center [523, 442] width 525 height 67
click at [352, 429] on div "Note added: -> More than 2500 sq ft. 2 car garage. 4 beds and 3 baths. -> [GEOG…" at bounding box center [523, 442] width 525 height 67
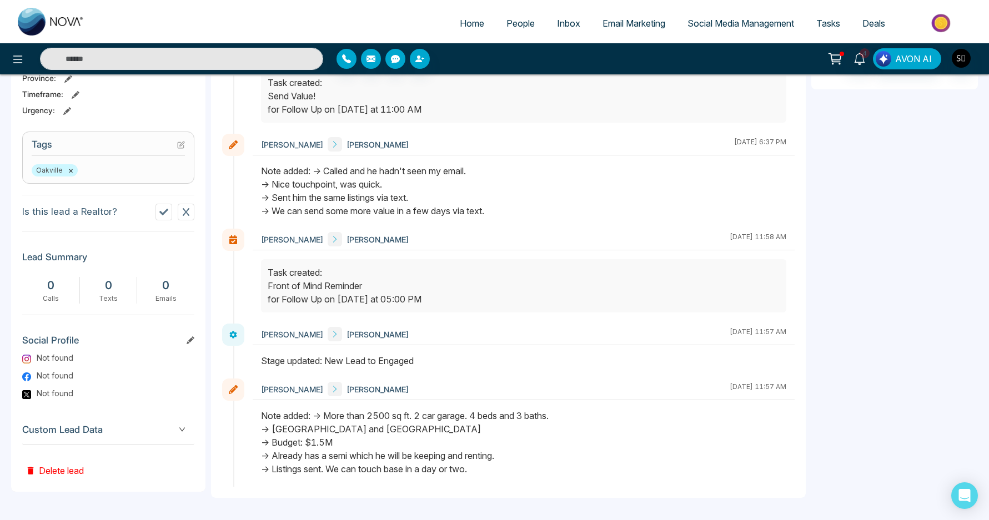
drag, startPoint x: 272, startPoint y: 430, endPoint x: 372, endPoint y: 430, distance: 99.9
click at [372, 430] on div "Note added: -> More than 2500 sq ft. 2 car garage. 4 beds and 3 baths. -> [GEOG…" at bounding box center [523, 442] width 525 height 67
click at [503, 423] on div "Note added: -> More than 2500 sq ft. 2 car garage. 4 beds and 3 baths. -> [GEOG…" at bounding box center [523, 442] width 525 height 67
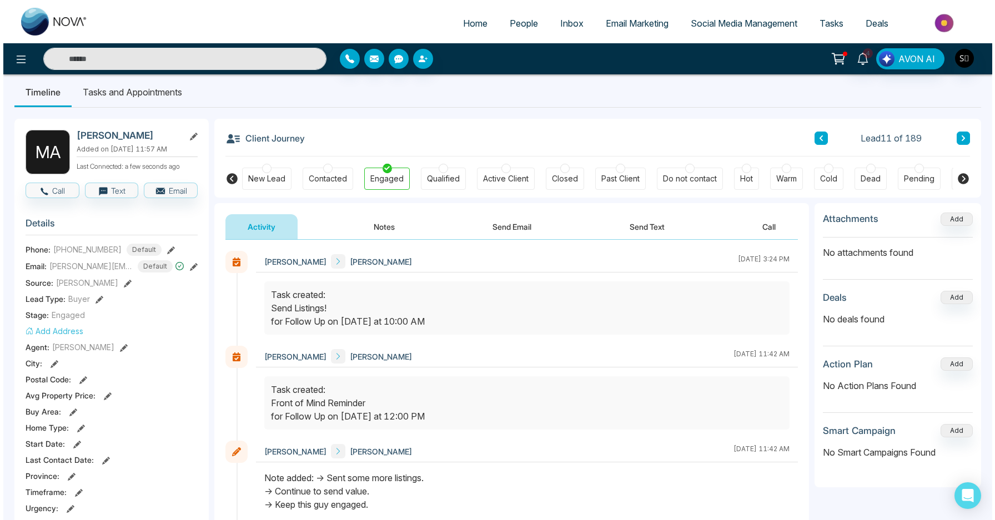
scroll to position [8, 0]
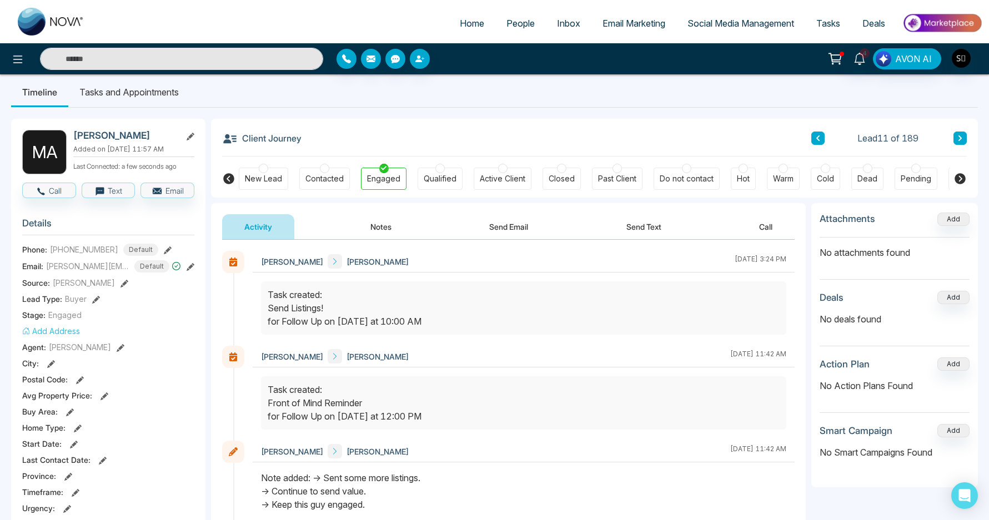
click at [189, 271] on icon at bounding box center [191, 267] width 8 height 8
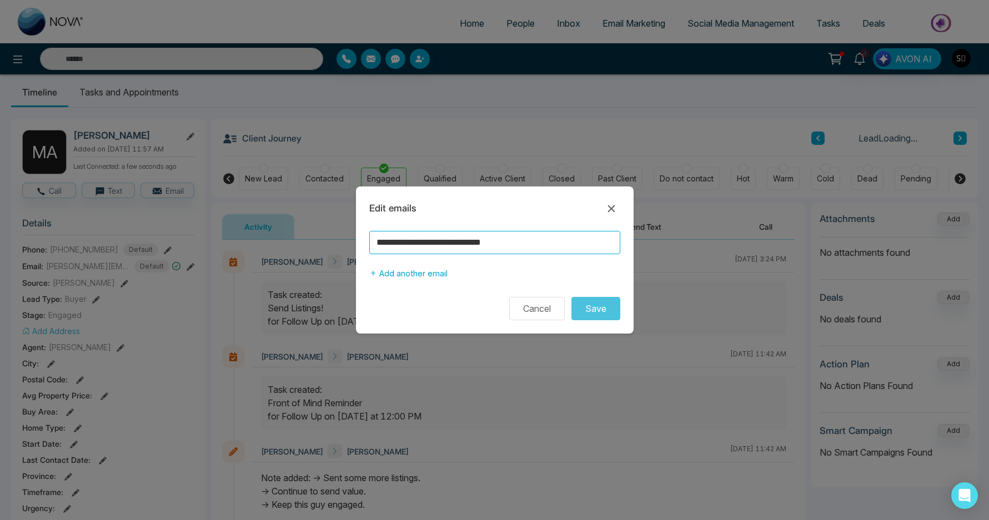
click at [458, 232] on input "**********" at bounding box center [494, 242] width 251 height 23
click at [450, 241] on input "**********" at bounding box center [494, 242] width 251 height 23
click at [614, 205] on icon at bounding box center [610, 208] width 7 height 7
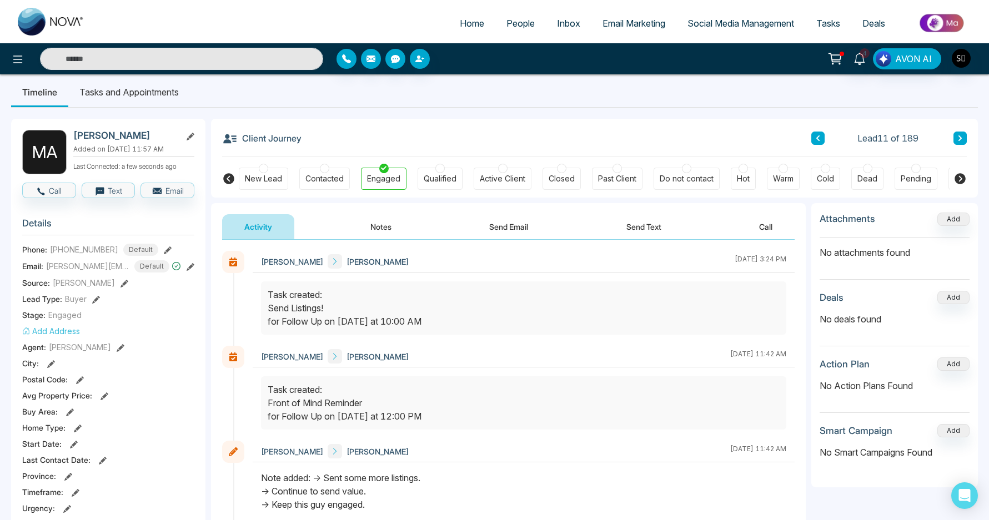
click at [366, 219] on button "Notes" at bounding box center [381, 226] width 66 height 25
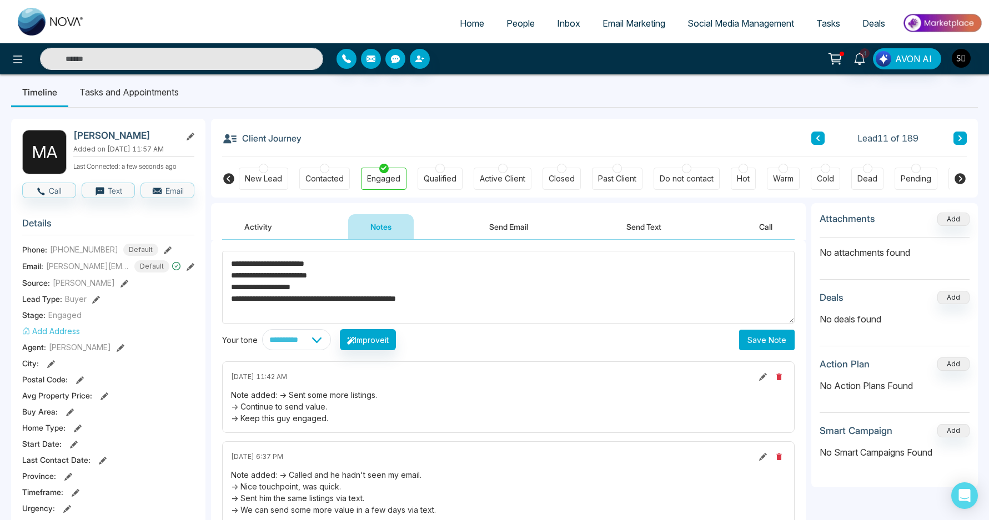
click at [288, 271] on textarea "**********" at bounding box center [508, 287] width 572 height 73
click at [274, 265] on textarea "**********" at bounding box center [508, 287] width 572 height 73
click at [480, 296] on textarea "**********" at bounding box center [508, 287] width 572 height 73
type textarea "**********"
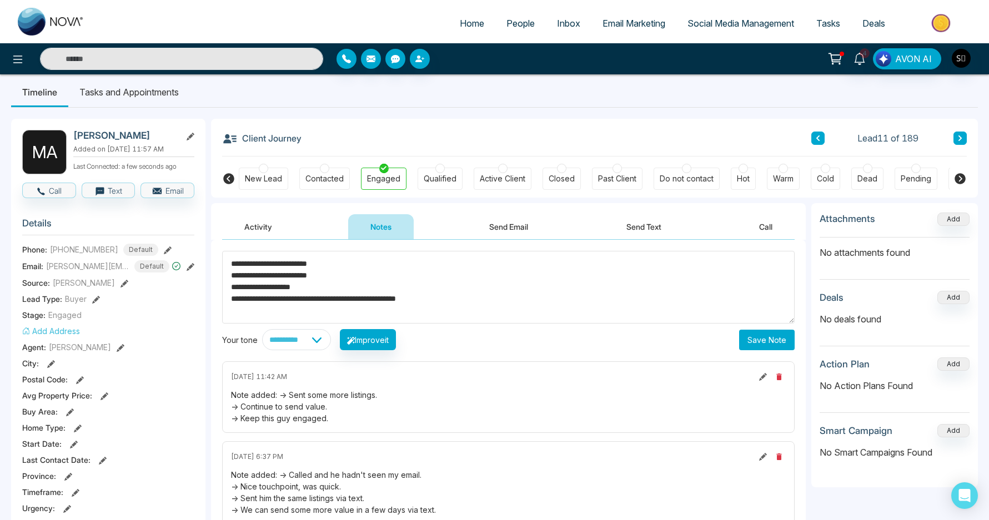
click at [782, 342] on button "Save Note" at bounding box center [767, 340] width 56 height 21
click at [107, 87] on li "Tasks and Appointments" at bounding box center [129, 92] width 122 height 30
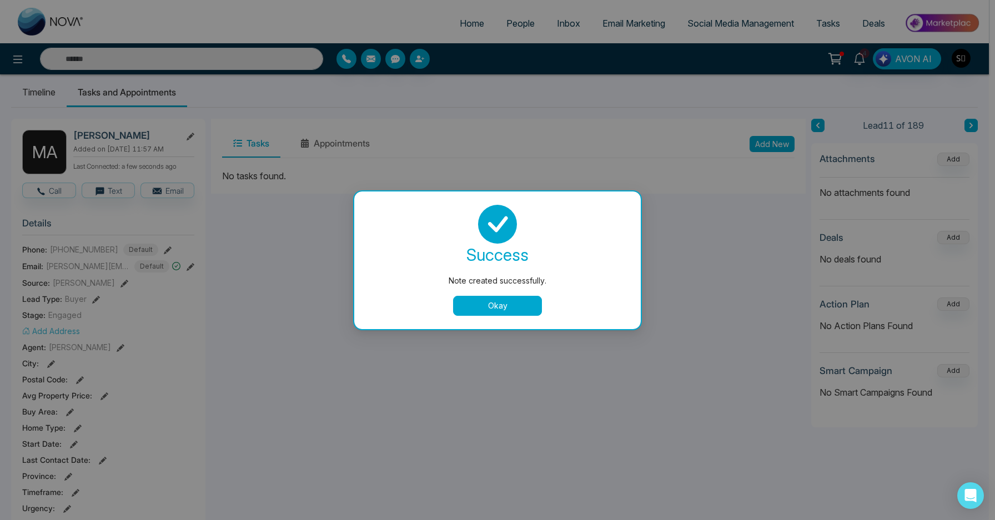
click at [499, 309] on button "Okay" at bounding box center [497, 306] width 89 height 20
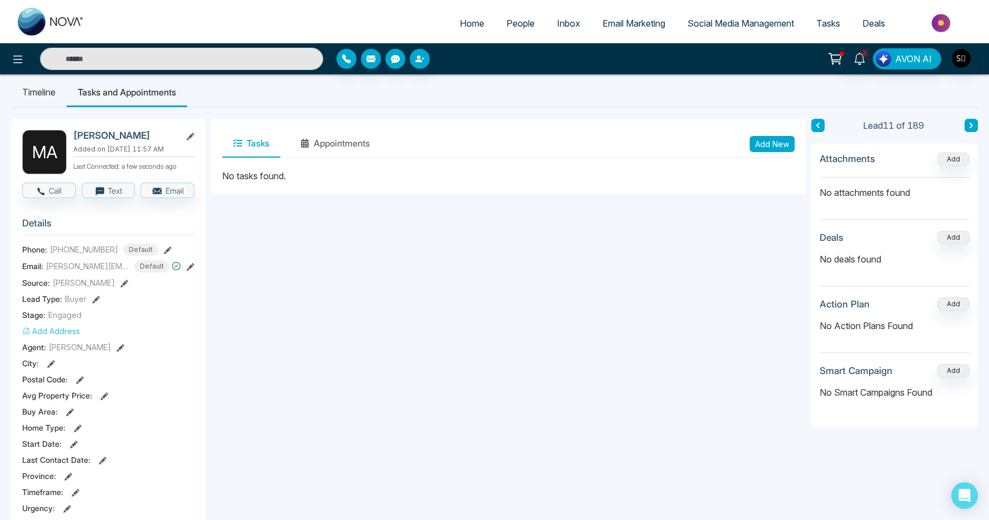
click at [776, 143] on button "Add New" at bounding box center [772, 144] width 45 height 16
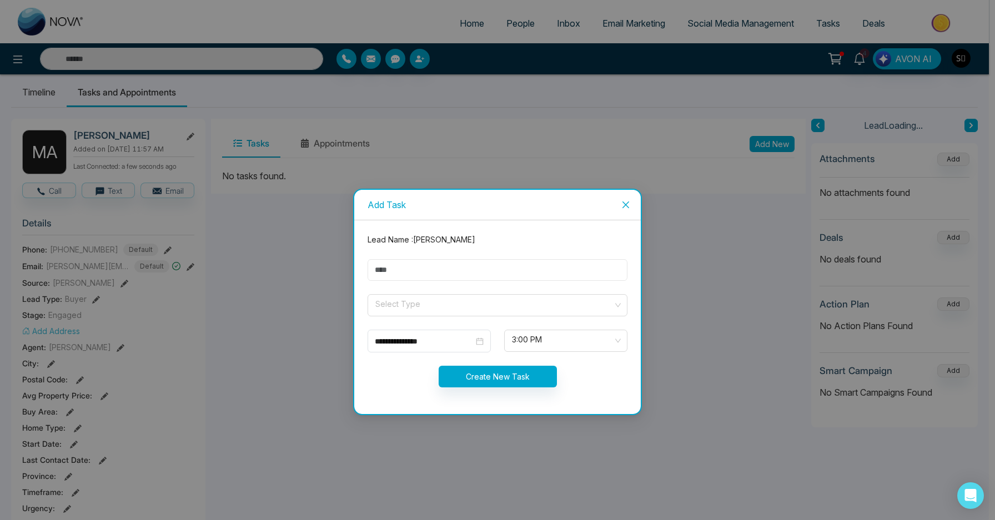
click at [454, 274] on input "text" at bounding box center [498, 270] width 260 height 22
type input "**********"
click at [417, 311] on span at bounding box center [493, 305] width 239 height 21
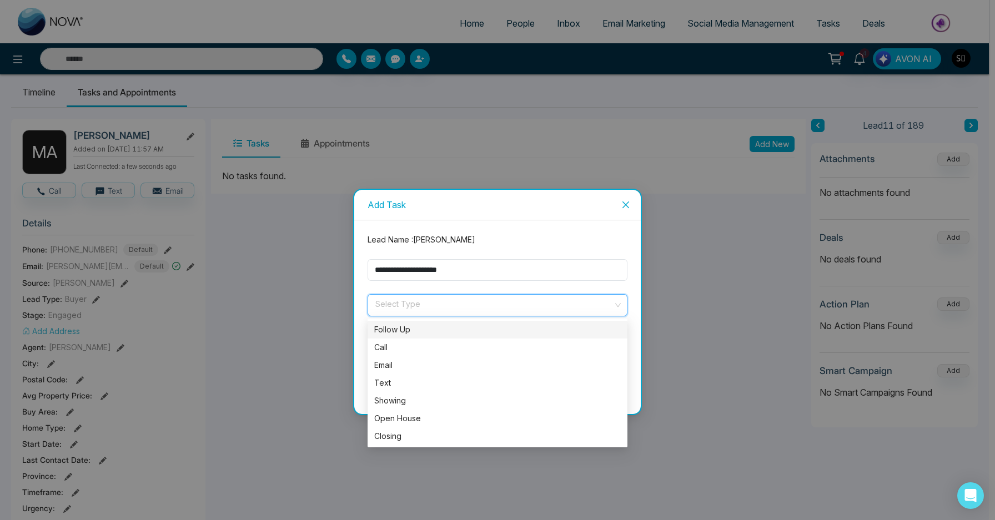
click at [421, 328] on div "Follow Up" at bounding box center [497, 330] width 247 height 12
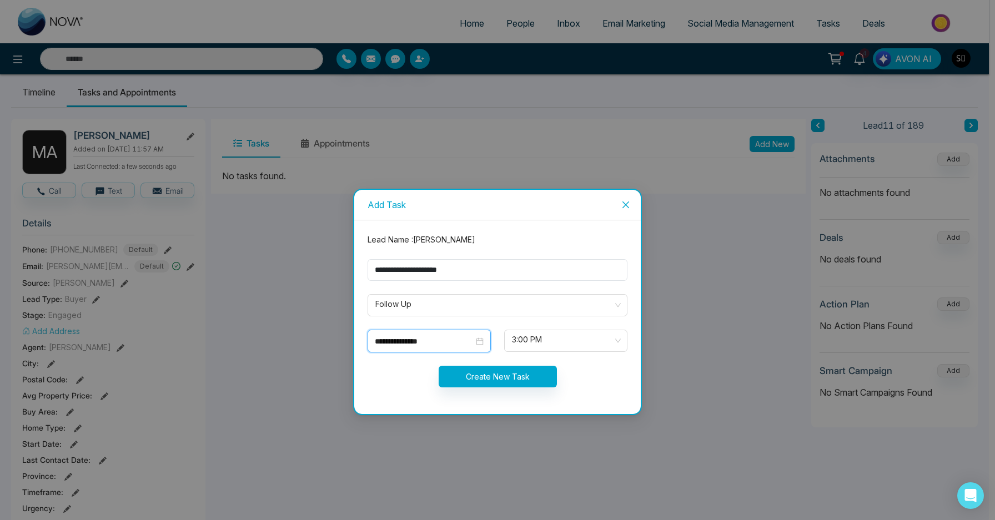
click at [421, 343] on input "**********" at bounding box center [424, 341] width 99 height 12
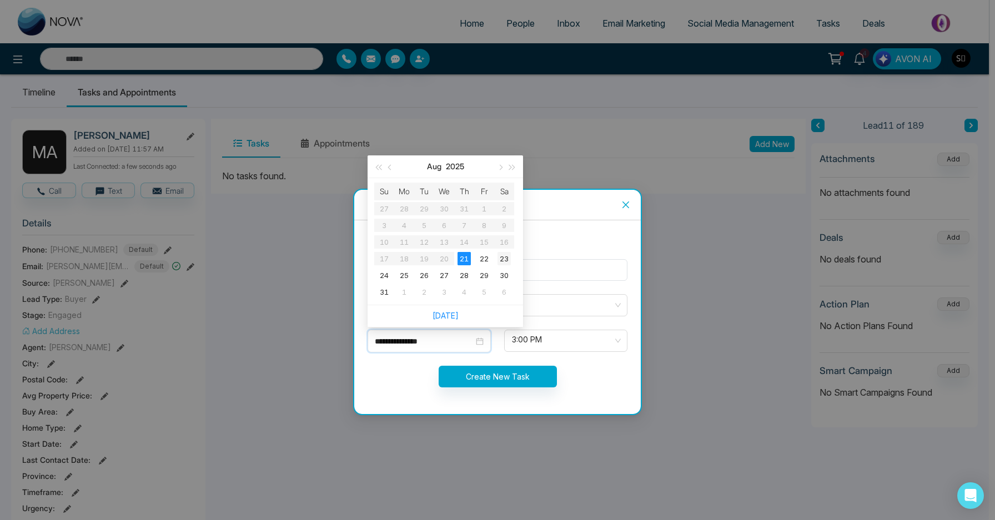
type input "**********"
click at [501, 259] on div "23" at bounding box center [504, 258] width 13 height 13
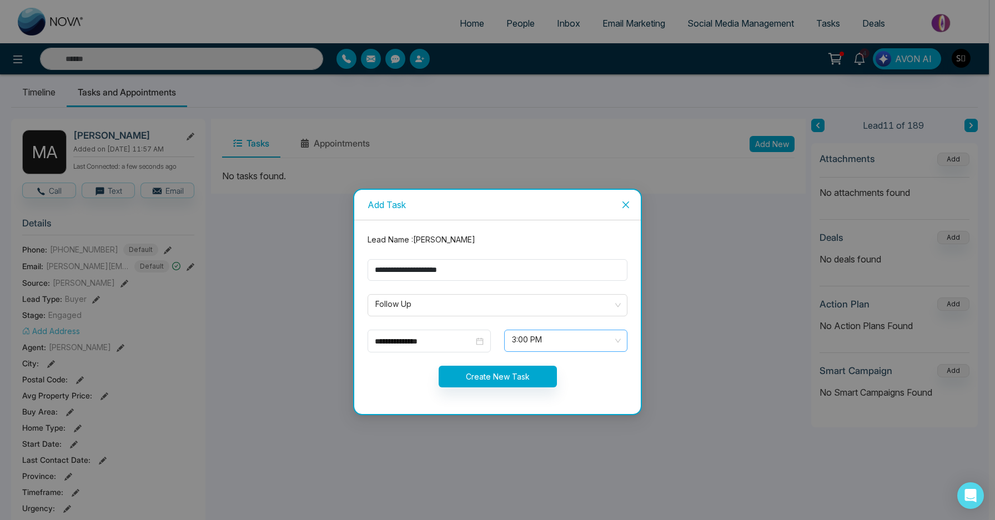
click at [528, 343] on span "3:00 PM" at bounding box center [566, 340] width 108 height 19
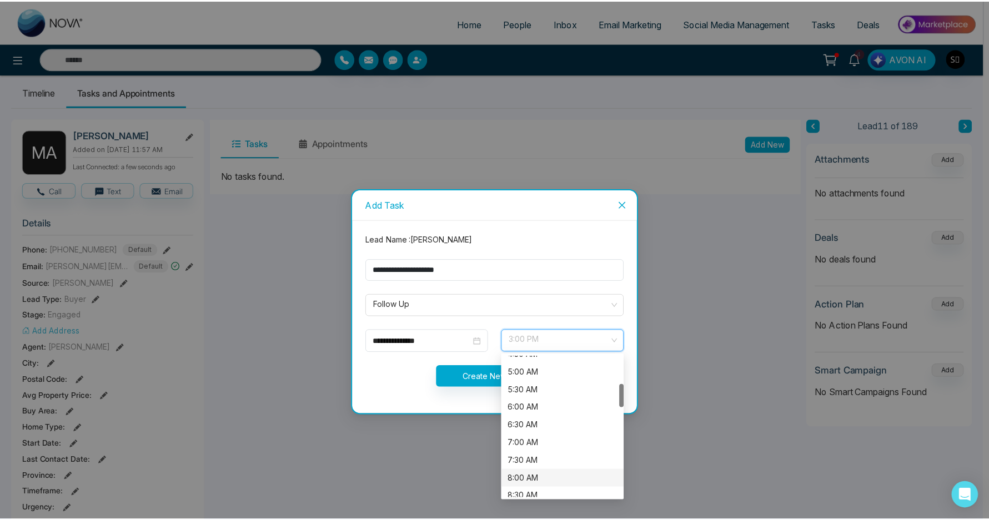
scroll to position [405, 0]
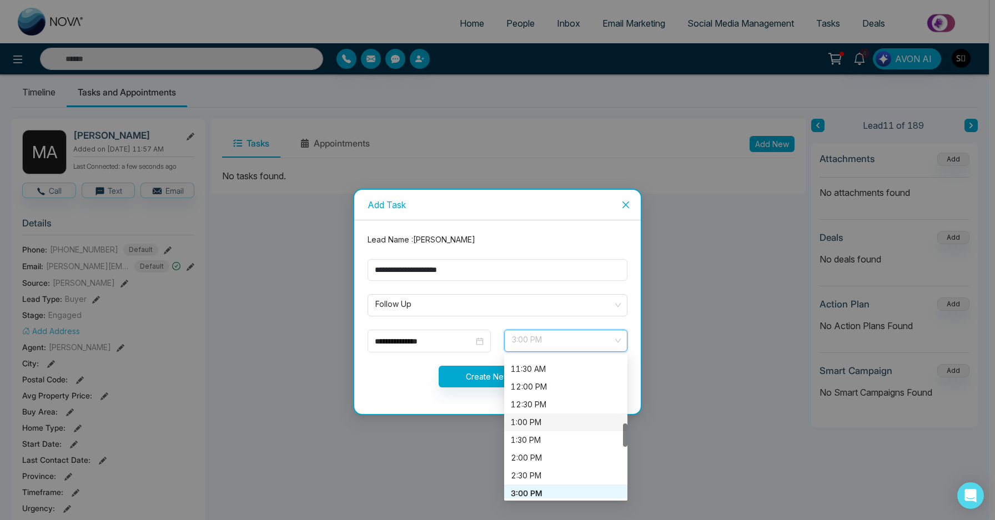
click at [537, 423] on div "1:00 PM" at bounding box center [566, 422] width 110 height 12
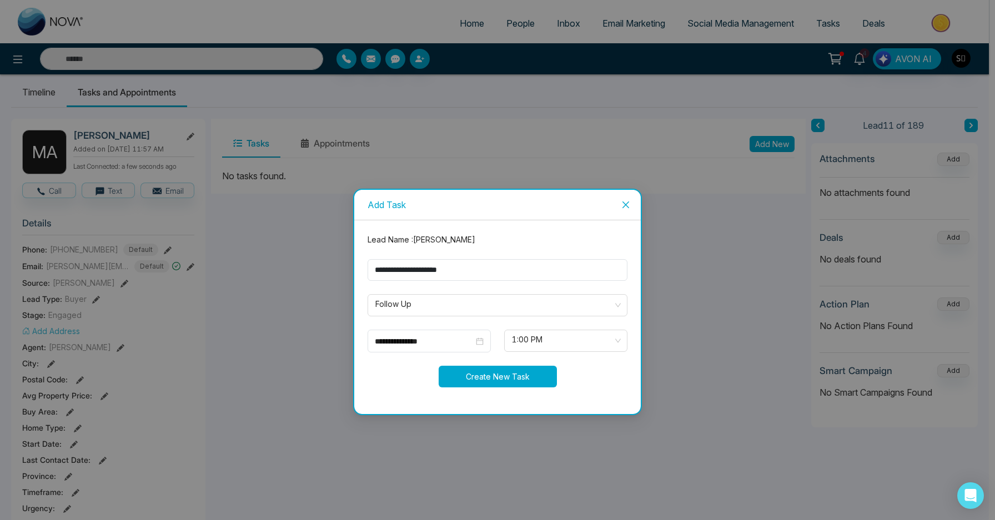
click at [488, 372] on button "Create New Task" at bounding box center [498, 377] width 118 height 22
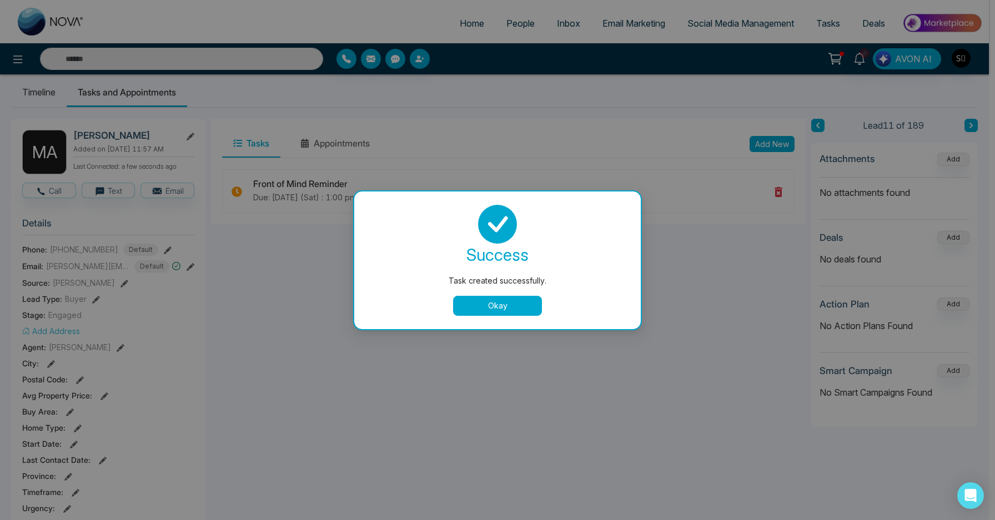
click at [493, 302] on button "Okay" at bounding box center [497, 306] width 89 height 20
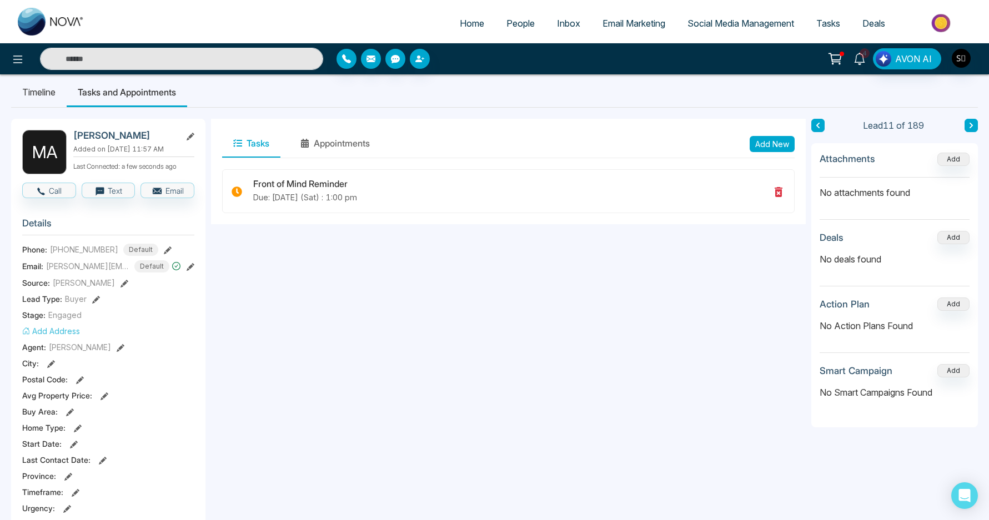
click at [862, 54] on span "4" at bounding box center [865, 53] width 10 height 10
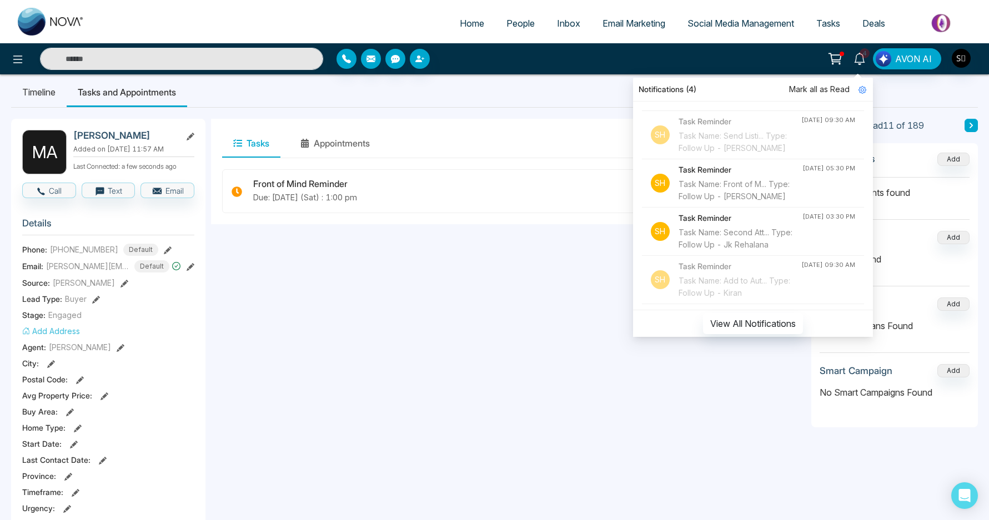
scroll to position [198, 0]
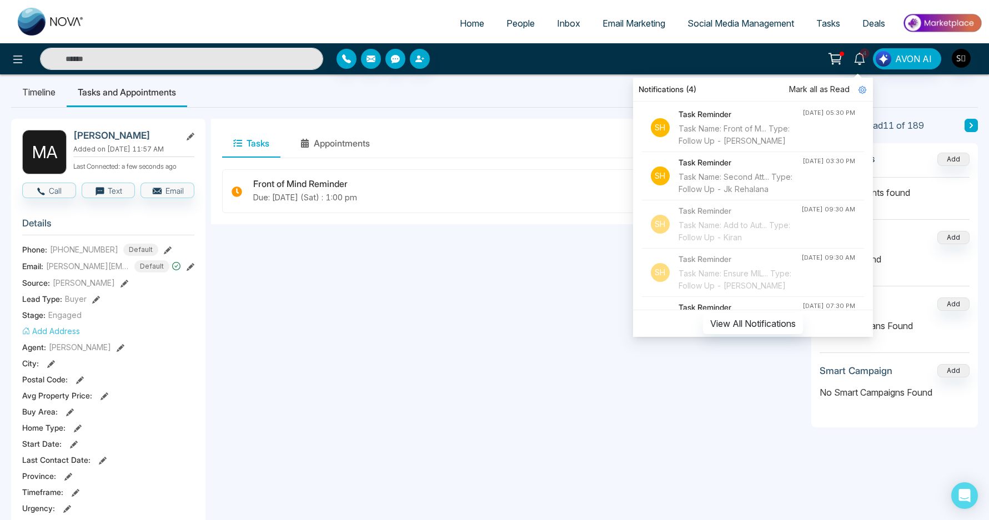
click at [753, 147] on div "Task Name: Front of M... Type: Follow Up - [PERSON_NAME]" at bounding box center [741, 135] width 124 height 24
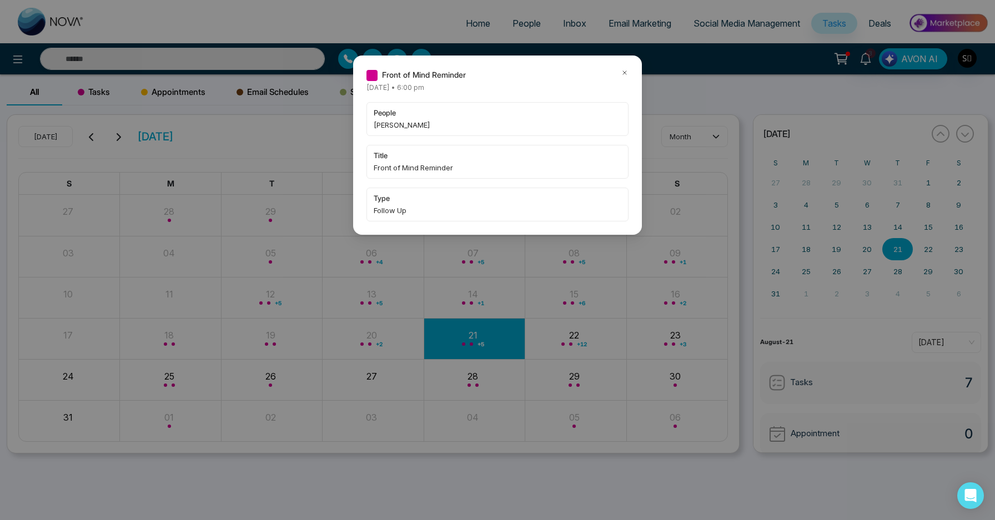
click at [448, 129] on span "[PERSON_NAME]" at bounding box center [498, 124] width 248 height 11
click at [393, 117] on span "people" at bounding box center [498, 112] width 248 height 11
click at [233, 61] on div "Front of Mind Reminder [DATE] • 6:00 pm people [PERSON_NAME] title Front of Min…" at bounding box center [497, 260] width 995 height 520
click at [624, 71] on icon at bounding box center [625, 73] width 8 height 8
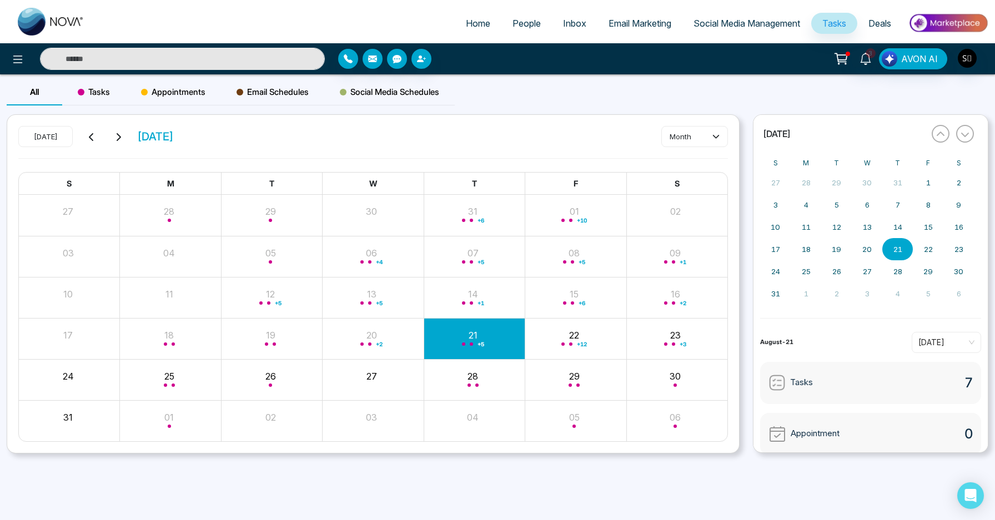
click at [192, 54] on input "text" at bounding box center [182, 59] width 285 height 22
click at [200, 63] on input "****" at bounding box center [182, 59] width 285 height 22
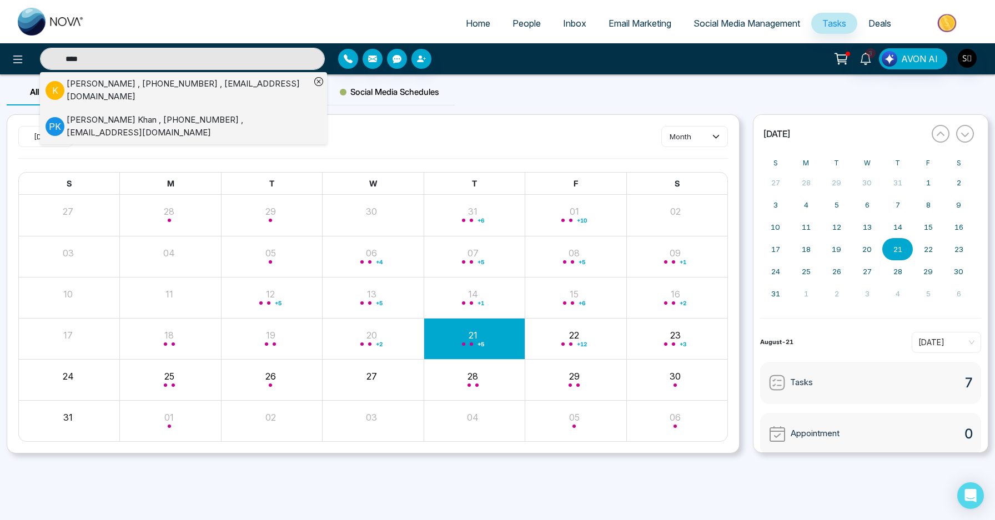
type input "****"
click at [187, 92] on div "[PERSON_NAME] , [PHONE_NUMBER] , [EMAIL_ADDRESS][DOMAIN_NAME]" at bounding box center [189, 90] width 244 height 25
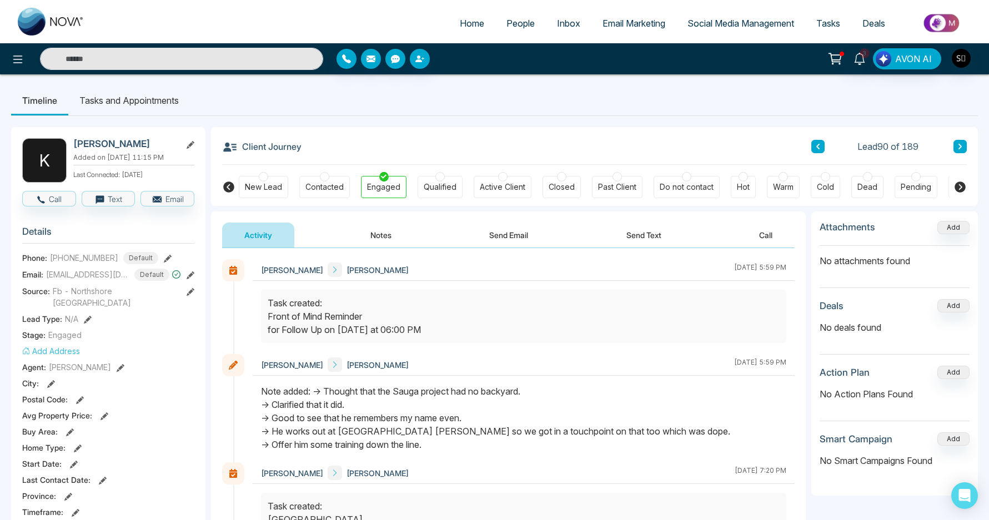
click at [379, 231] on button "Notes" at bounding box center [381, 235] width 66 height 25
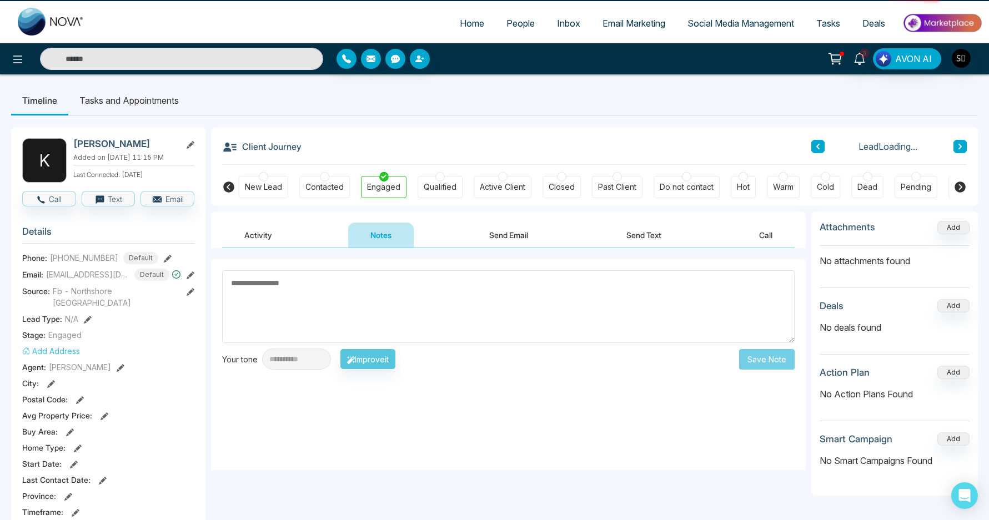
click at [363, 301] on textarea at bounding box center [508, 306] width 572 height 73
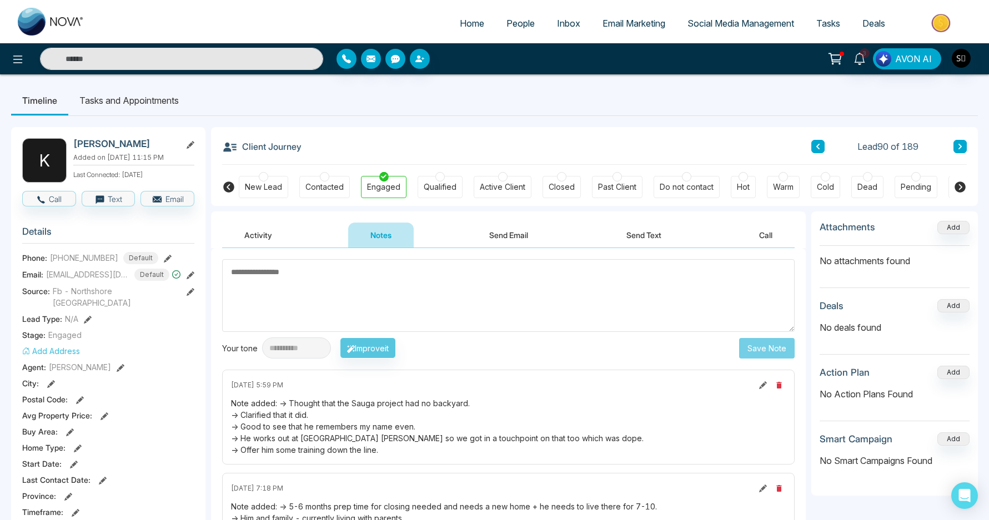
click at [363, 301] on textarea at bounding box center [508, 295] width 572 height 73
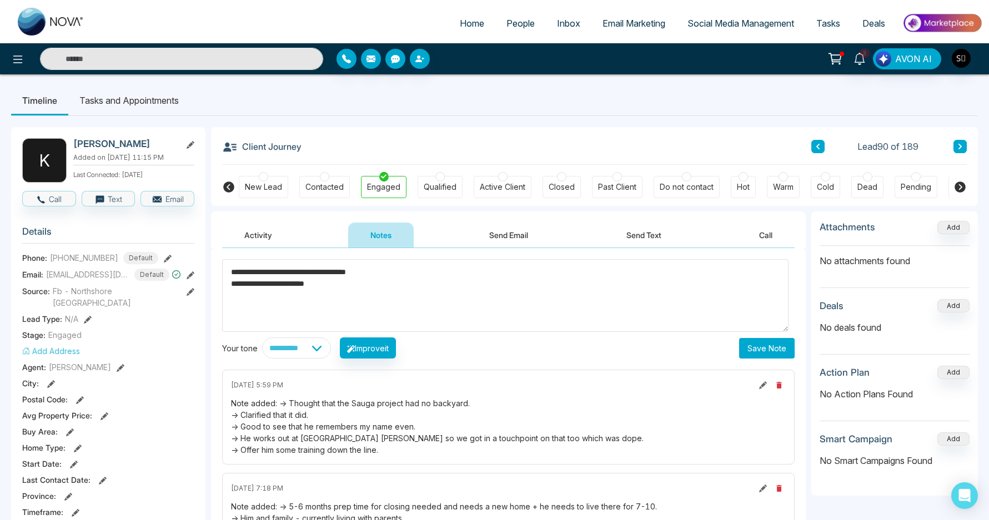
type textarea "**********"
click at [752, 335] on div "**********" at bounding box center [508, 308] width 572 height 99
click at [755, 355] on button "Save Note" at bounding box center [767, 348] width 56 height 21
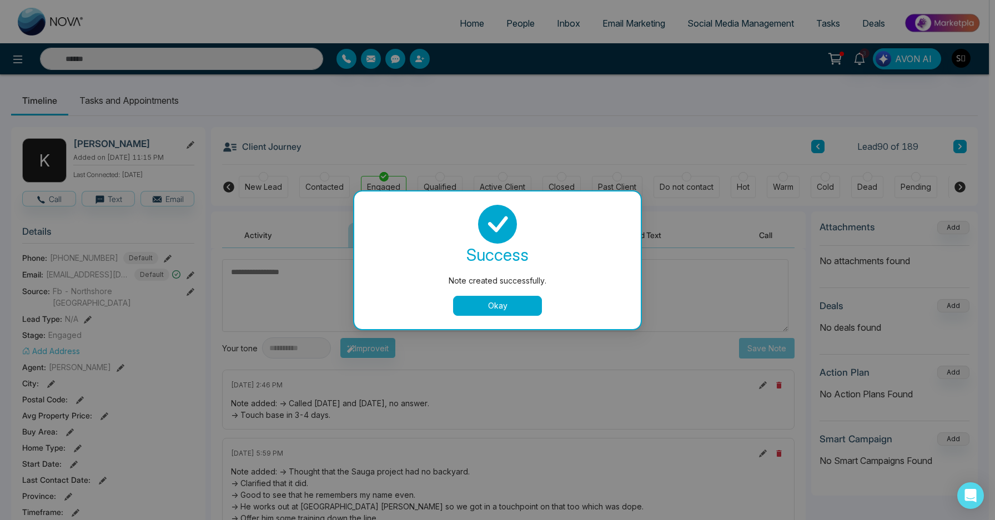
click at [510, 310] on button "Okay" at bounding box center [497, 306] width 89 height 20
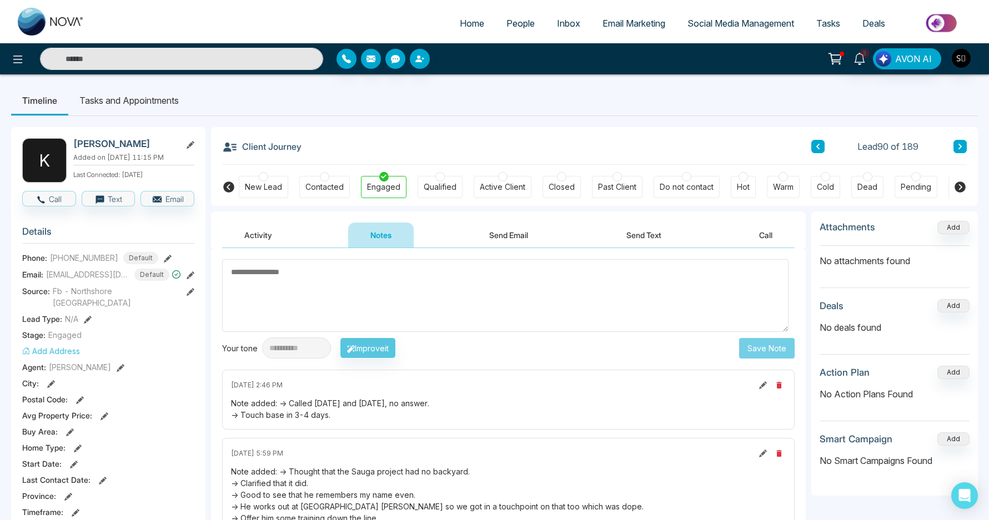
click at [162, 102] on li "Tasks and Appointments" at bounding box center [129, 101] width 122 height 30
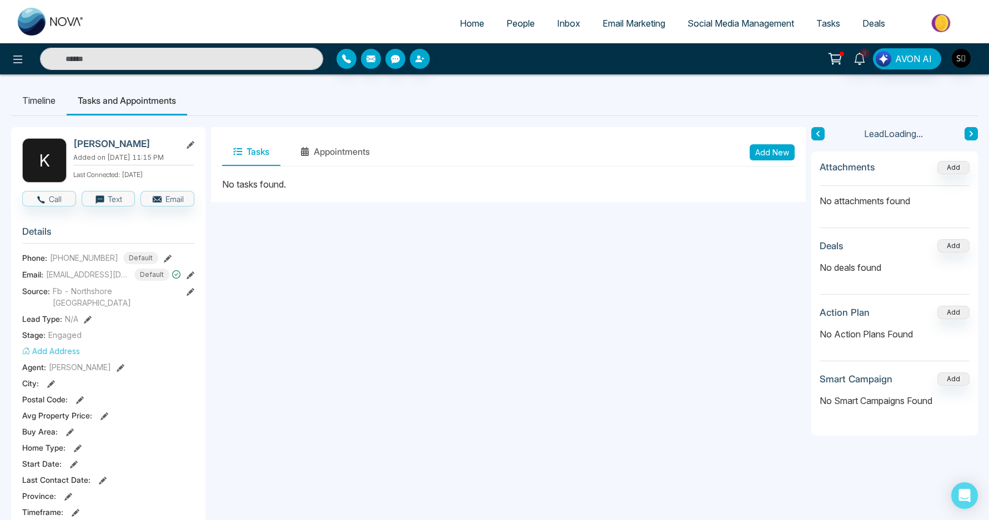
click at [781, 158] on button "Add New" at bounding box center [772, 152] width 45 height 16
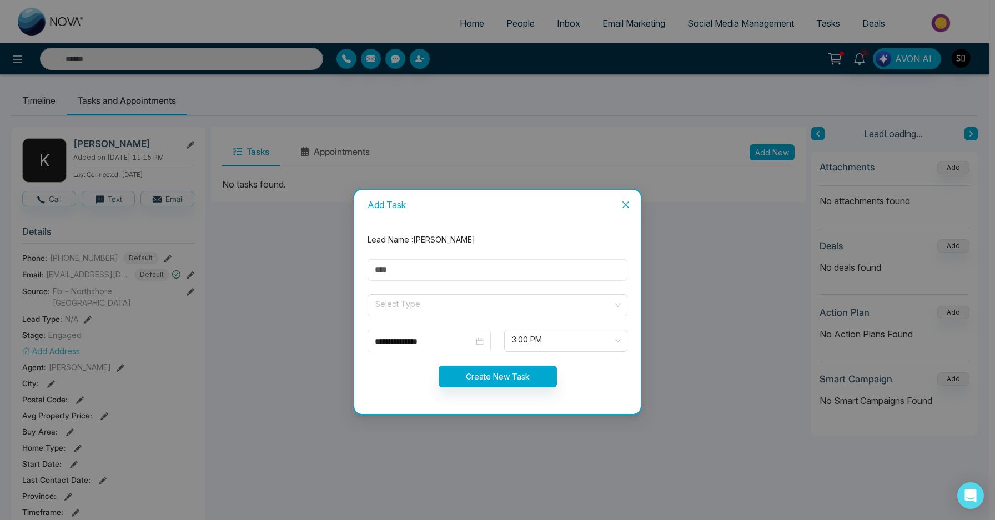
click at [424, 264] on input "text" at bounding box center [498, 270] width 260 height 22
type input "**********"
click at [423, 310] on input "search" at bounding box center [493, 303] width 239 height 17
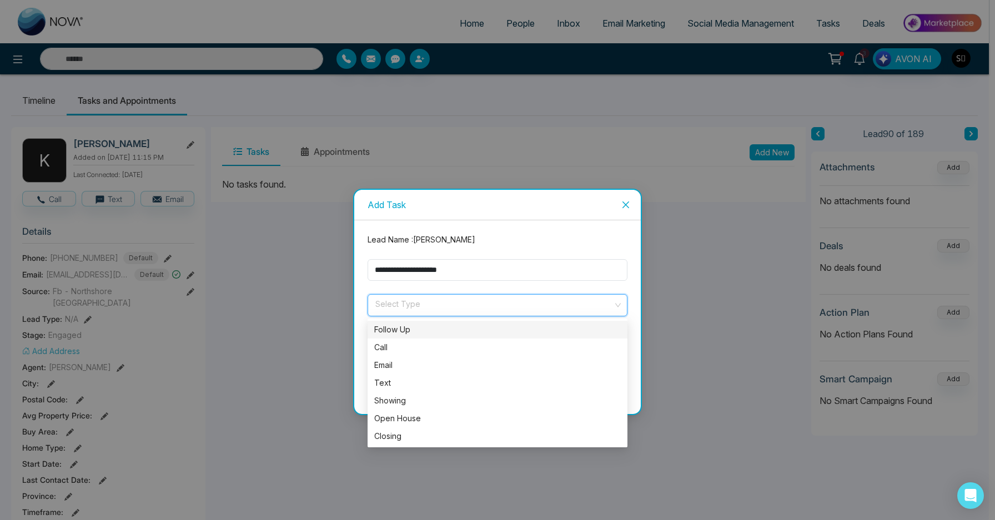
click at [416, 336] on div "Follow Up" at bounding box center [498, 330] width 260 height 18
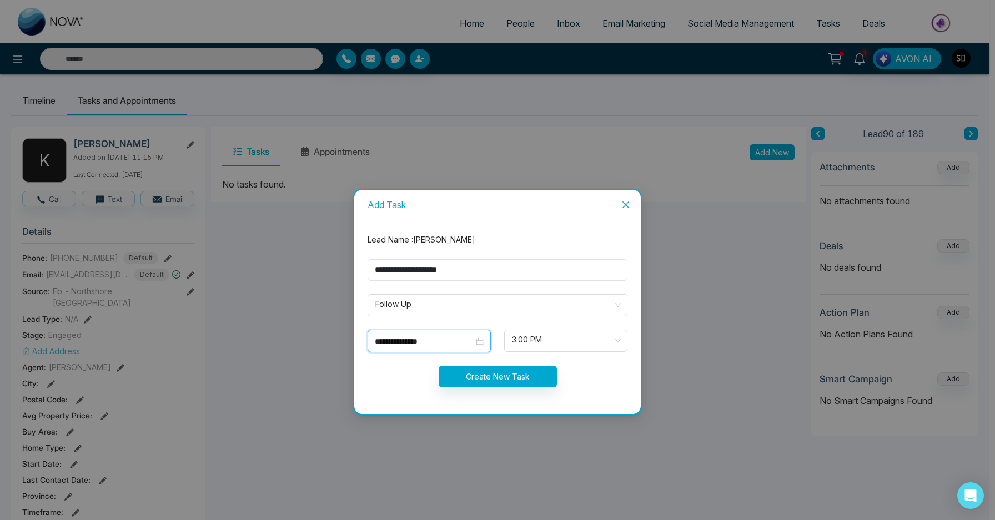
click at [414, 343] on input "**********" at bounding box center [424, 341] width 99 height 12
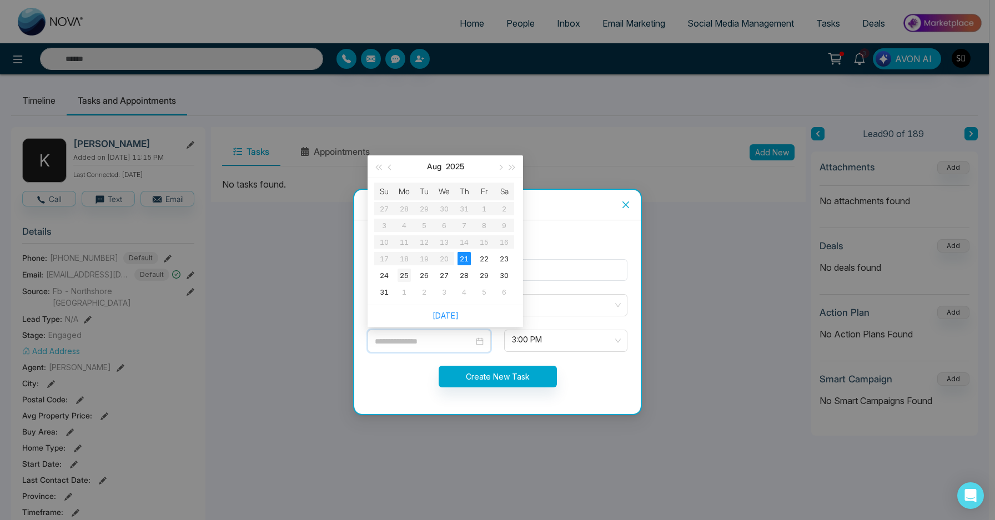
type input "**********"
click at [405, 275] on div "25" at bounding box center [404, 275] width 13 height 13
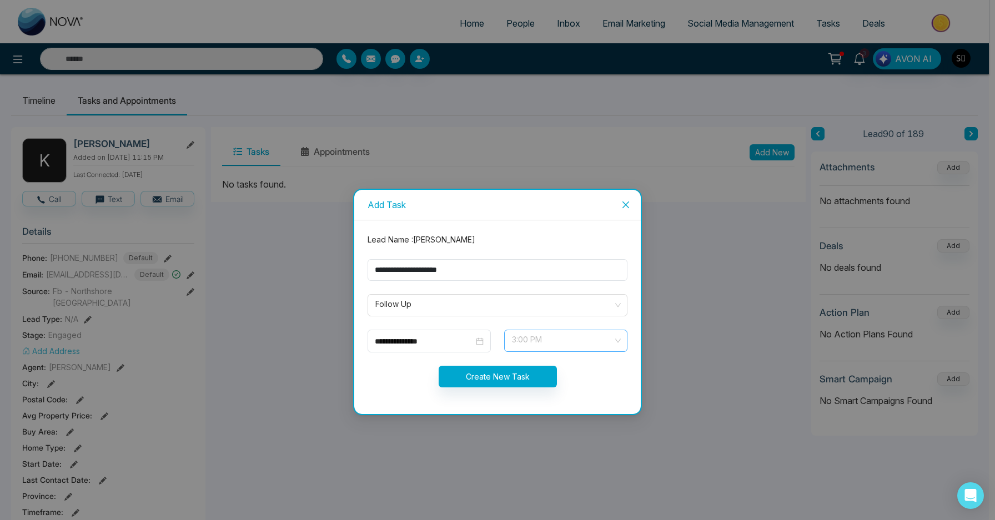
click at [509, 332] on div "3:00 PM" at bounding box center [565, 341] width 123 height 22
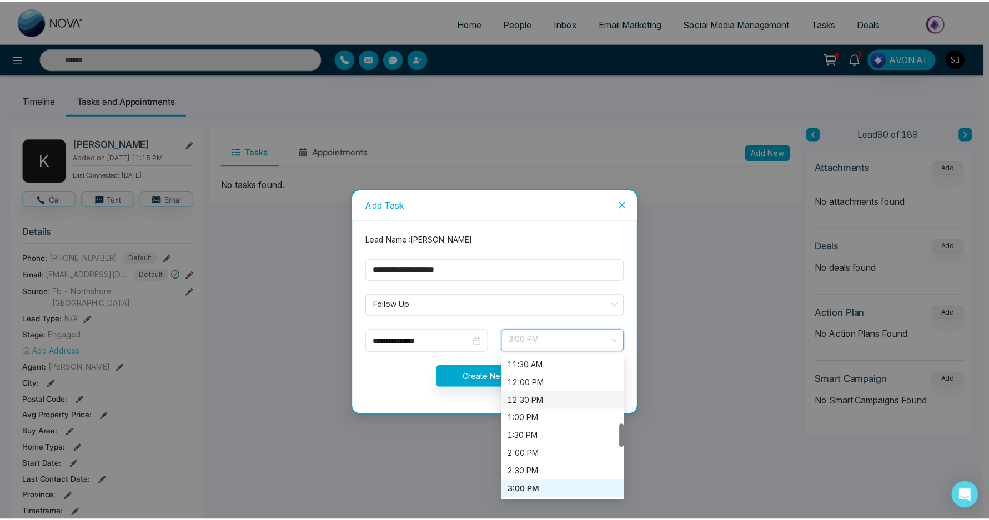
scroll to position [300, 0]
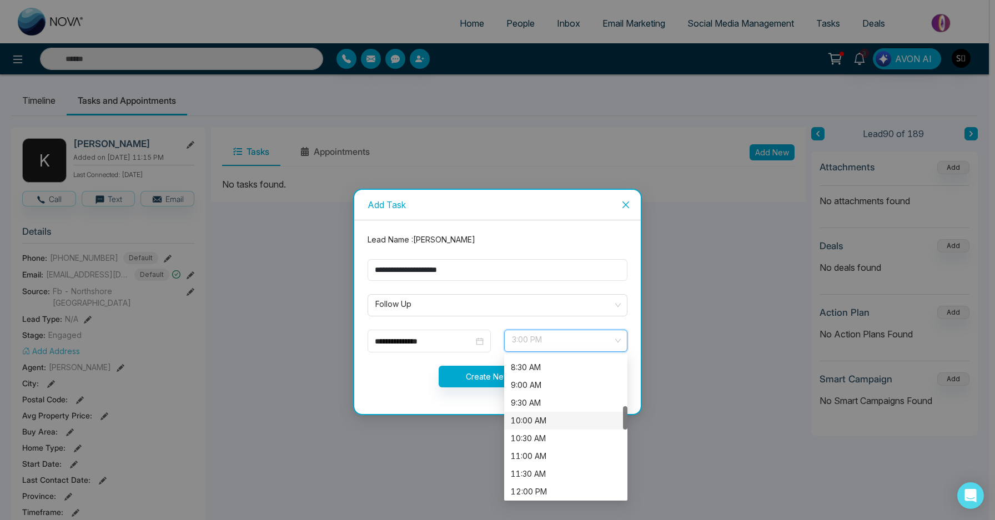
click at [537, 423] on div "10:00 AM" at bounding box center [566, 421] width 110 height 12
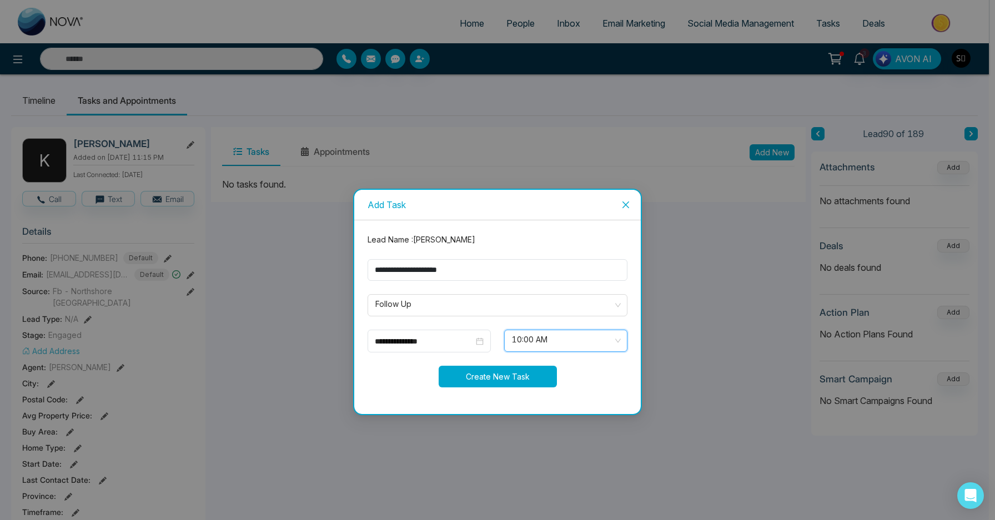
click at [484, 379] on button "Create New Task" at bounding box center [498, 377] width 118 height 22
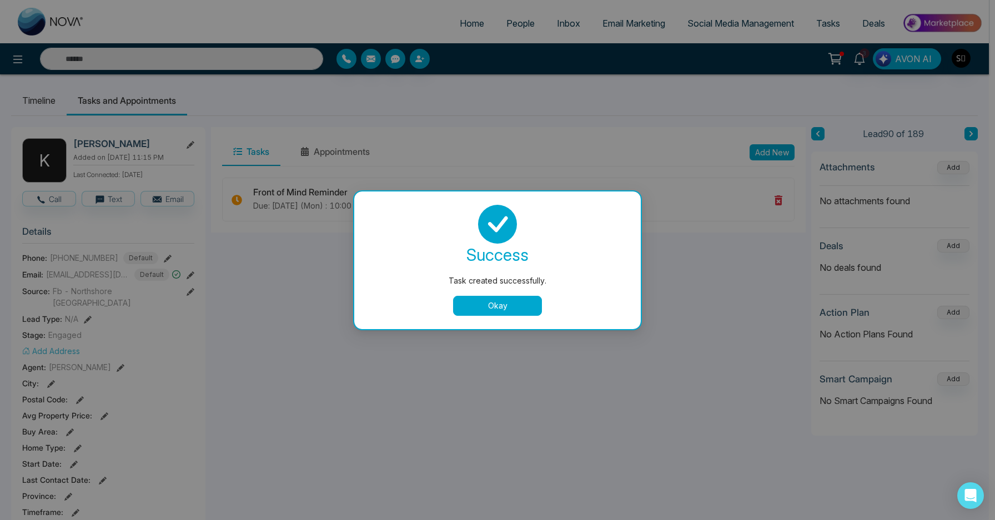
click at [514, 314] on button "Okay" at bounding box center [497, 306] width 89 height 20
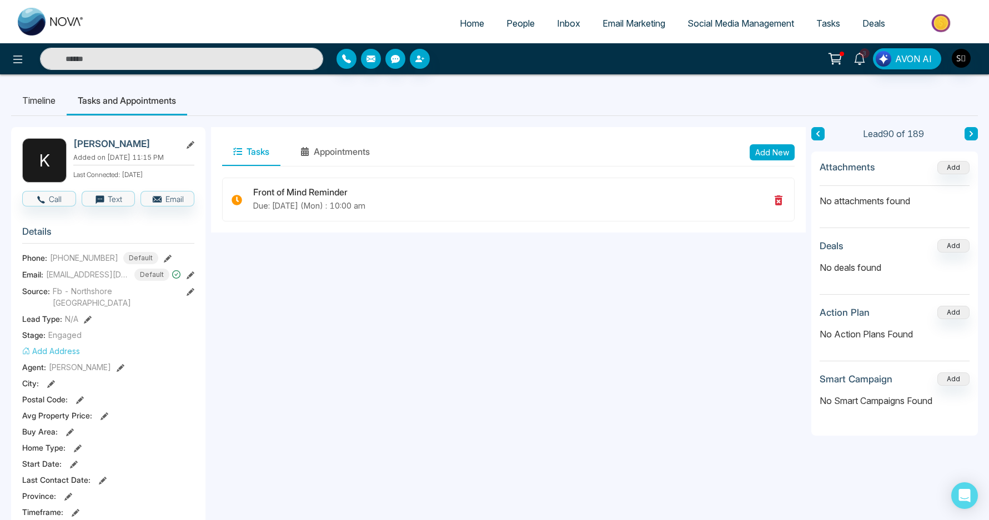
click at [865, 60] on icon at bounding box center [859, 59] width 12 height 12
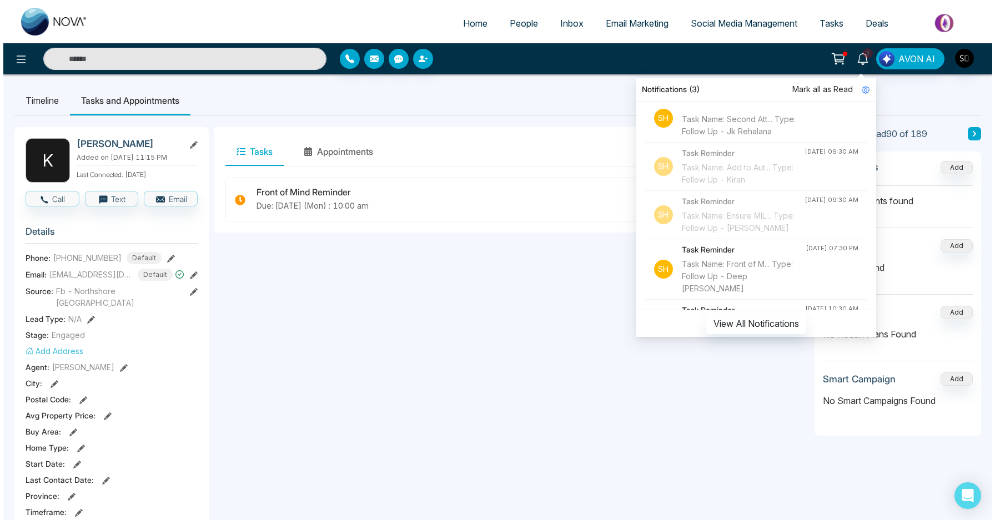
scroll to position [466, 0]
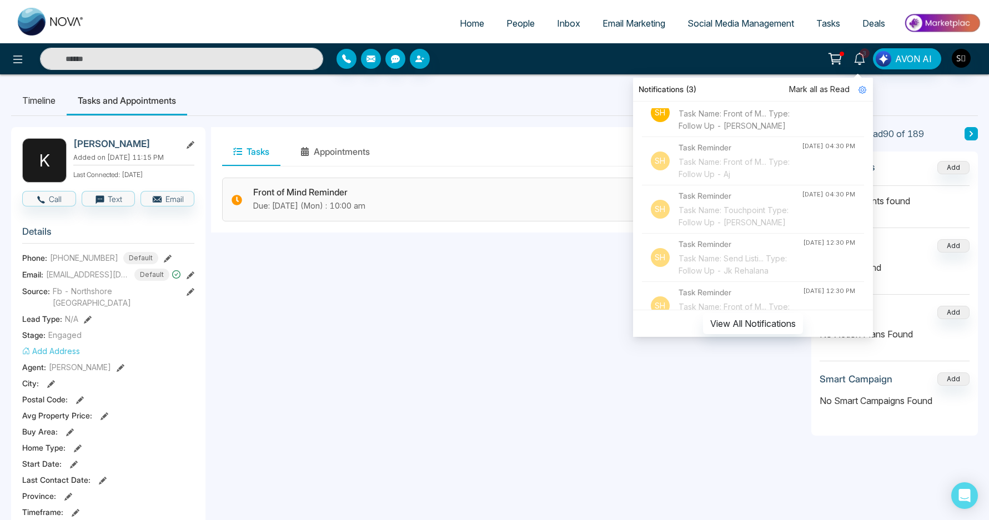
click at [521, 207] on p "Due: [DATE] (Mon) : 10:00 am" at bounding box center [511, 206] width 516 height 12
